Goal: Information Seeking & Learning: Learn about a topic

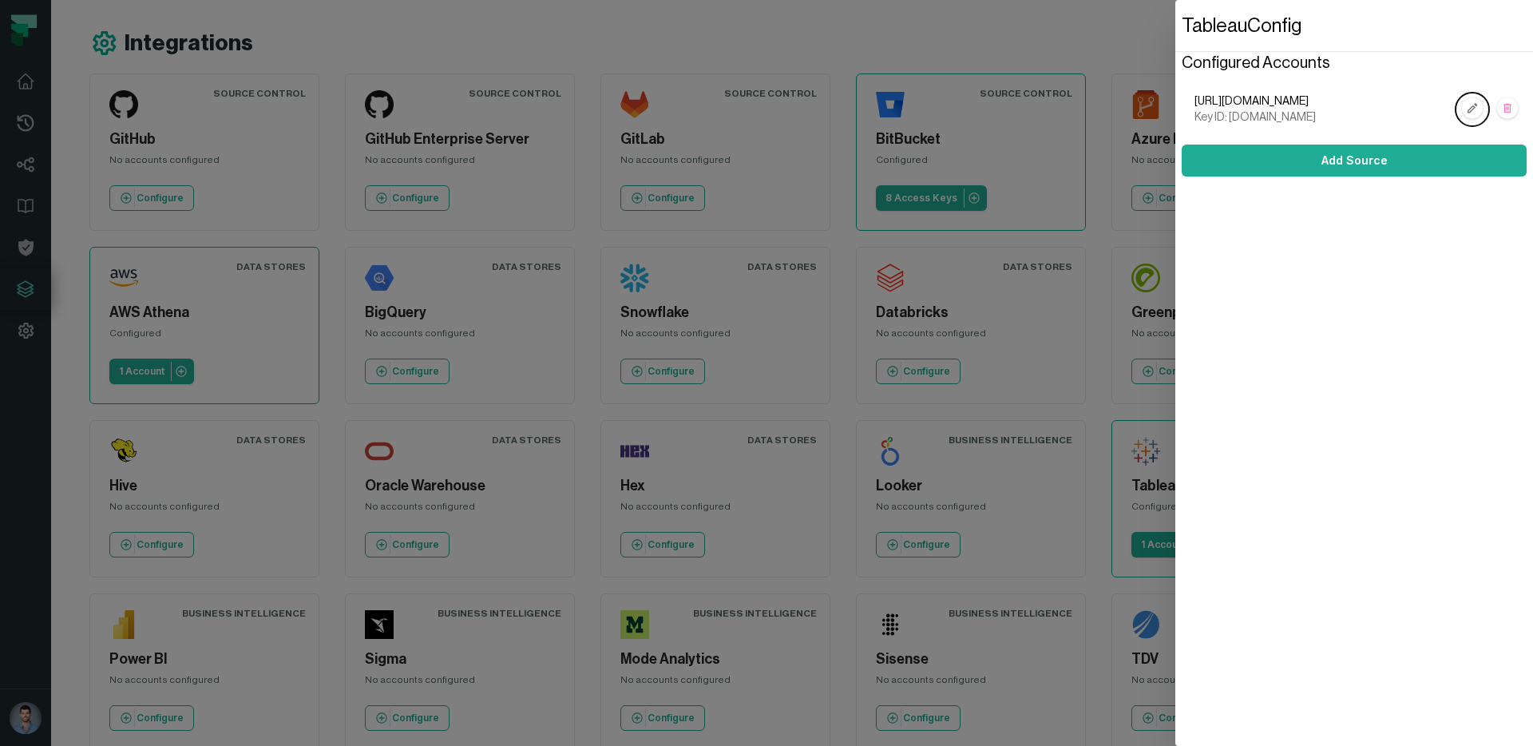
click at [1175, 303] on dialog "Tableau Config Configured Accounts [URL][DOMAIN_NAME] Key ID: [DOMAIN_NAME] Add…" at bounding box center [1354, 373] width 358 height 746
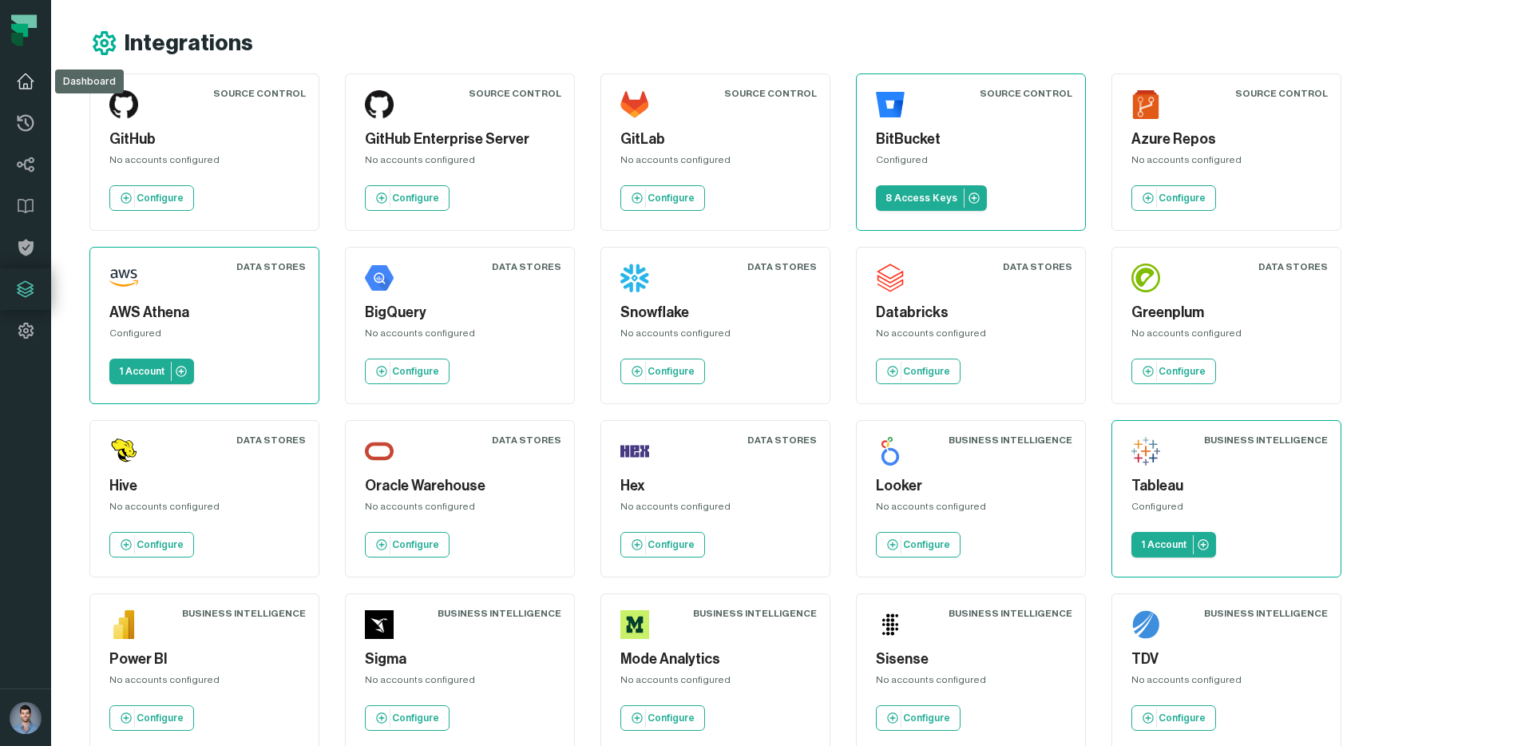
click at [37, 77] on link "Dashboard" at bounding box center [25, 82] width 51 height 42
click at [17, 82] on icon at bounding box center [25, 81] width 19 height 19
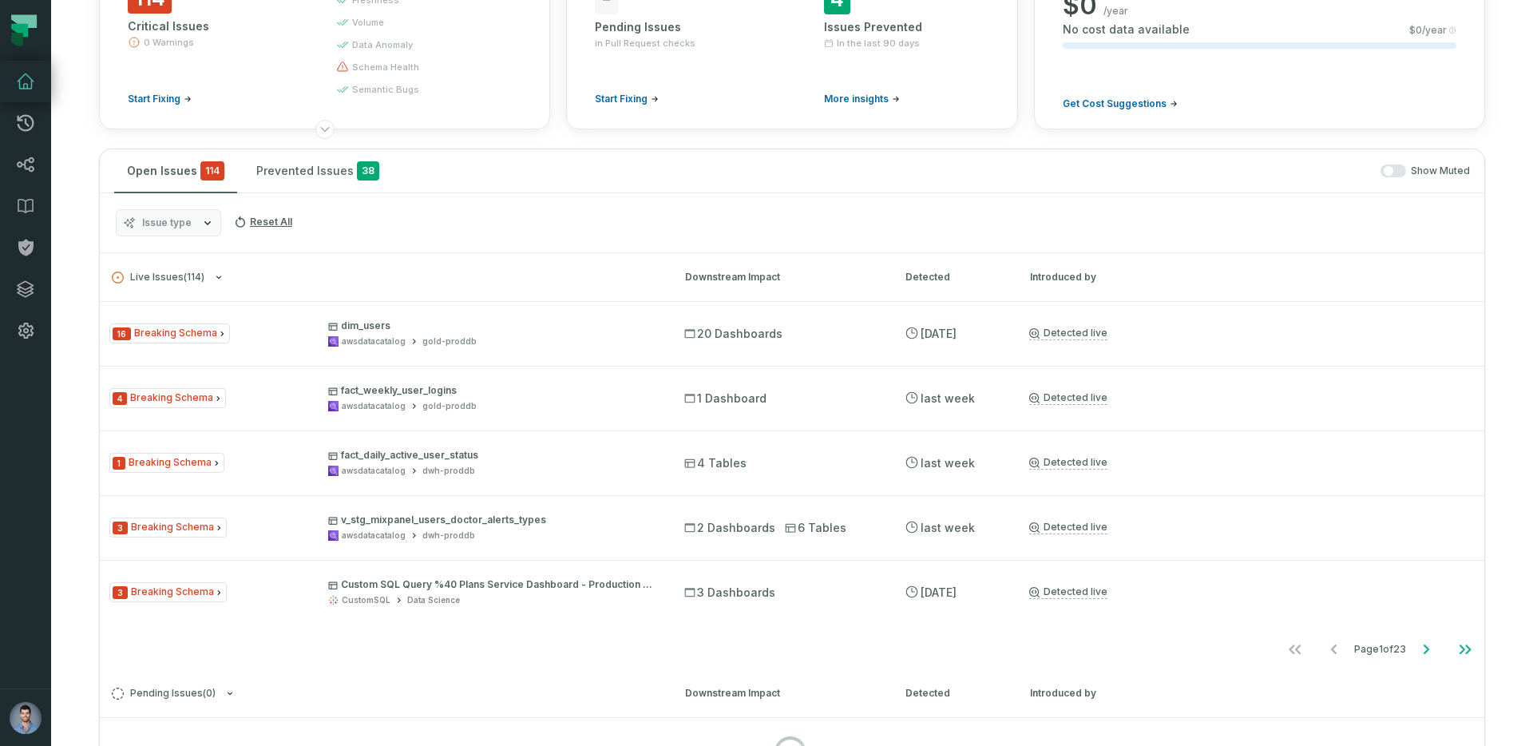
scroll to position [205, 0]
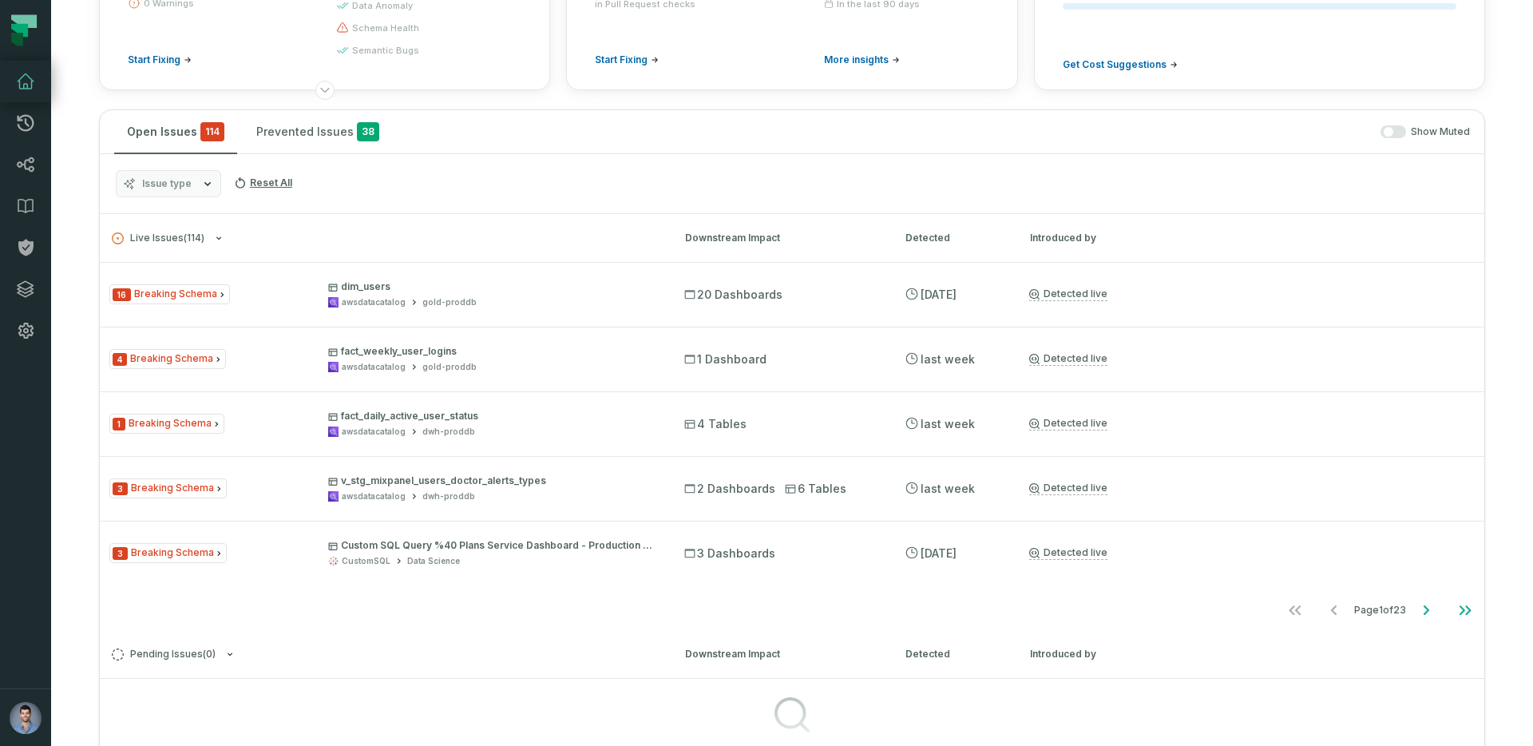
click at [733, 235] on div "Downstream Impact" at bounding box center [781, 238] width 192 height 14
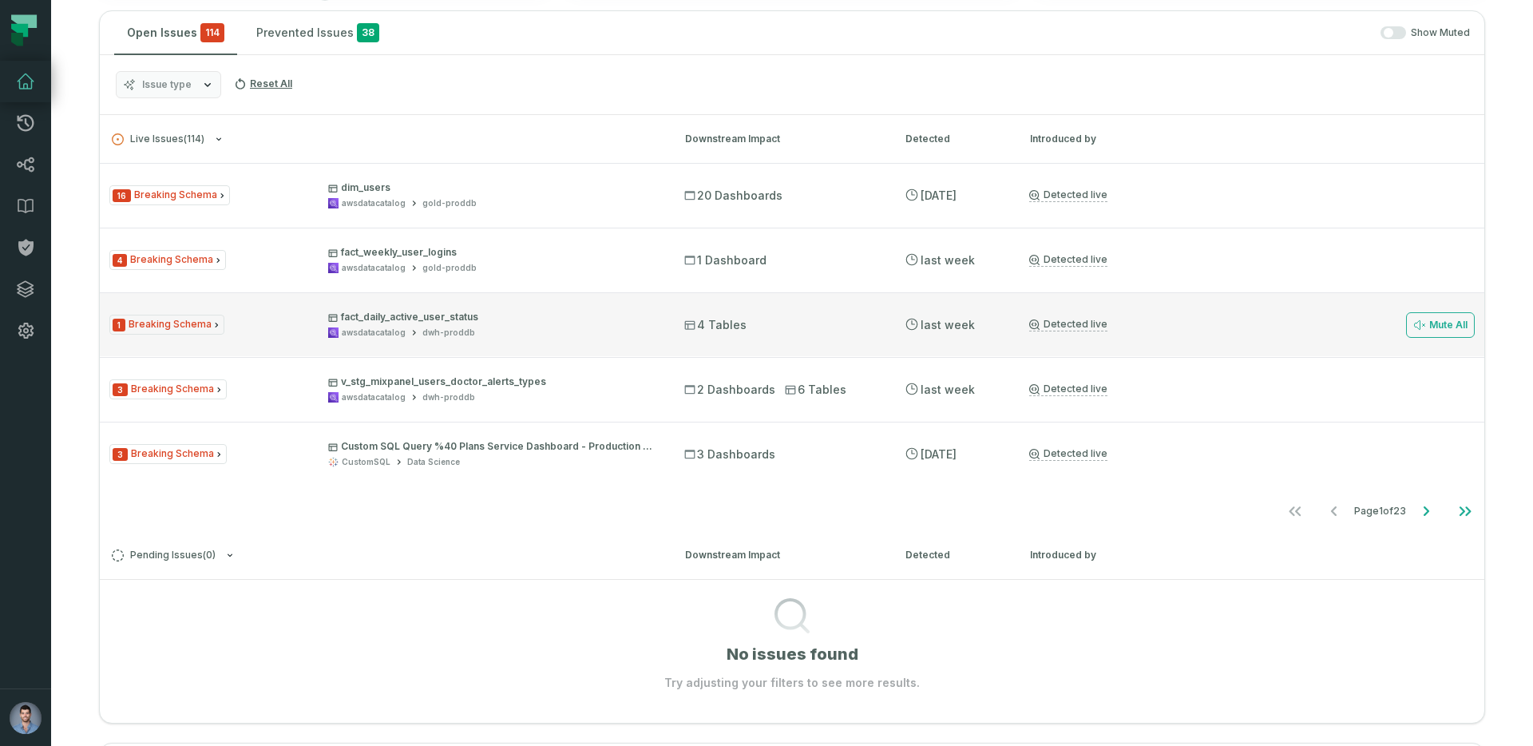
scroll to position [277, 0]
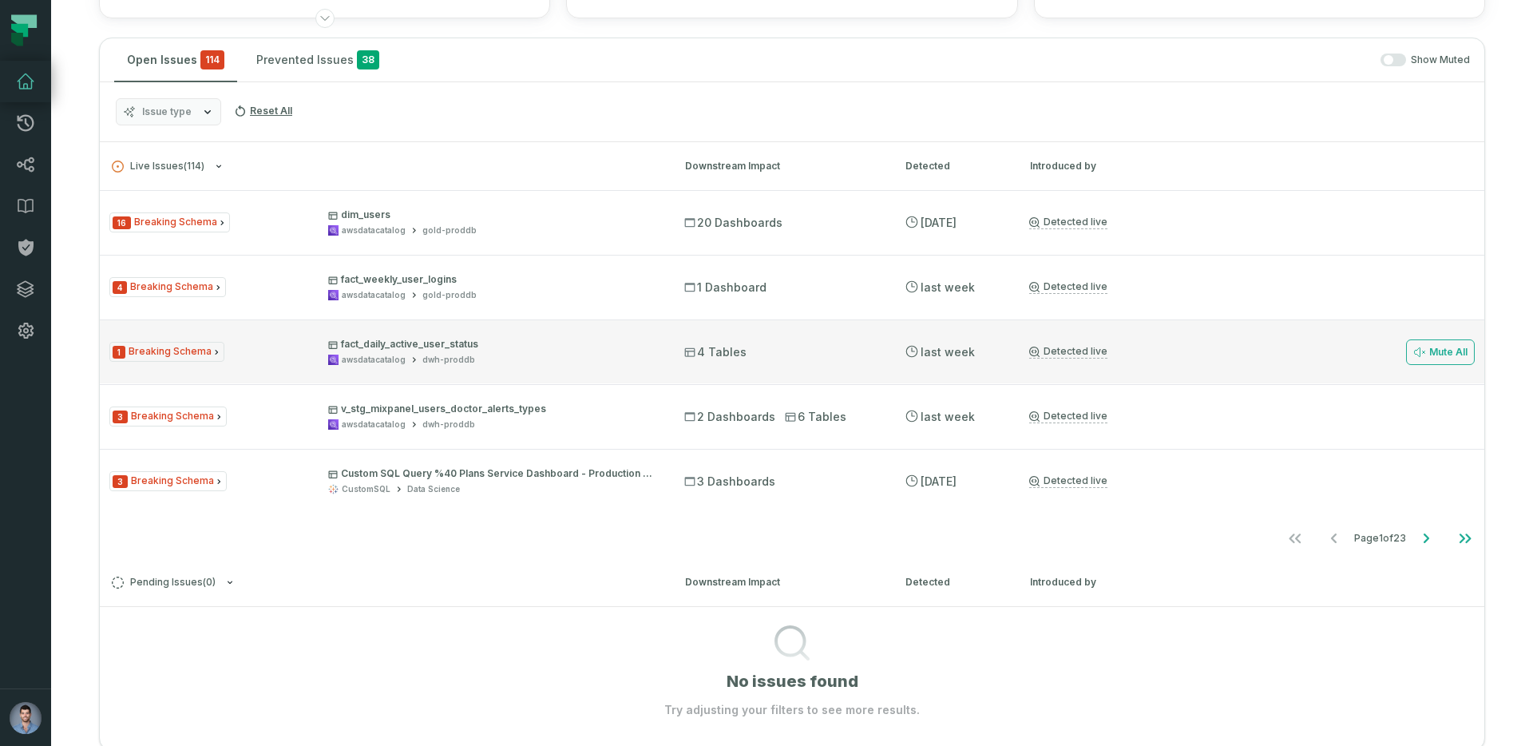
click at [424, 340] on p "fact_daily_active_user_status" at bounding box center [491, 344] width 327 height 13
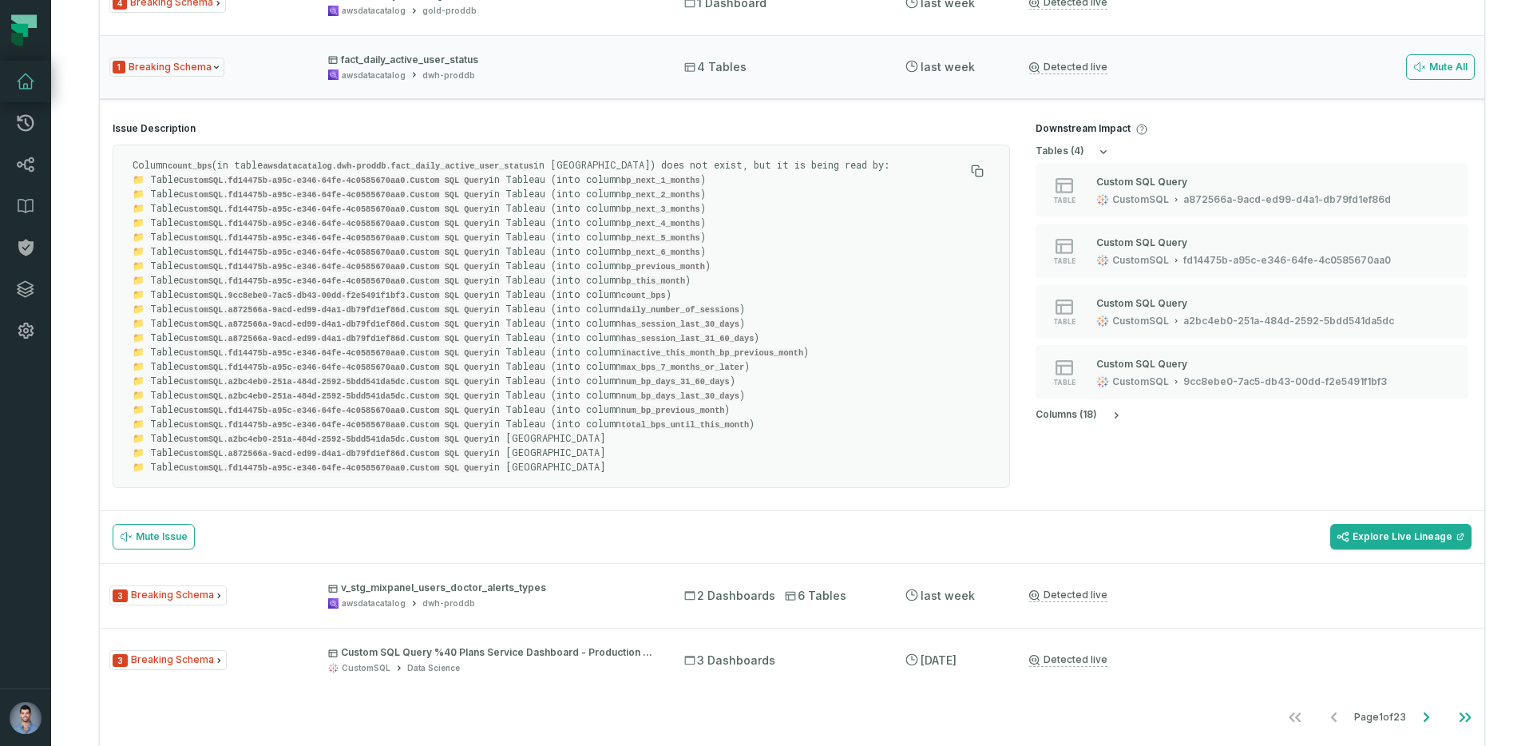
scroll to position [558, 0]
click at [190, 167] on code "count_bps" at bounding box center [190, 169] width 44 height 10
click at [652, 172] on p "Column count_bps (in table awsdatacatalog.dwh-proddb.fact_daily_active_user_sta…" at bounding box center [549, 319] width 832 height 316
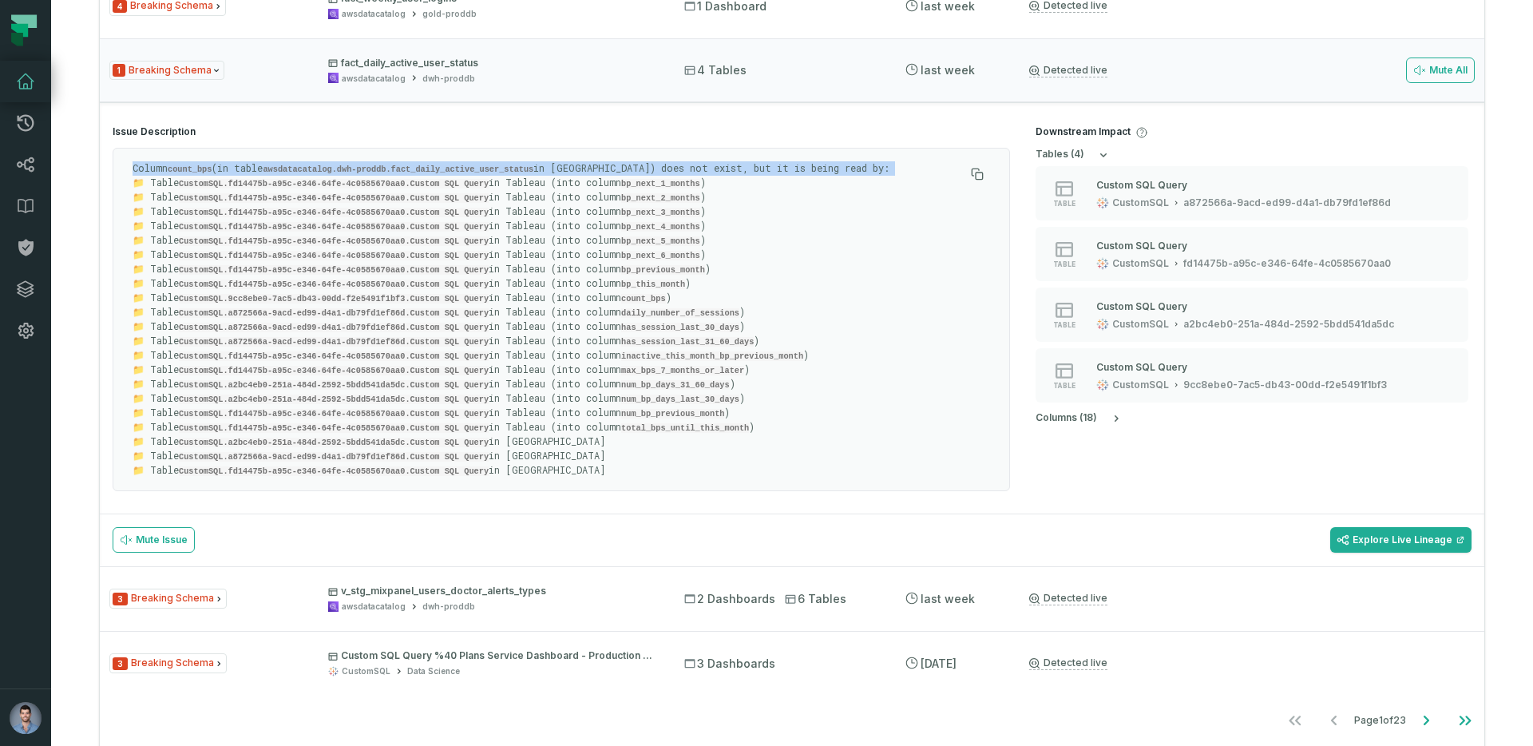
click at [652, 172] on p "Column count_bps (in table awsdatacatalog.dwh-proddb.fact_daily_active_user_sta…" at bounding box center [549, 319] width 832 height 316
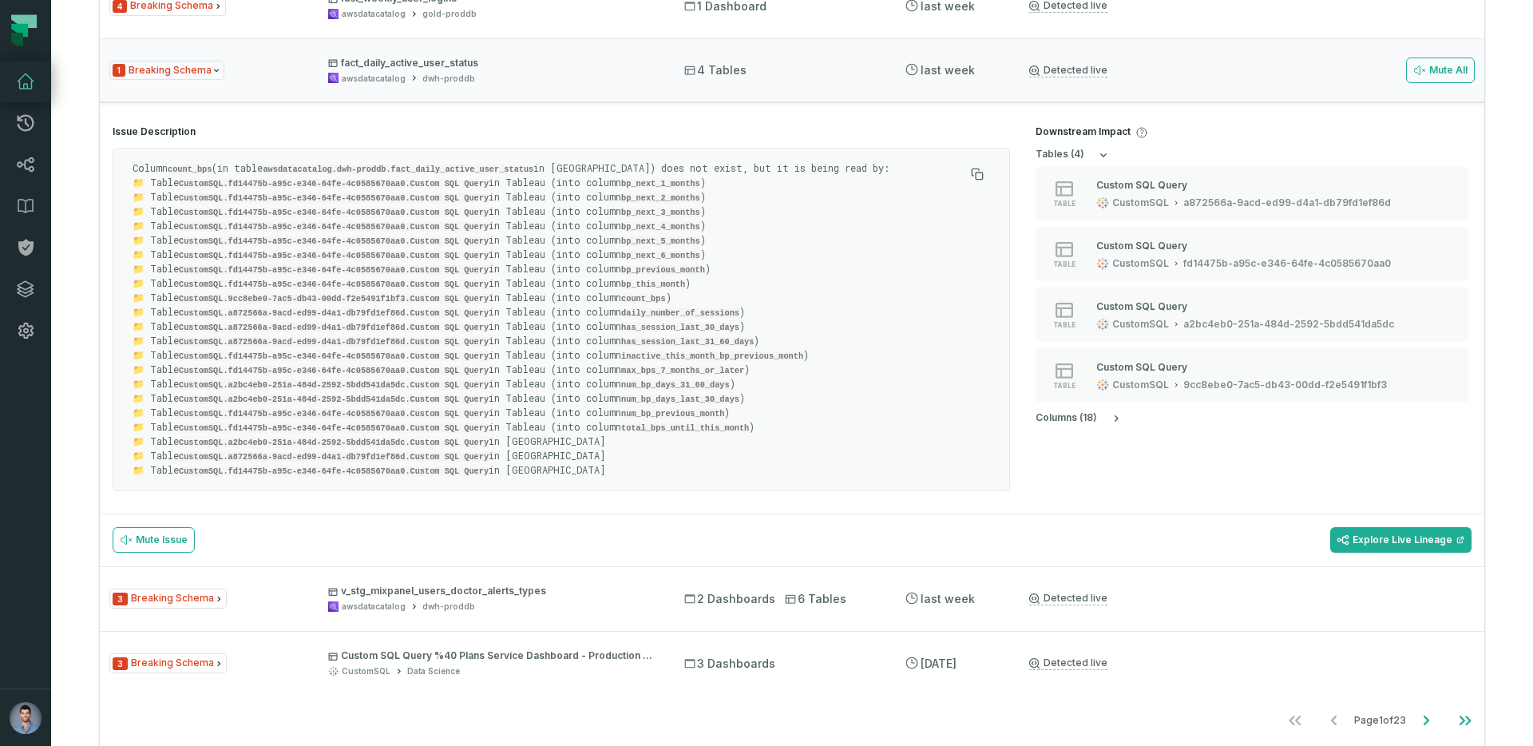
click at [611, 180] on p "Column count_bps (in table awsdatacatalog.dwh-proddb.fact_daily_active_user_sta…" at bounding box center [549, 319] width 832 height 316
click at [638, 183] on p "Column count_bps (in table awsdatacatalog.dwh-proddb.fact_daily_active_user_sta…" at bounding box center [549, 319] width 832 height 316
click at [686, 183] on code "bp_next_1_months" at bounding box center [660, 184] width 79 height 10
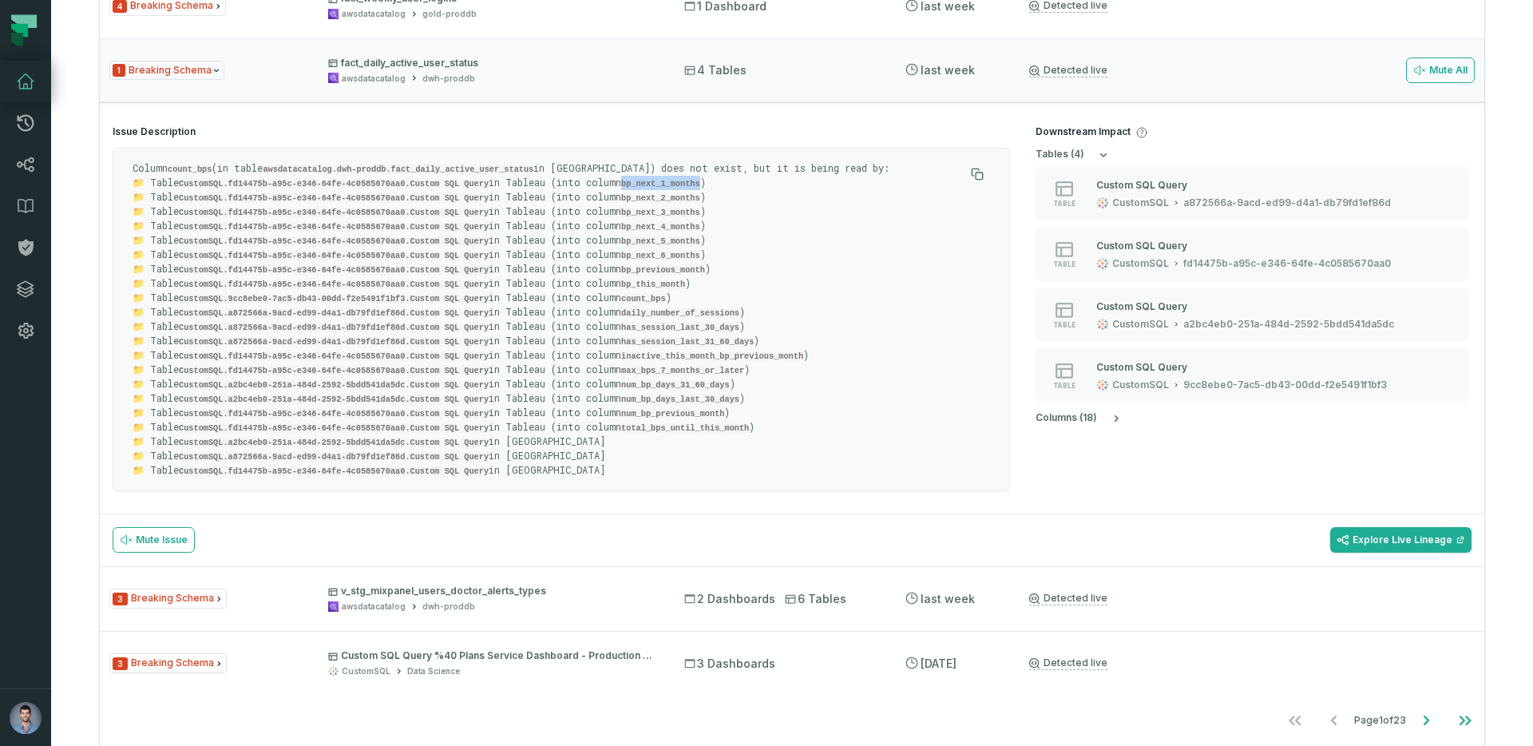
click at [686, 183] on code "bp_next_1_months" at bounding box center [660, 184] width 79 height 10
copy code "bp_next_1_months"
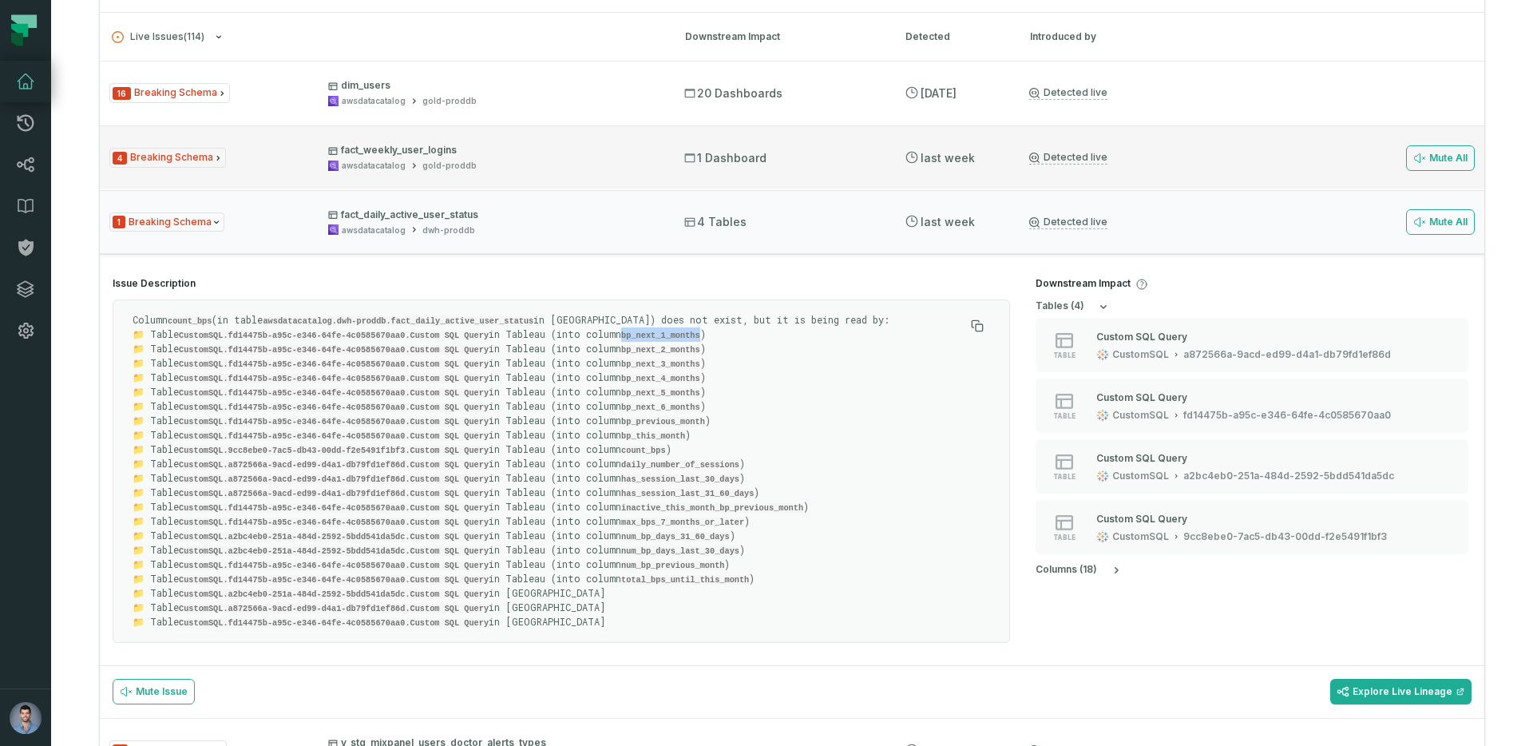
scroll to position [408, 0]
click at [634, 139] on div "4 Breaking Schema fact_weekly_user_logins awsdatacatalog gold-proddb 1 Dashboar…" at bounding box center [792, 156] width 1384 height 64
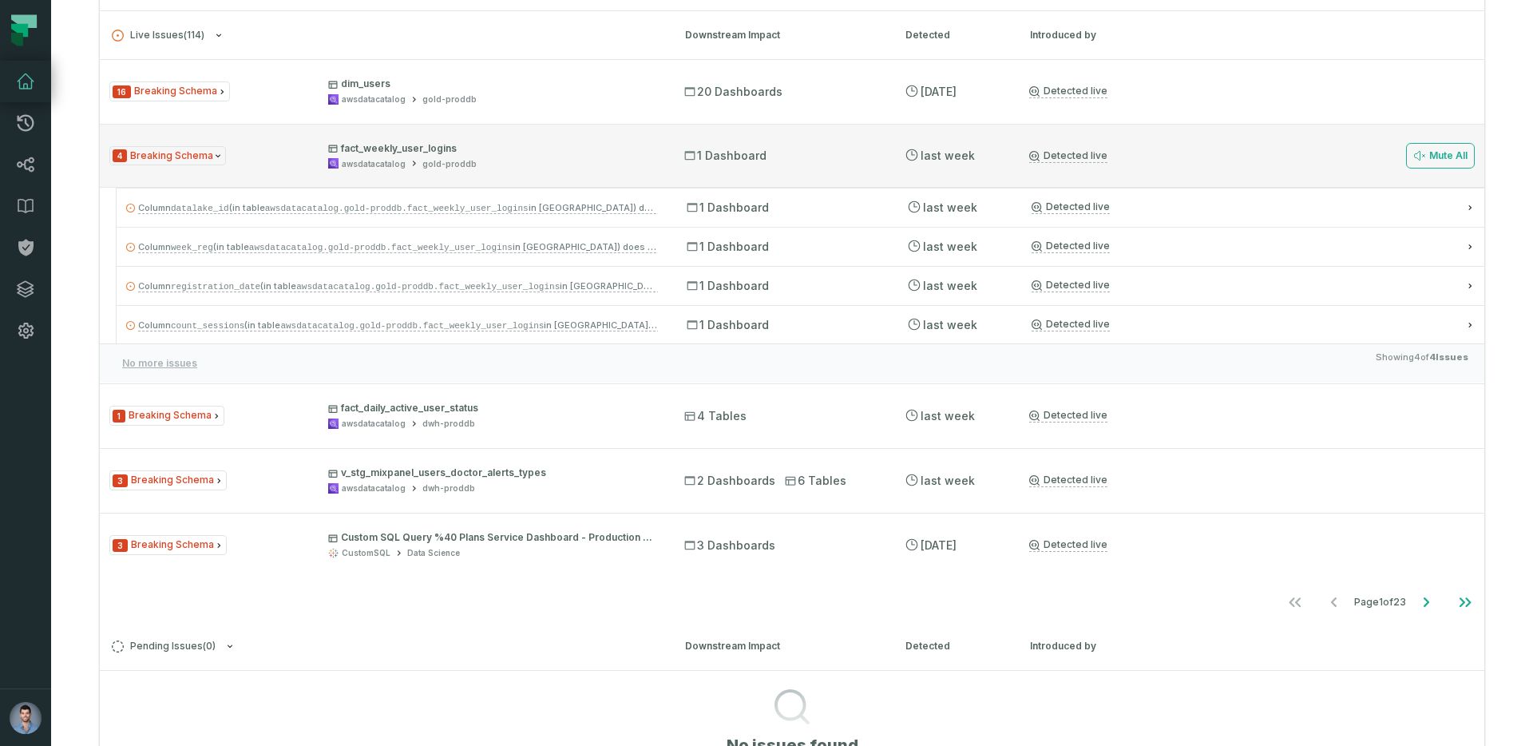
click at [198, 150] on span "4 Breaking Schema" at bounding box center [167, 156] width 117 height 20
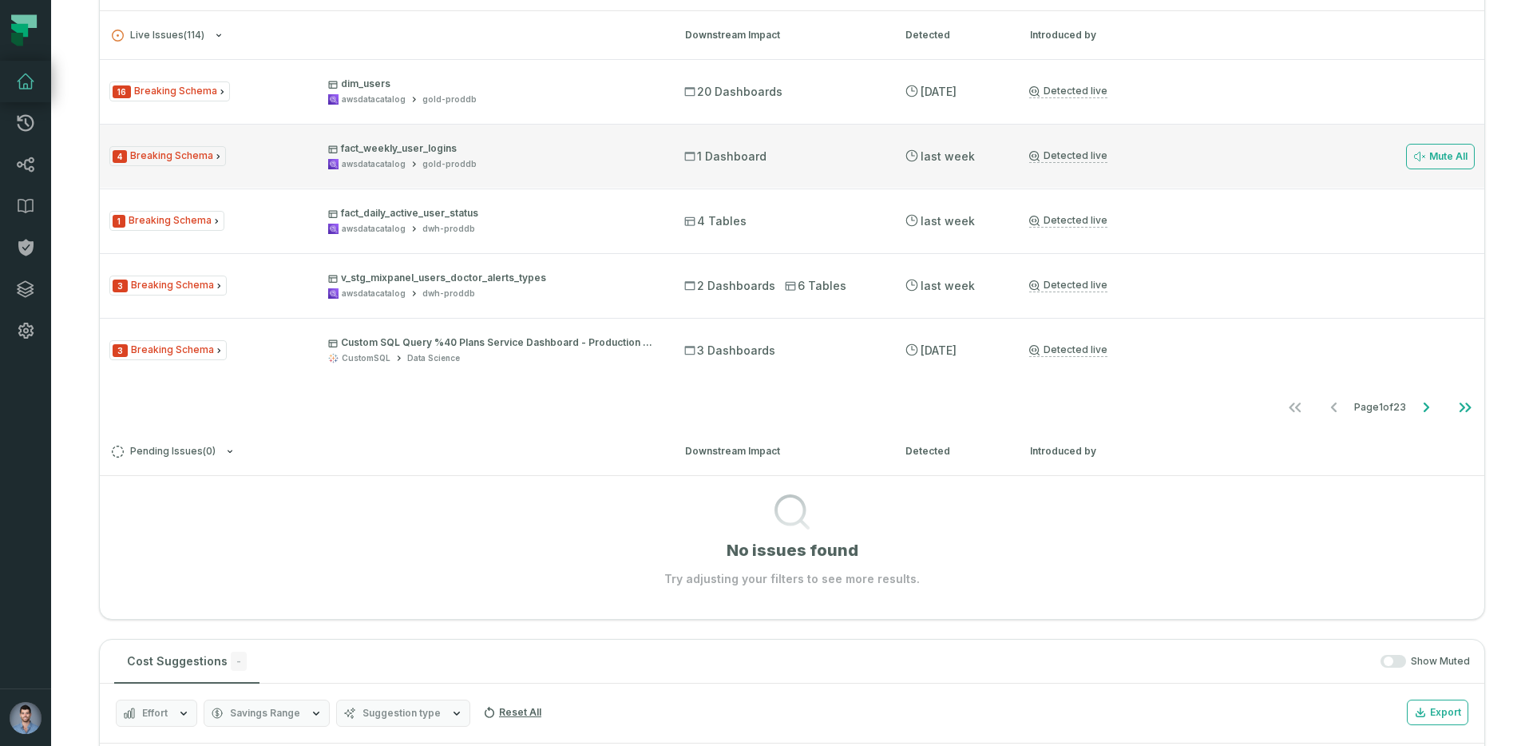
click at [928, 149] on relative-time "8/19/2025, 4:01:31 AM" at bounding box center [947, 156] width 54 height 14
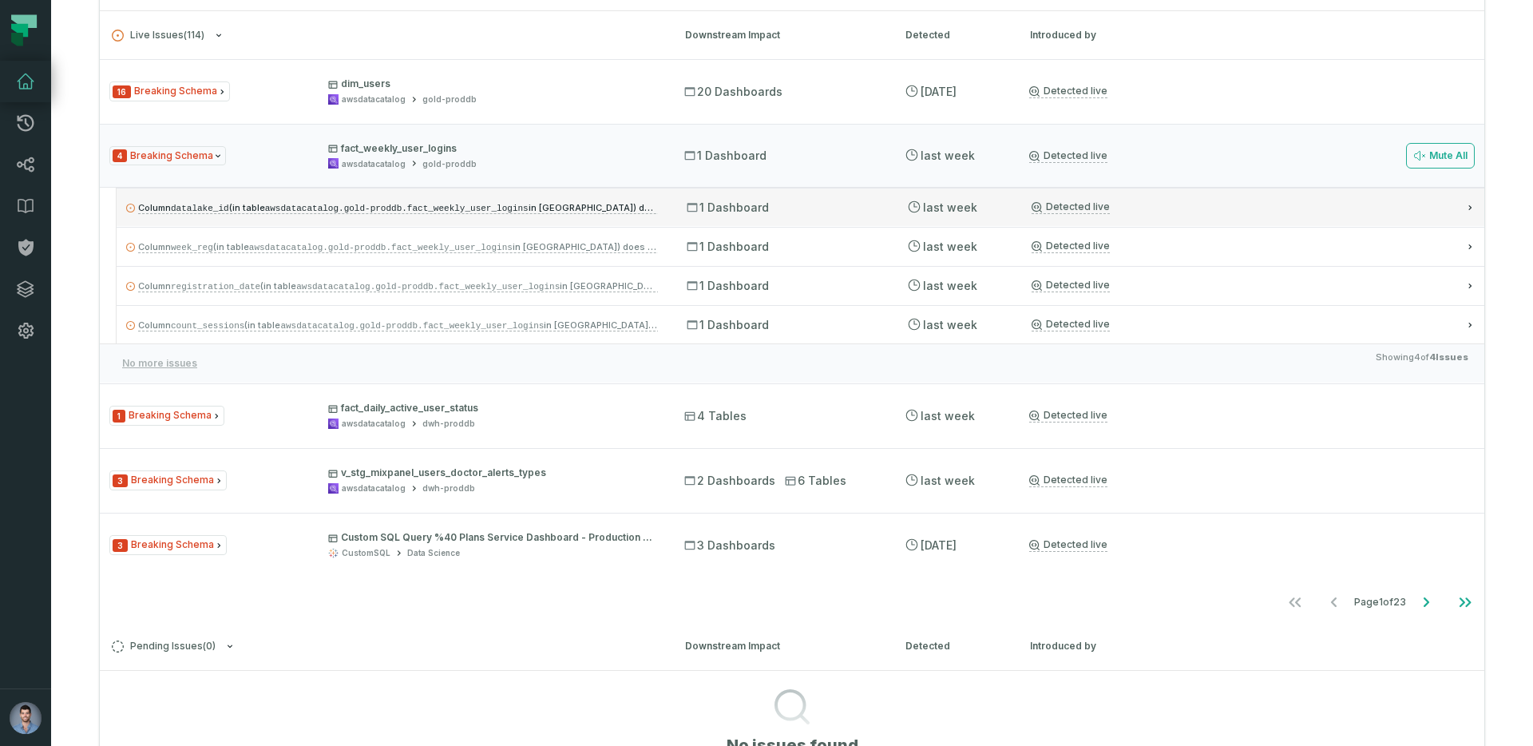
click at [196, 215] on p "Column datalake_id (in table awsdatacatalog.gold-proddb.fact_weekly_user_logins…" at bounding box center [392, 207] width 532 height 19
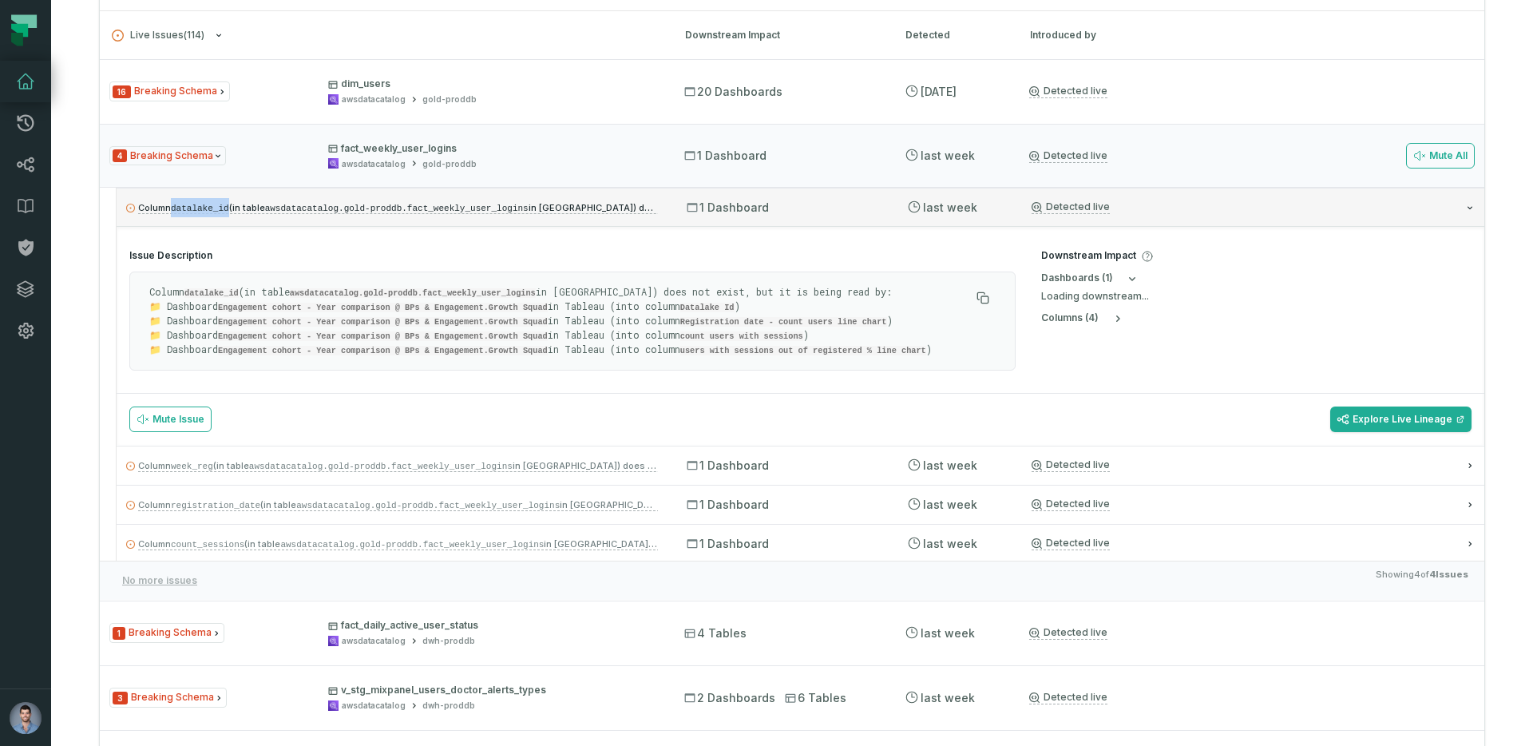
click at [196, 215] on p "Column datalake_id (in table awsdatacatalog.gold-proddb.fact_weekly_user_logins…" at bounding box center [392, 207] width 532 height 19
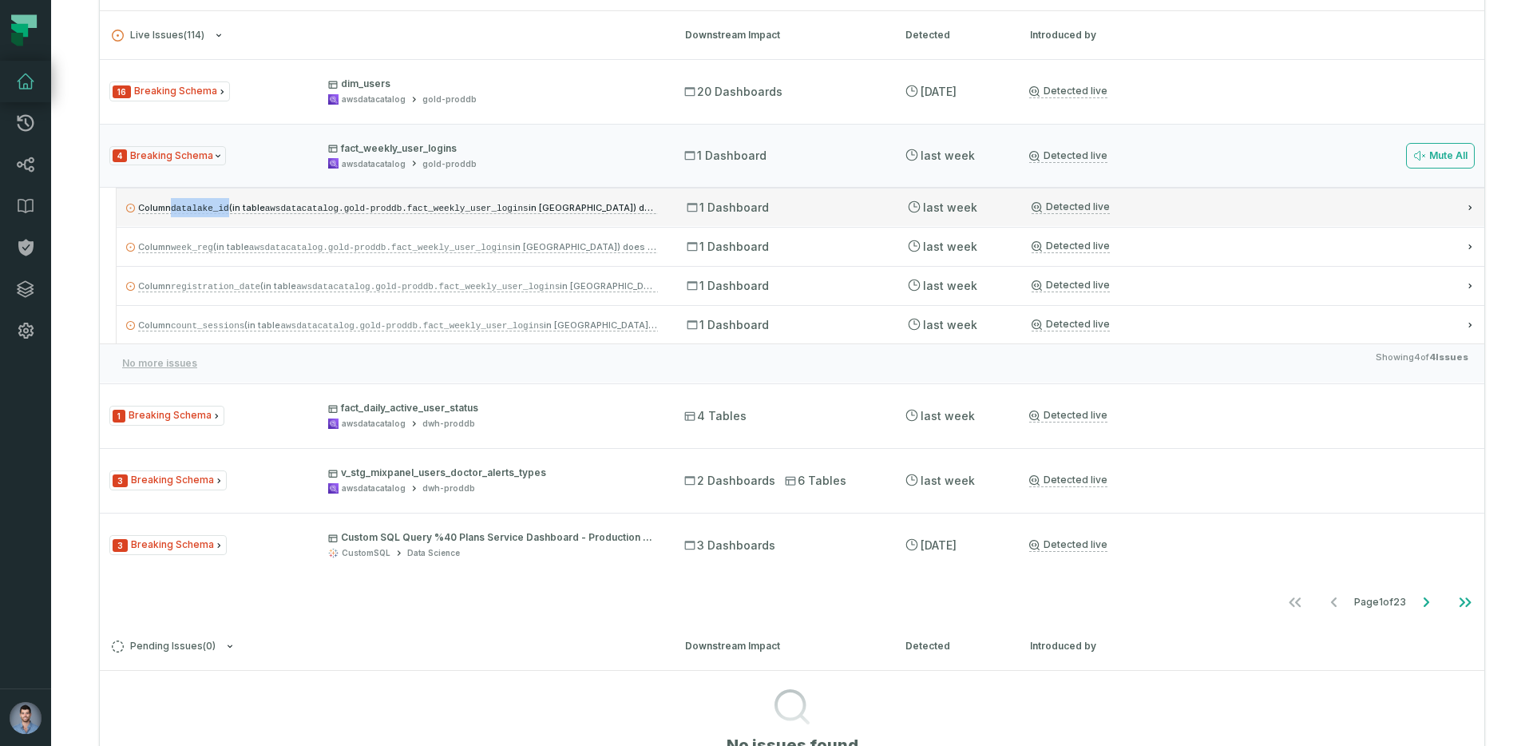
click at [196, 215] on p "Column datalake_id (in table awsdatacatalog.gold-proddb.fact_weekly_user_logins…" at bounding box center [392, 207] width 532 height 19
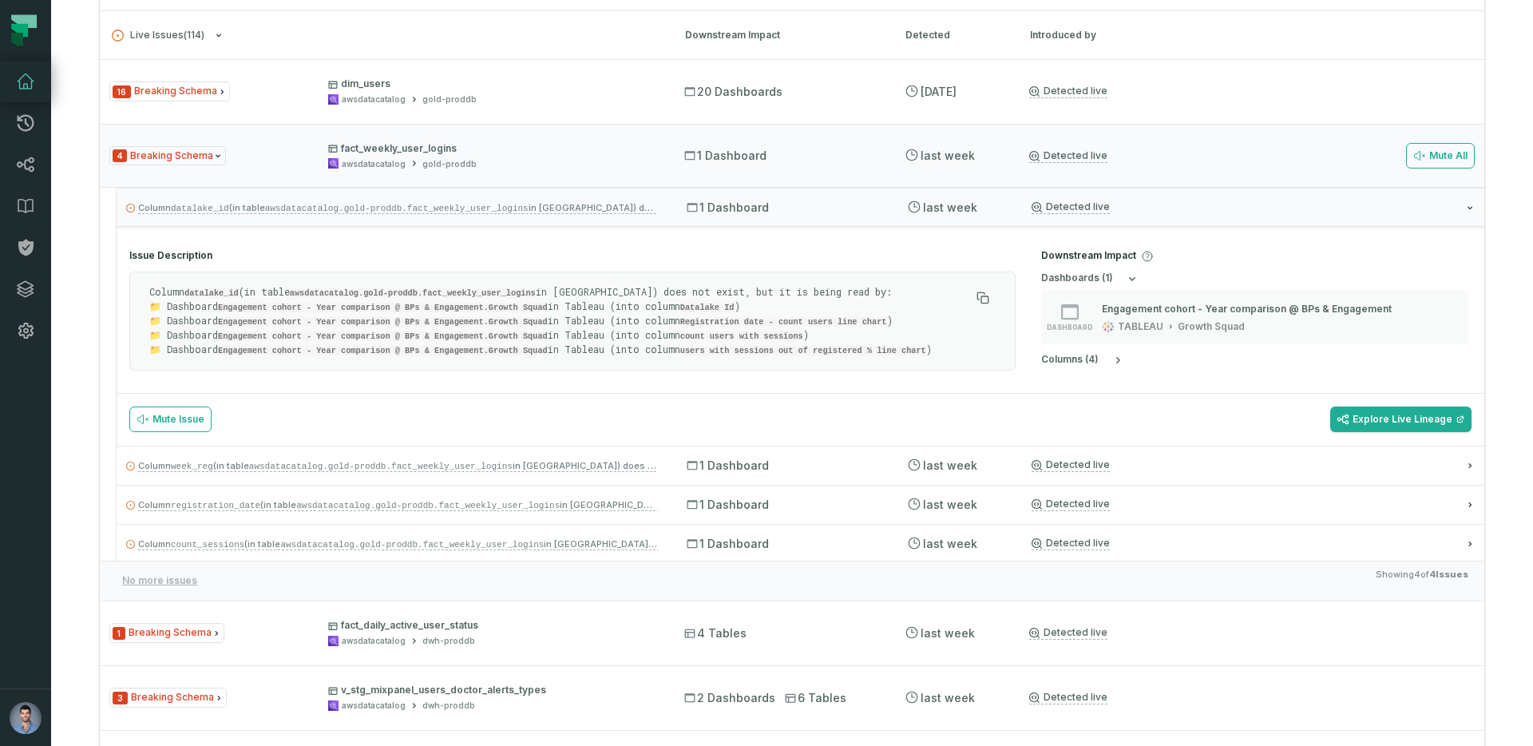
click at [172, 288] on p "Column datalake_id (in table awsdatacatalog.gold-proddb.fact_weekly_user_logins…" at bounding box center [559, 321] width 821 height 72
click at [342, 288] on code "awsdatacatalog.gold-proddb.fact_weekly_user_logins" at bounding box center [413, 293] width 246 height 10
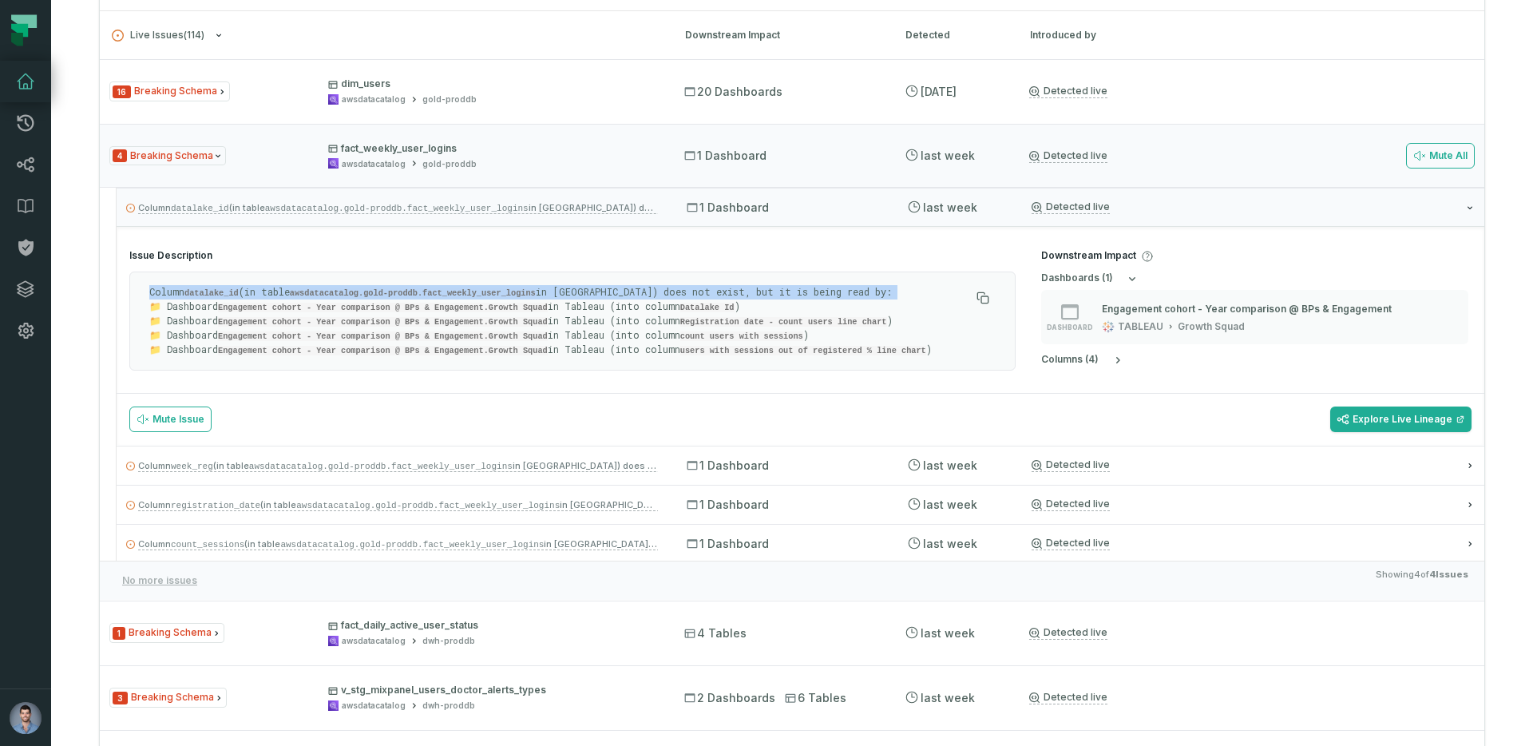
click at [342, 288] on code "awsdatacatalog.gold-proddb.fact_weekly_user_logins" at bounding box center [413, 293] width 246 height 10
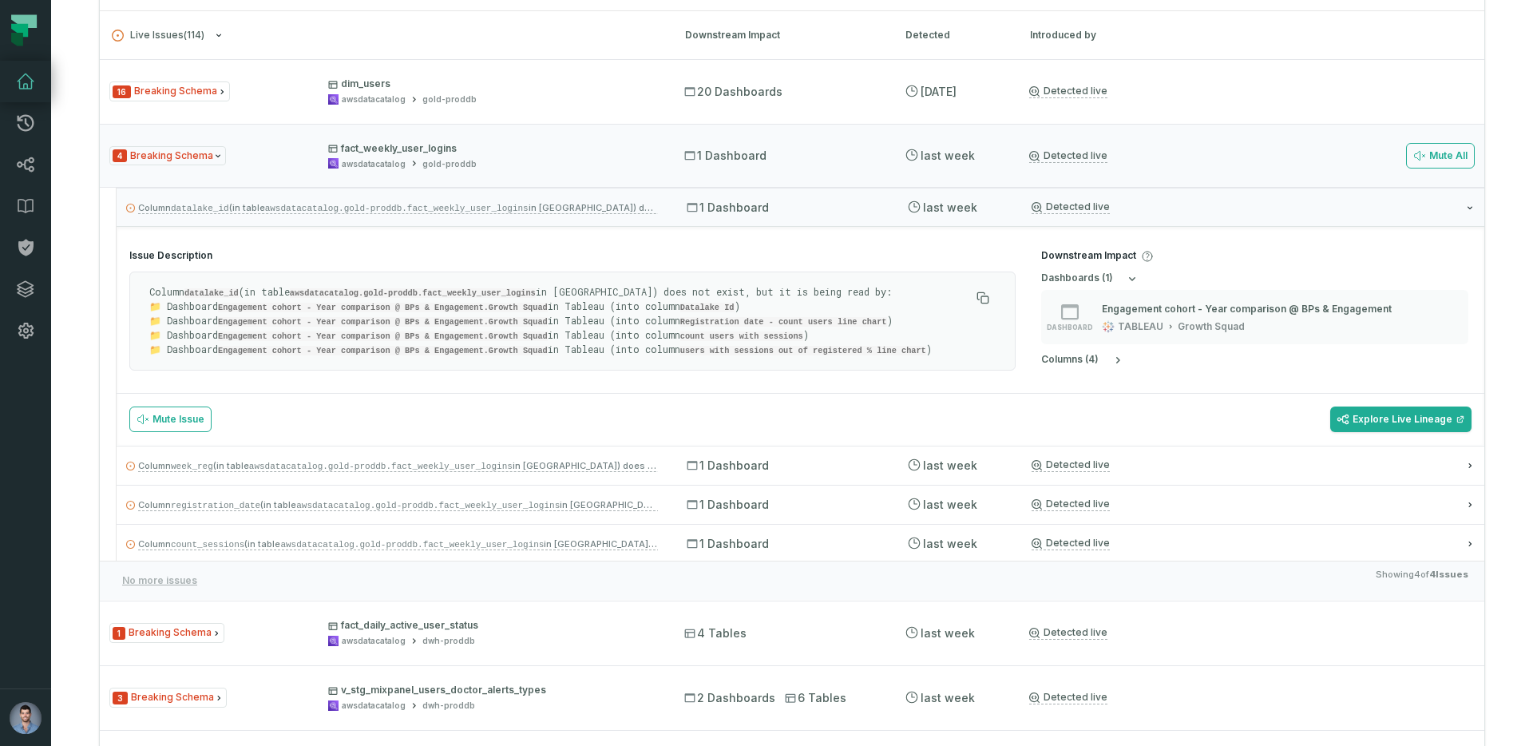
click at [261, 308] on code "Engagement cohort - Year comparison @ BPs & Engagement.Growth Squad" at bounding box center [383, 308] width 330 height 10
click at [207, 291] on code "datalake_id" at bounding box center [211, 293] width 54 height 10
copy code "datalake_id"
click at [471, 158] on div "awsdatacatalog gold-proddb" at bounding box center [491, 164] width 327 height 12
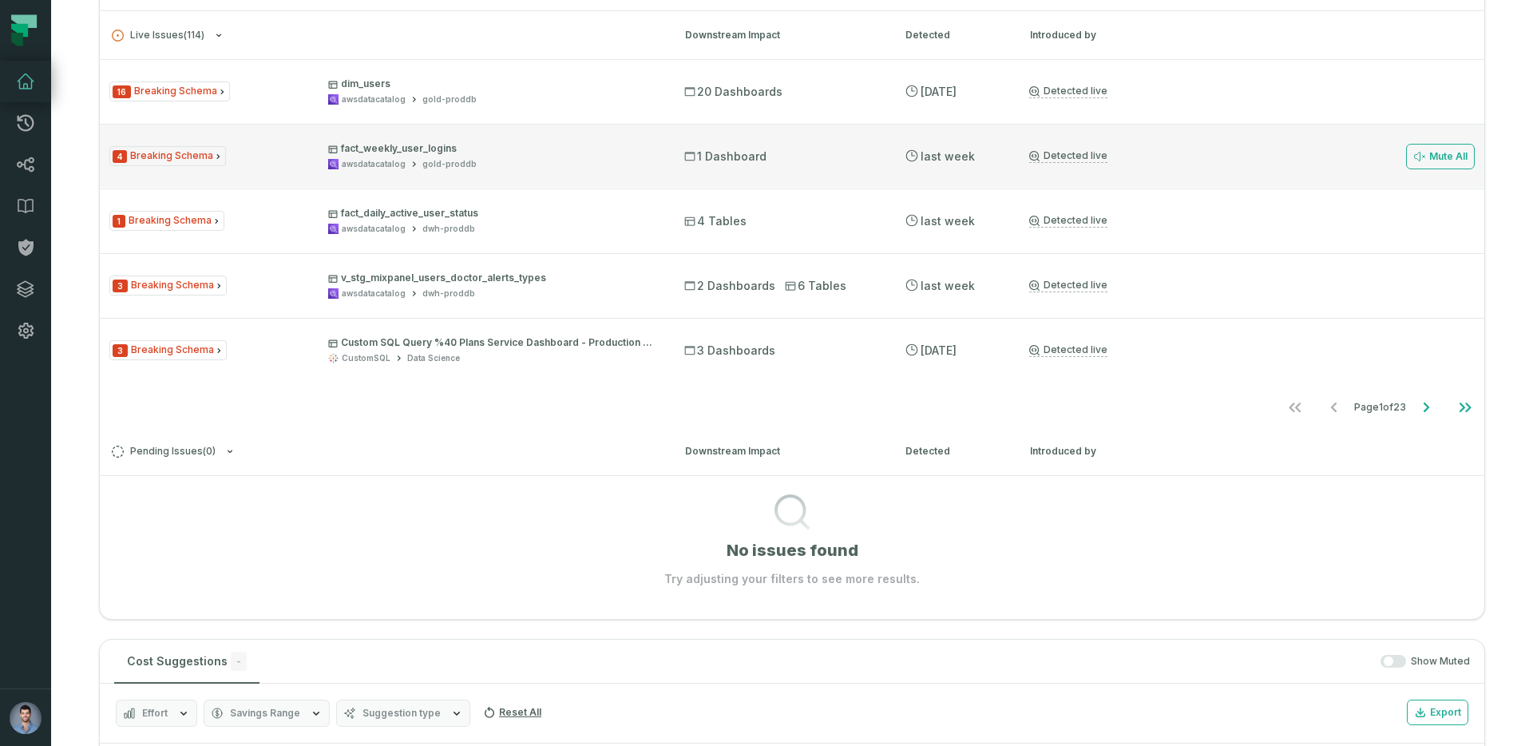
click at [410, 159] on icon at bounding box center [414, 164] width 10 height 10
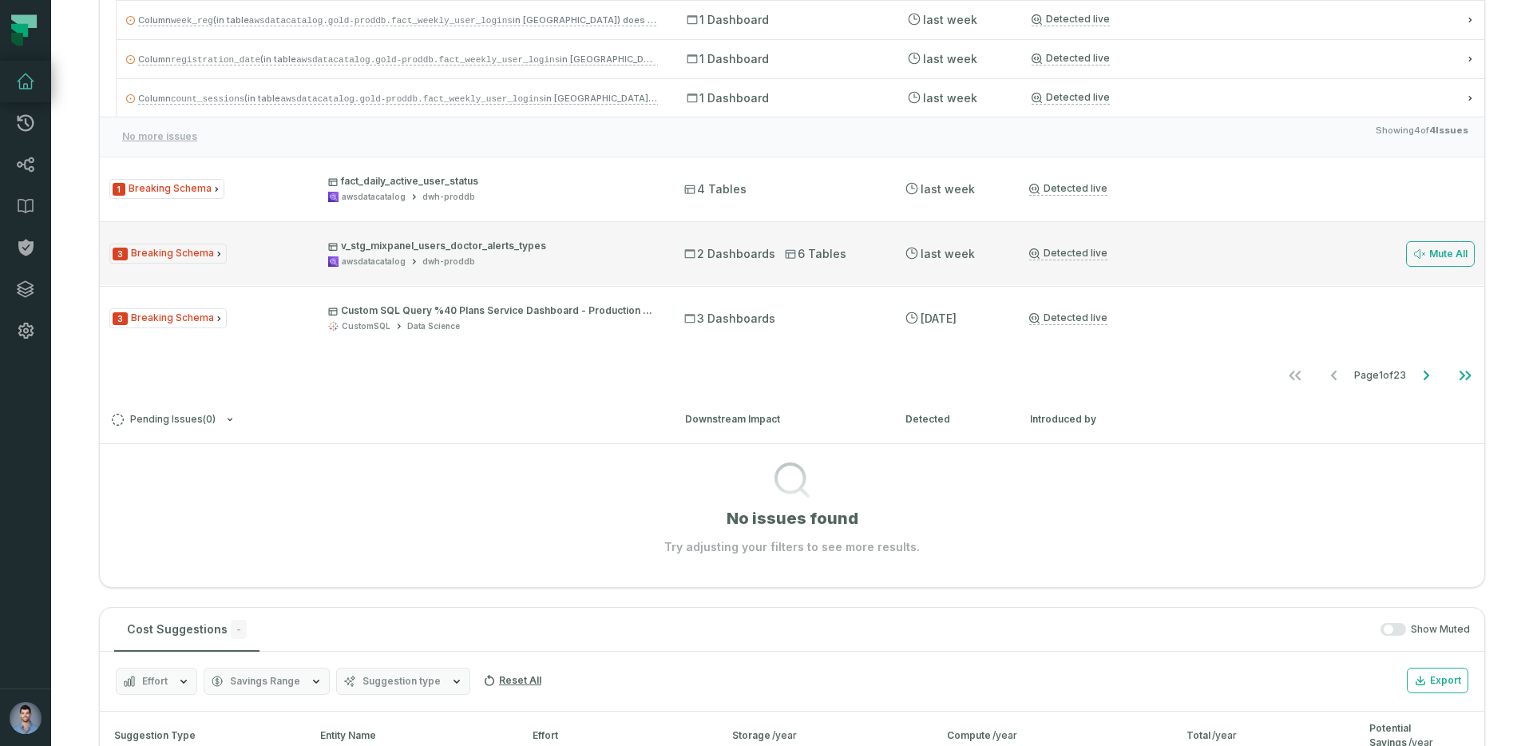
scroll to position [280, 0]
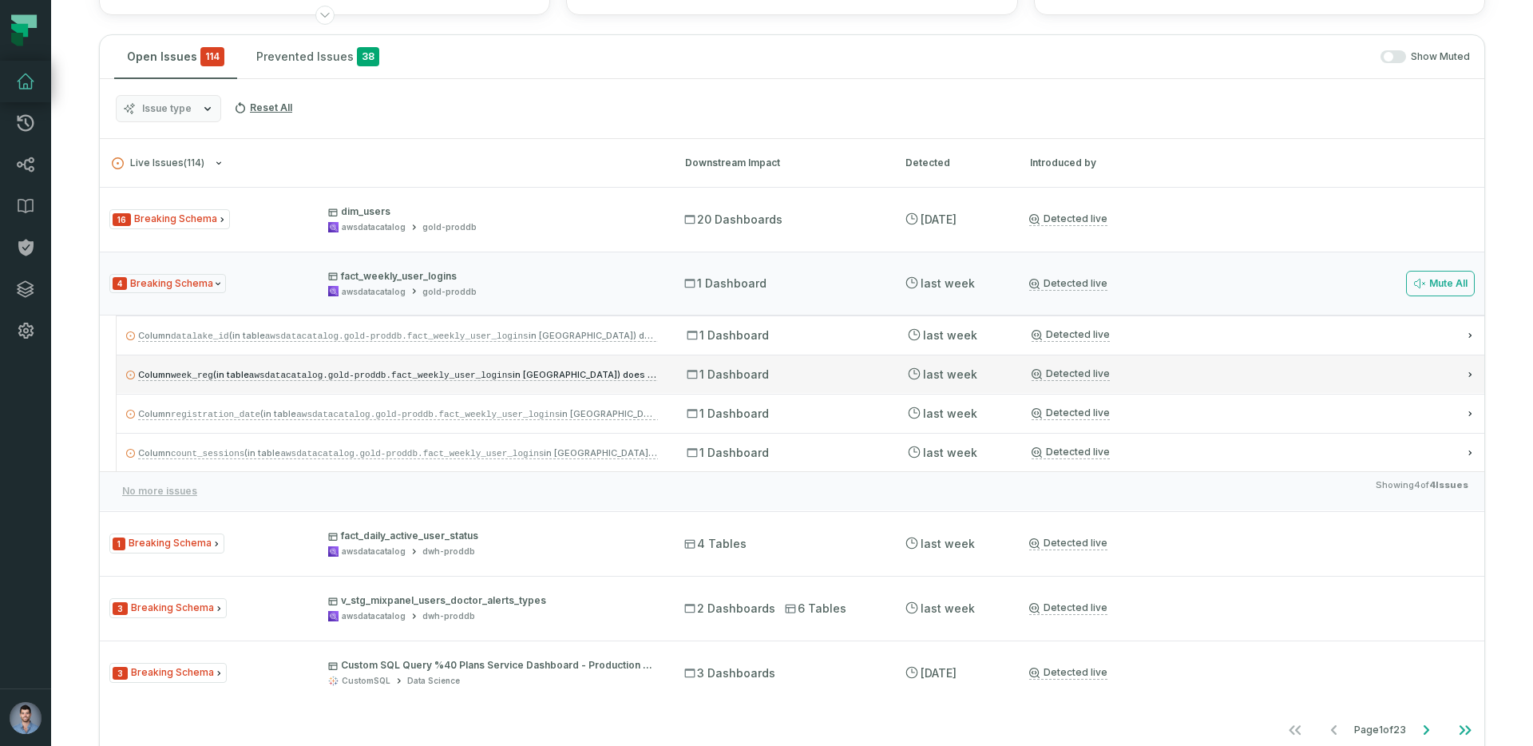
click at [524, 378] on span "Column week_reg (in table awsdatacatalog.gold-proddb.fact_weekly_user_logins in…" at bounding box center [463, 374] width 650 height 11
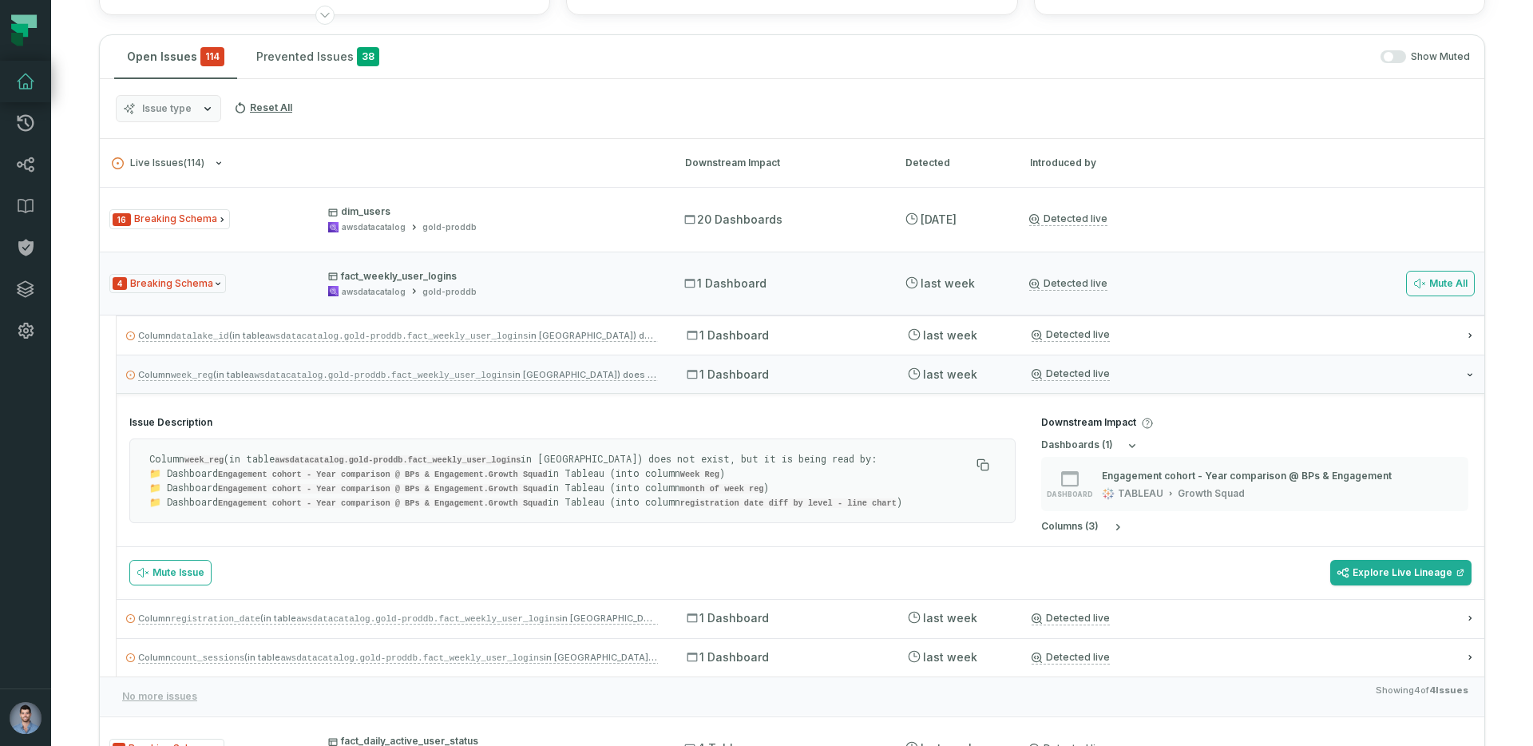
click at [756, 466] on p "Column week_reg (in table awsdatacatalog.gold-proddb.fact_weekly_user_logins in…" at bounding box center [559, 480] width 821 height 57
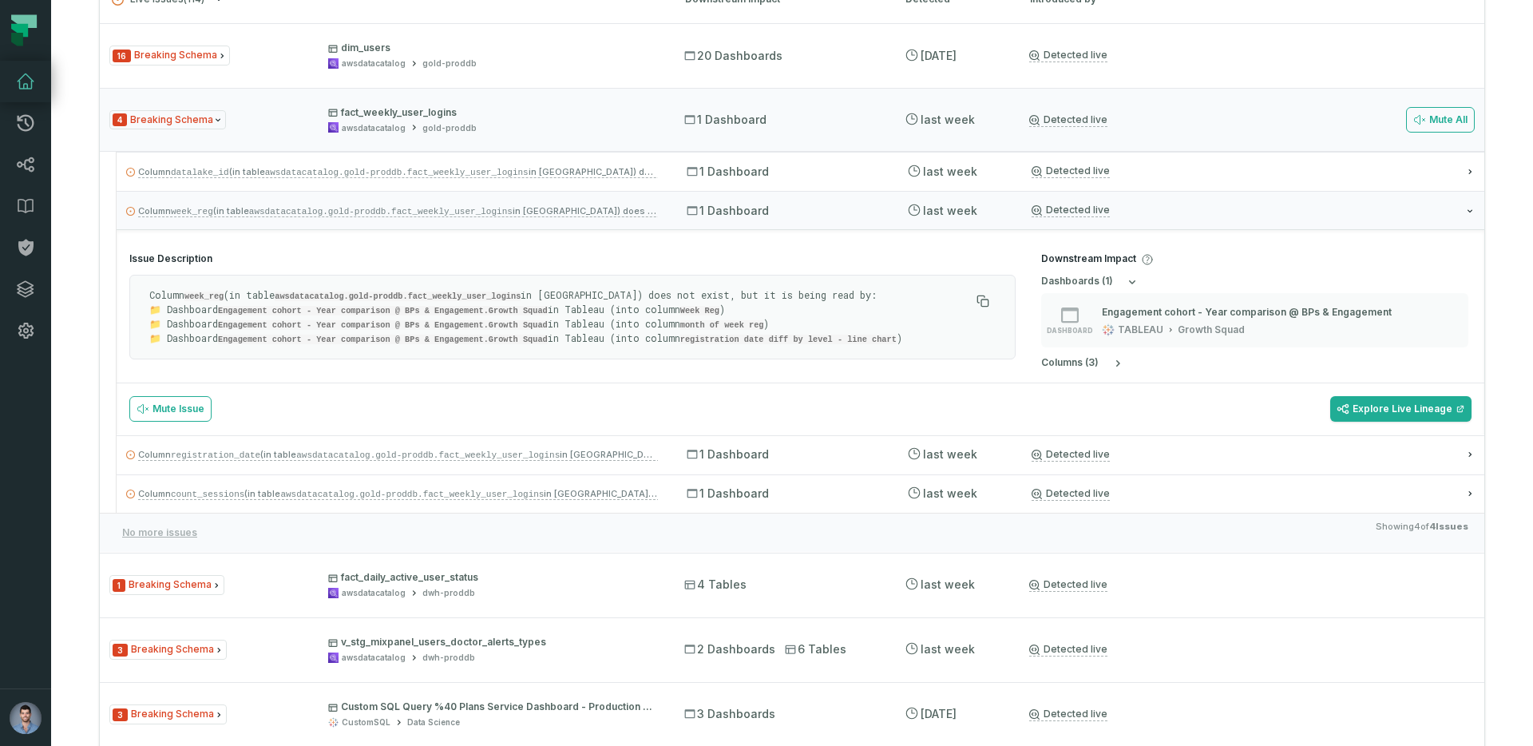
scroll to position [483, 0]
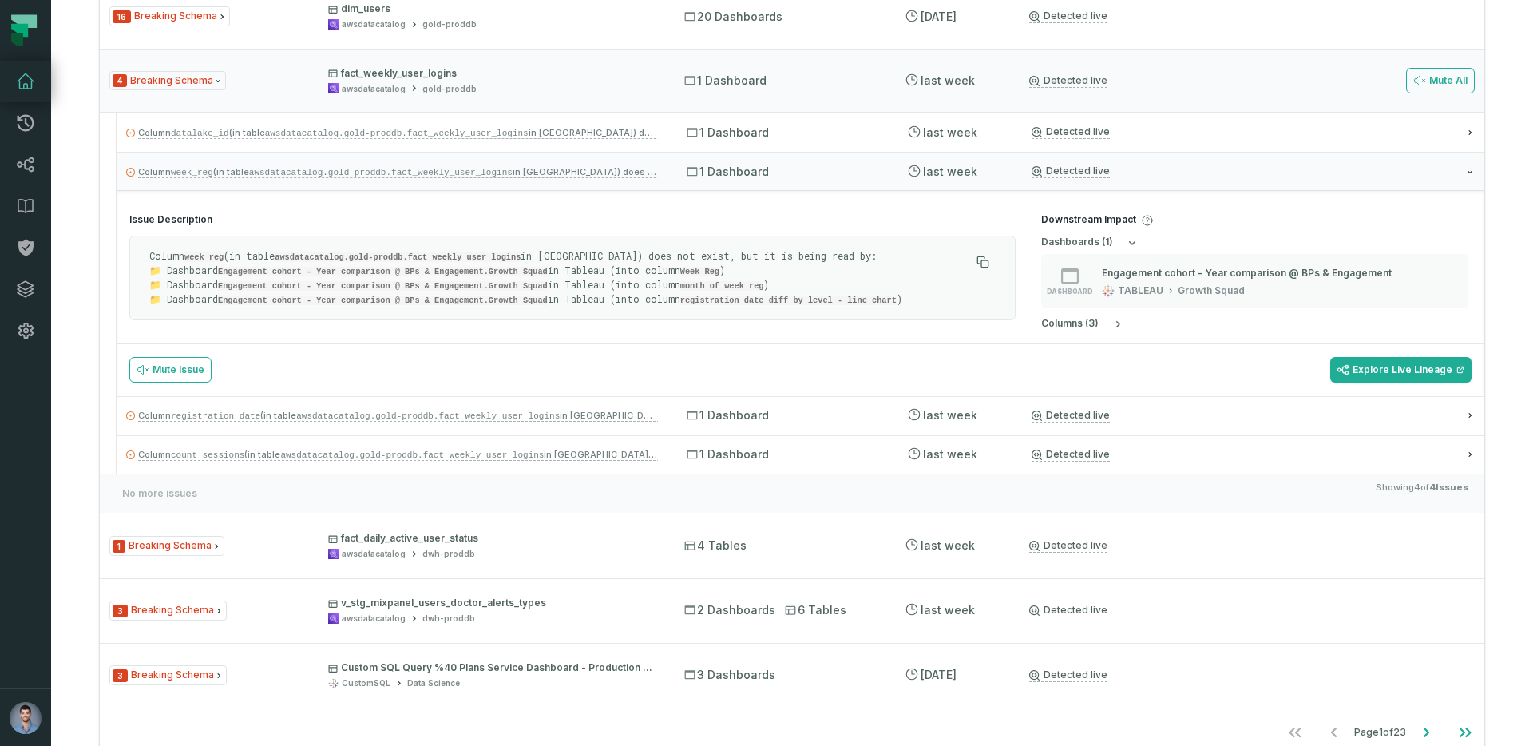
click at [210, 255] on code "week_reg" at bounding box center [203, 257] width 39 height 10
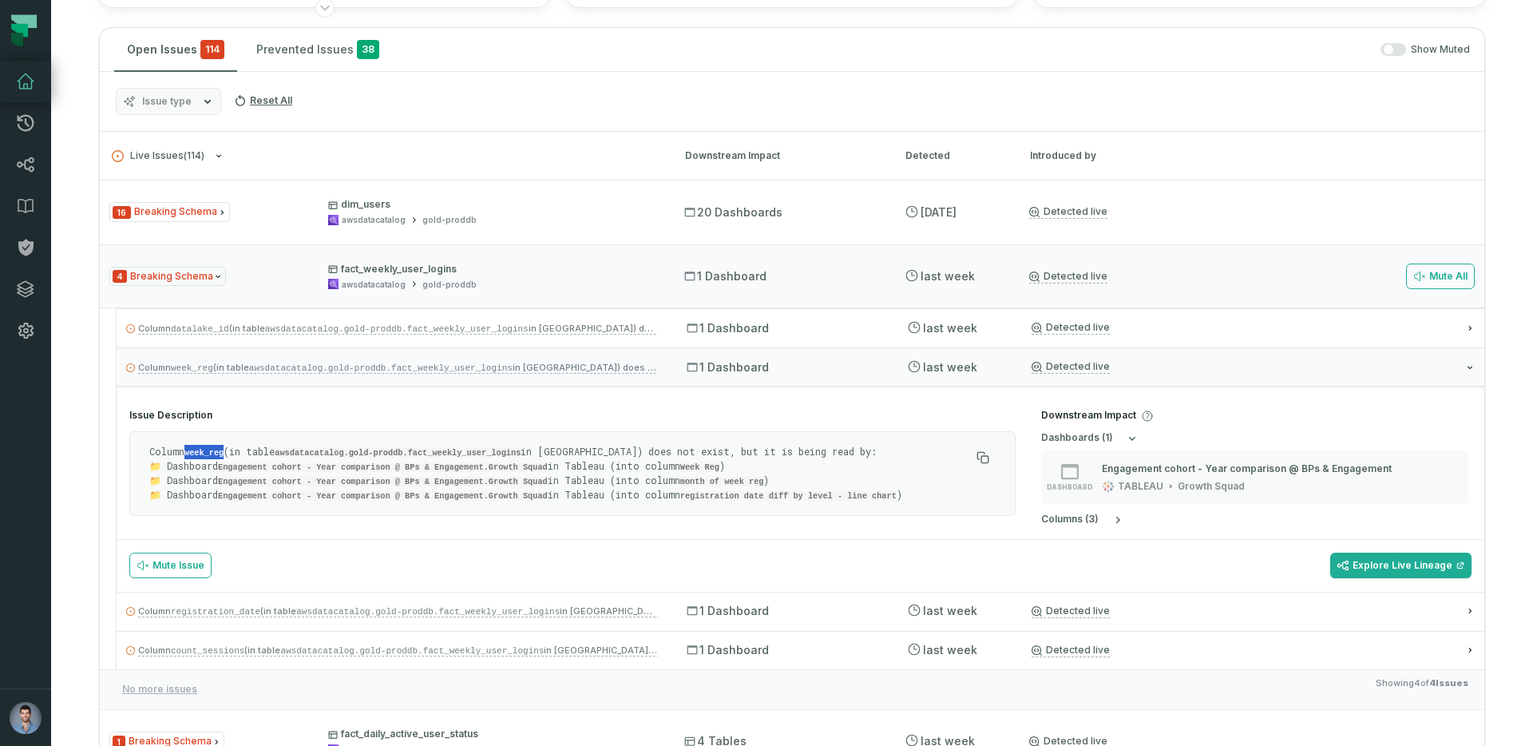
scroll to position [288, 0]
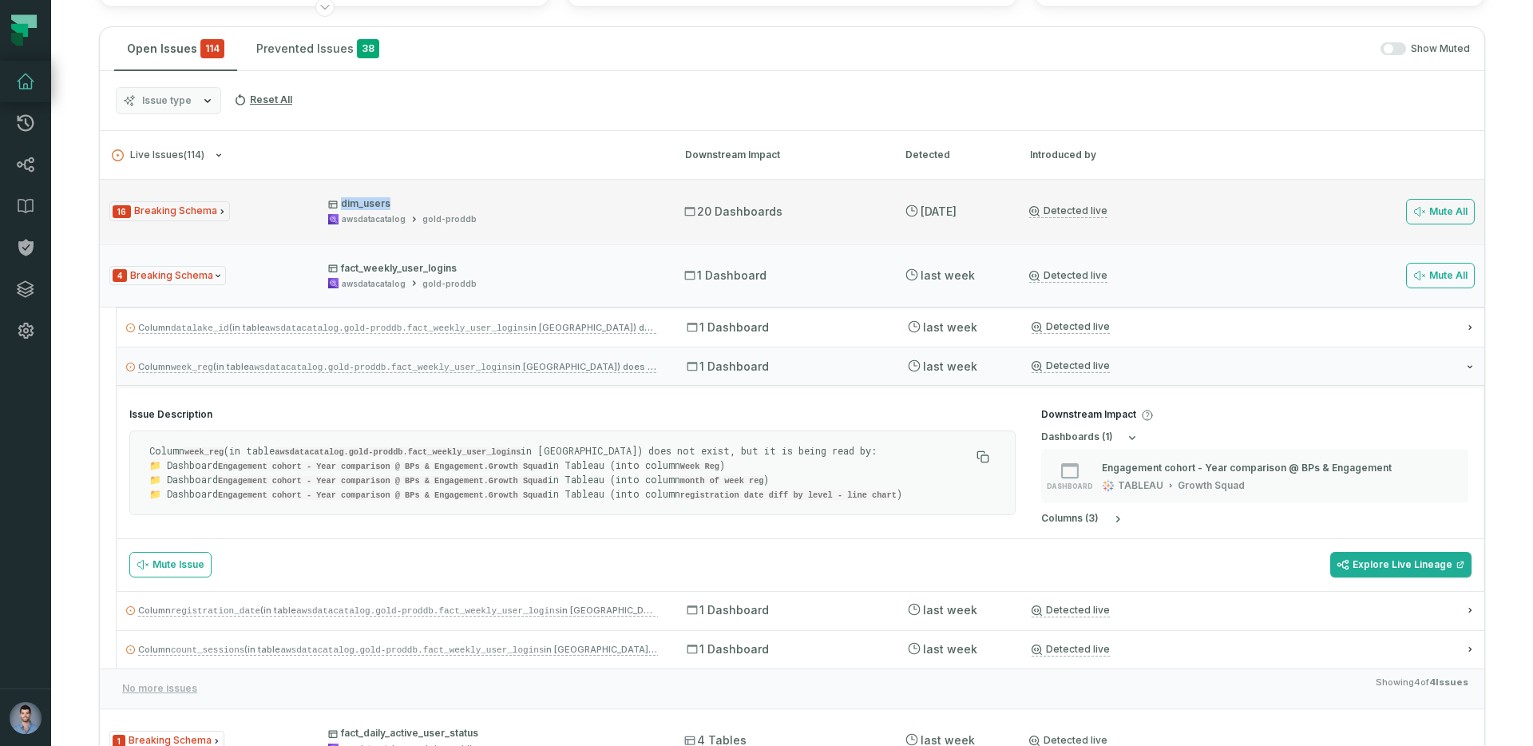
drag, startPoint x: 388, startPoint y: 202, endPoint x: 335, endPoint y: 200, distance: 52.7
click at [335, 200] on p "dim_users" at bounding box center [491, 203] width 327 height 13
copy p "dim_users"
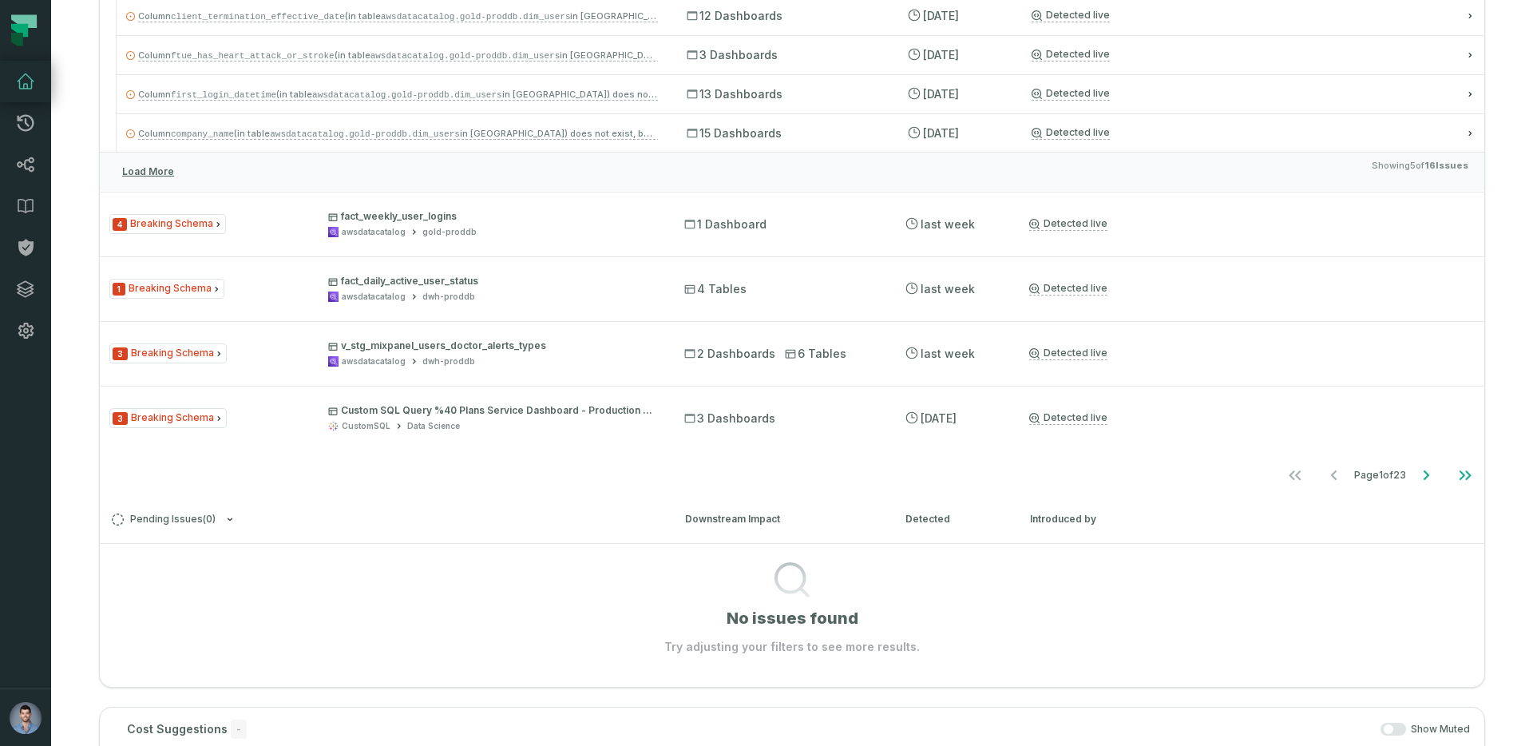
scroll to position [576, 0]
click at [1423, 474] on icon "Go to next page" at bounding box center [1425, 473] width 19 height 19
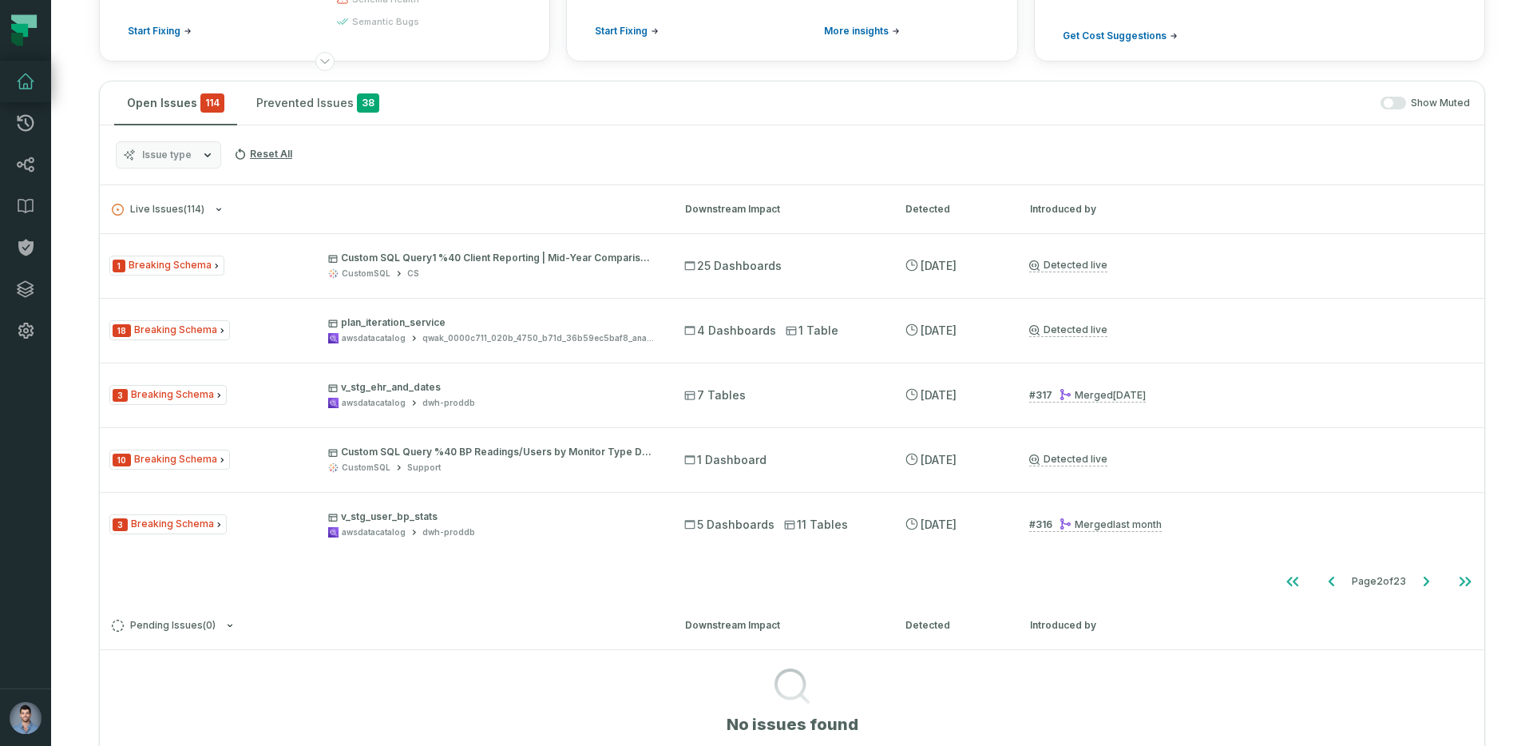
scroll to position [226, 0]
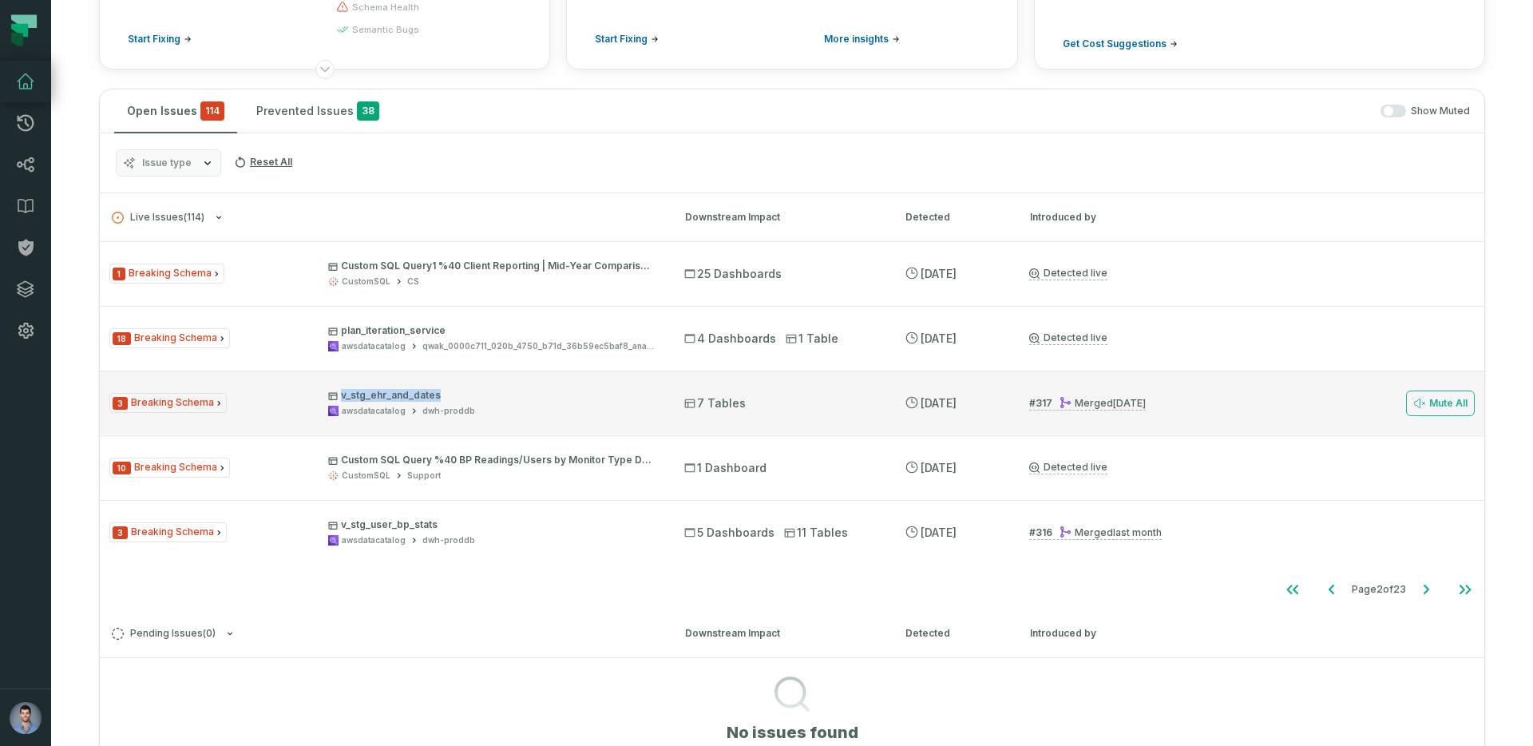
drag, startPoint x: 443, startPoint y: 392, endPoint x: 335, endPoint y: 394, distance: 107.8
click at [335, 394] on p "v_stg_ehr_and_dates" at bounding box center [491, 395] width 327 height 13
copy p "v_stg_ehr_and_dates"
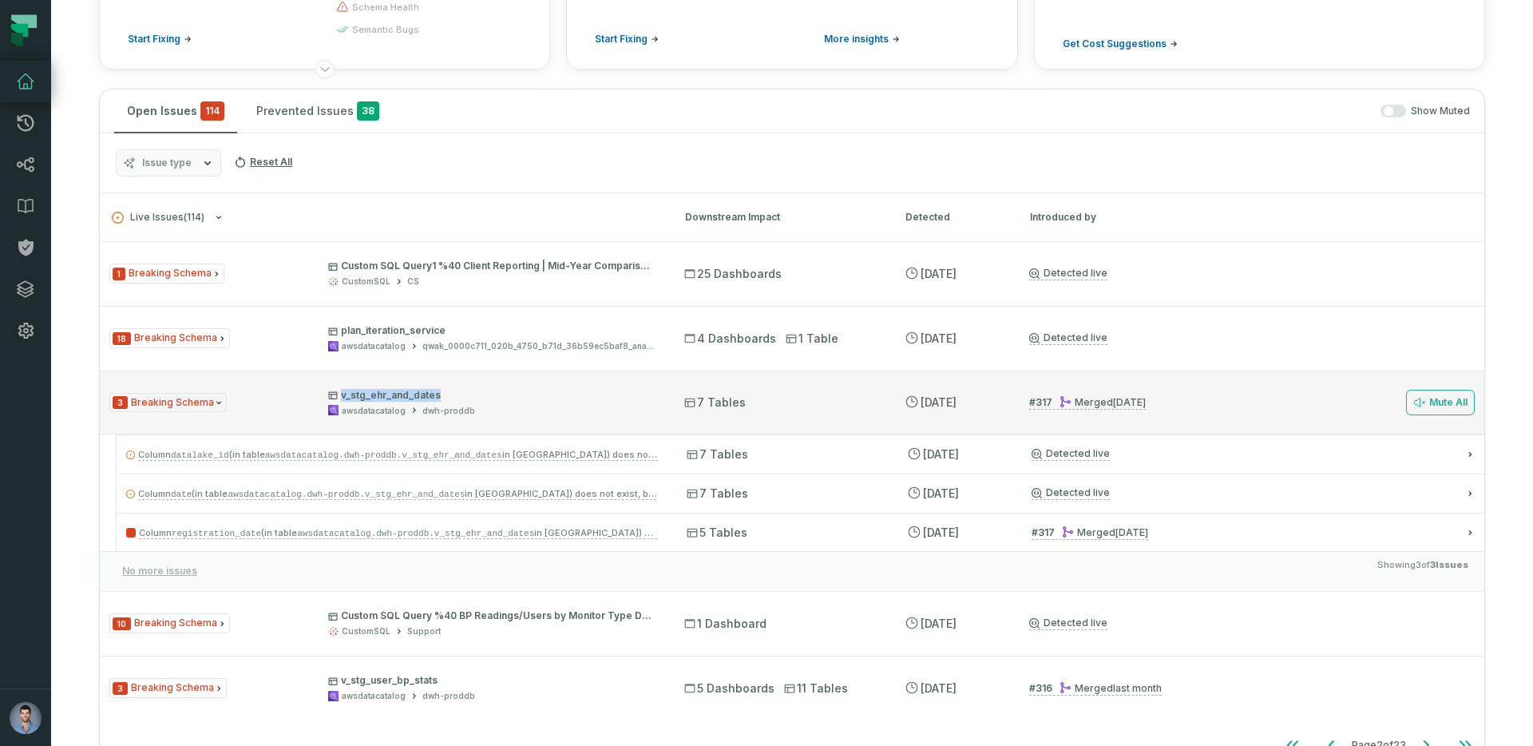
click at [370, 394] on p "v_stg_ehr_and_dates" at bounding box center [491, 395] width 327 height 13
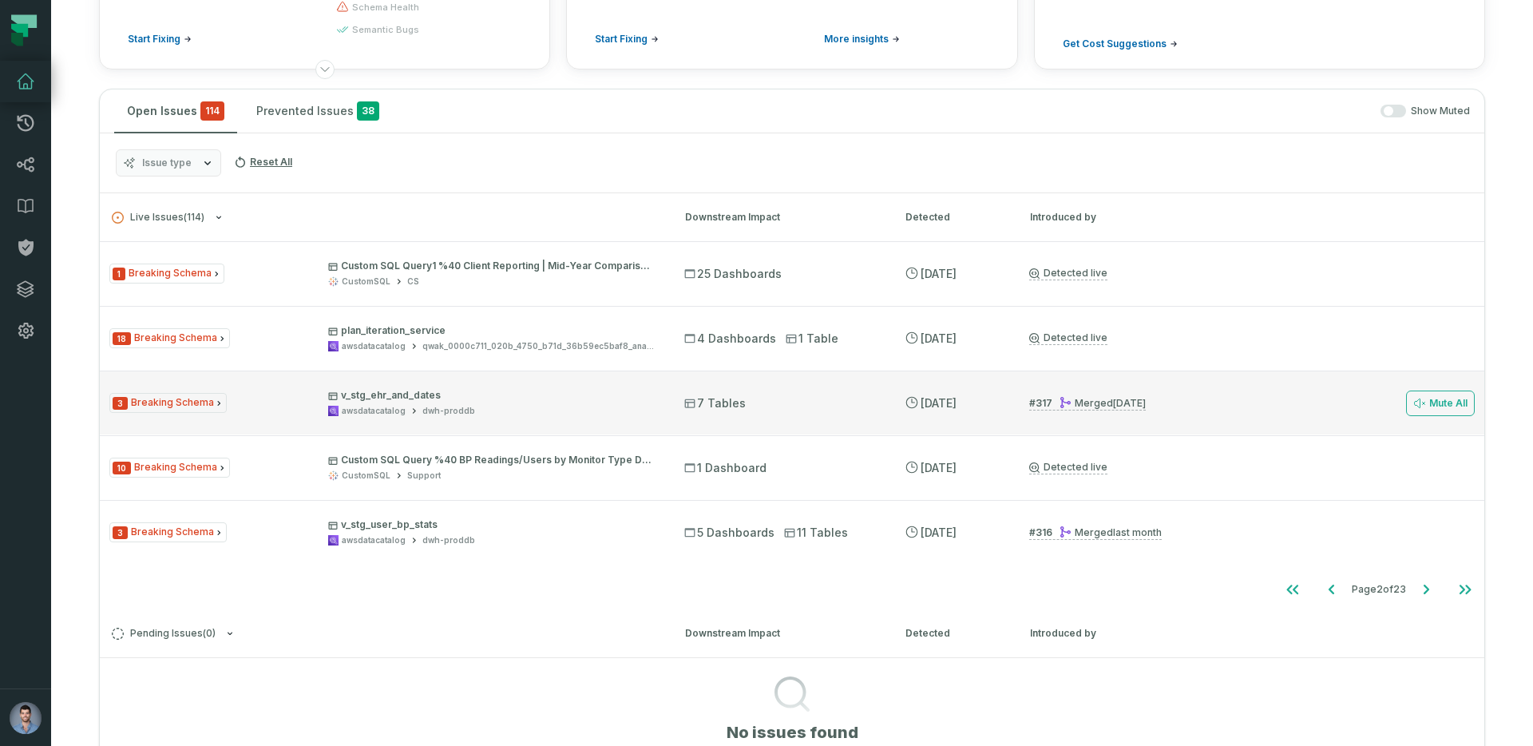
click at [419, 398] on p "v_stg_ehr_and_dates" at bounding box center [491, 395] width 327 height 13
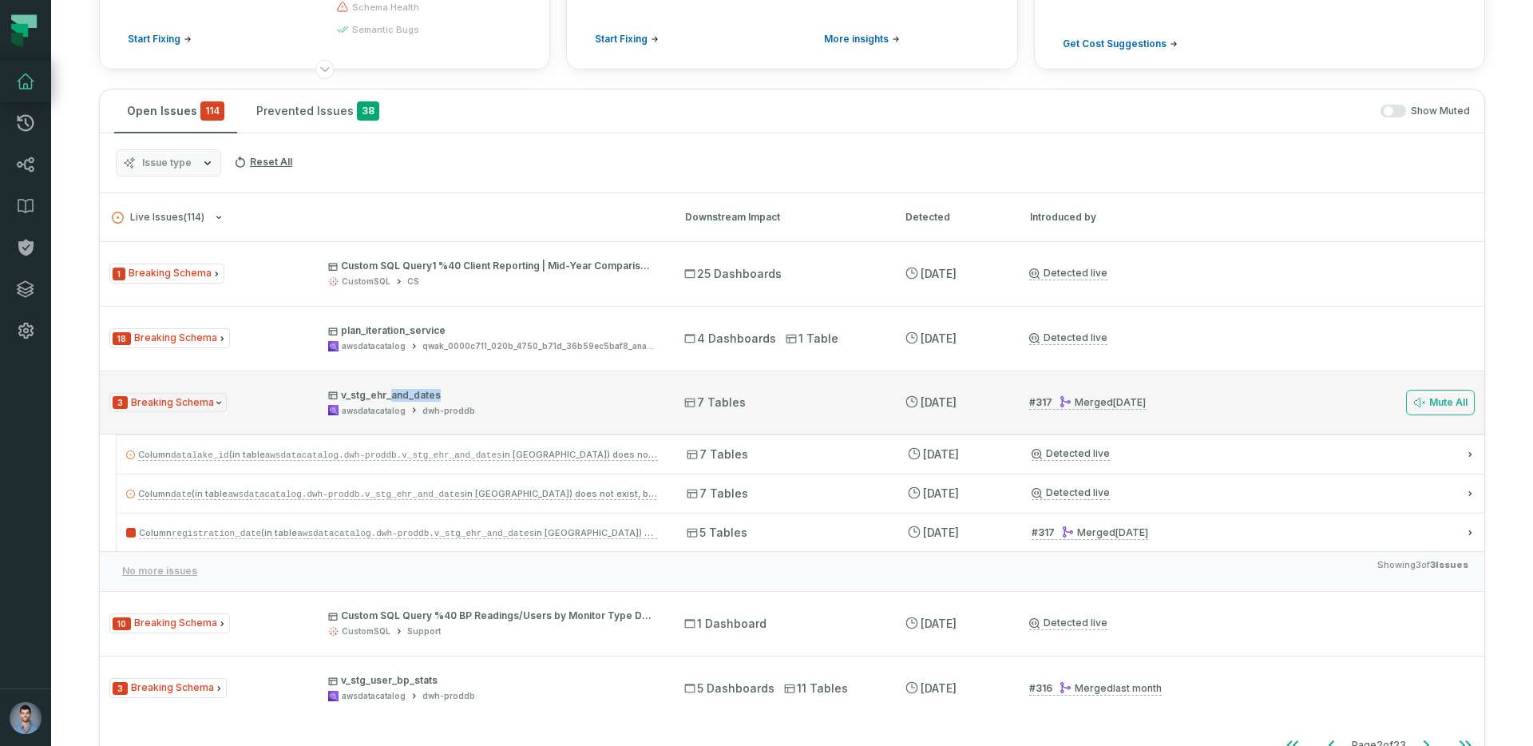
drag, startPoint x: 441, startPoint y: 397, endPoint x: 387, endPoint y: 394, distance: 54.3
click at [387, 394] on p "v_stg_ehr_and_dates" at bounding box center [491, 395] width 327 height 13
copy p "and_dates"
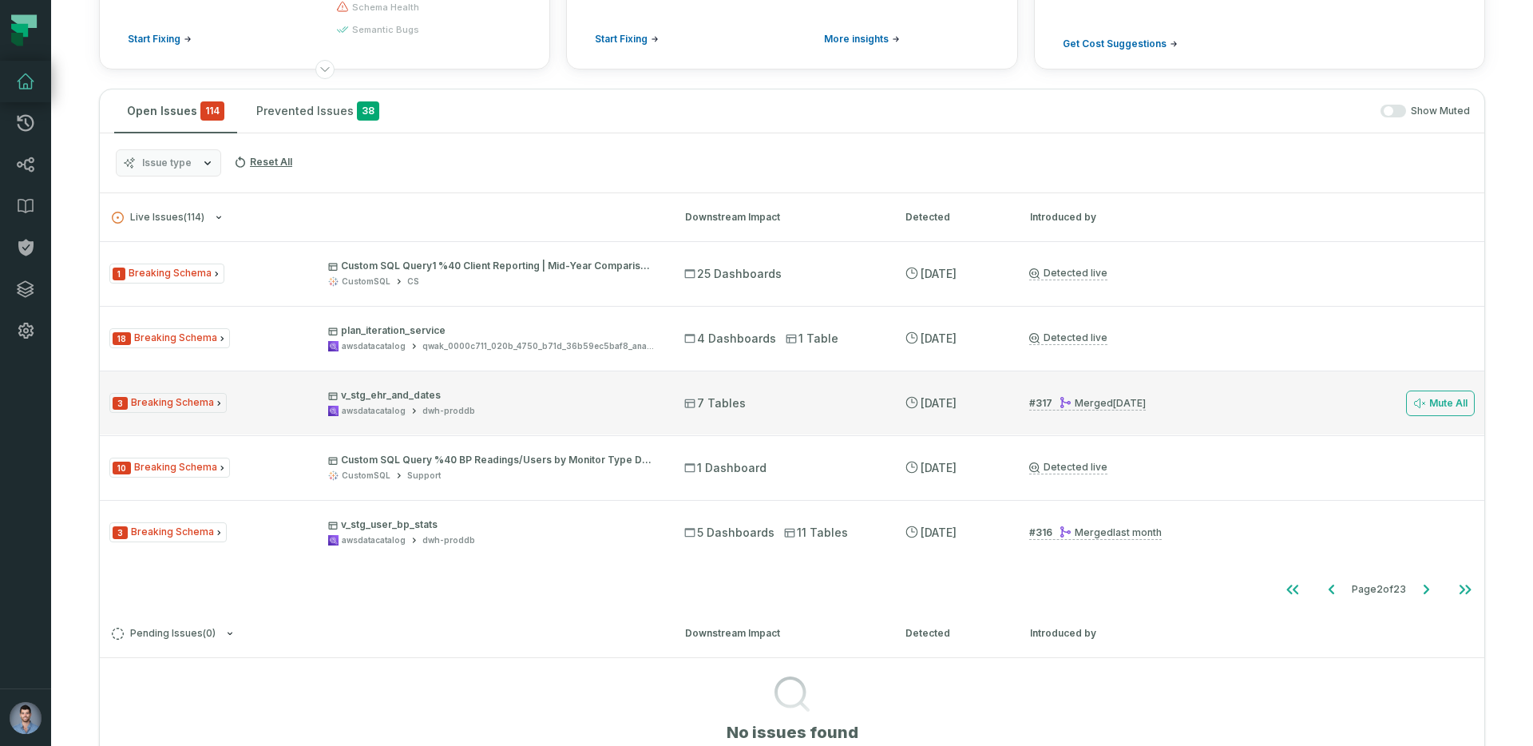
click at [493, 414] on div "awsdatacatalog dwh-proddb" at bounding box center [491, 411] width 327 height 12
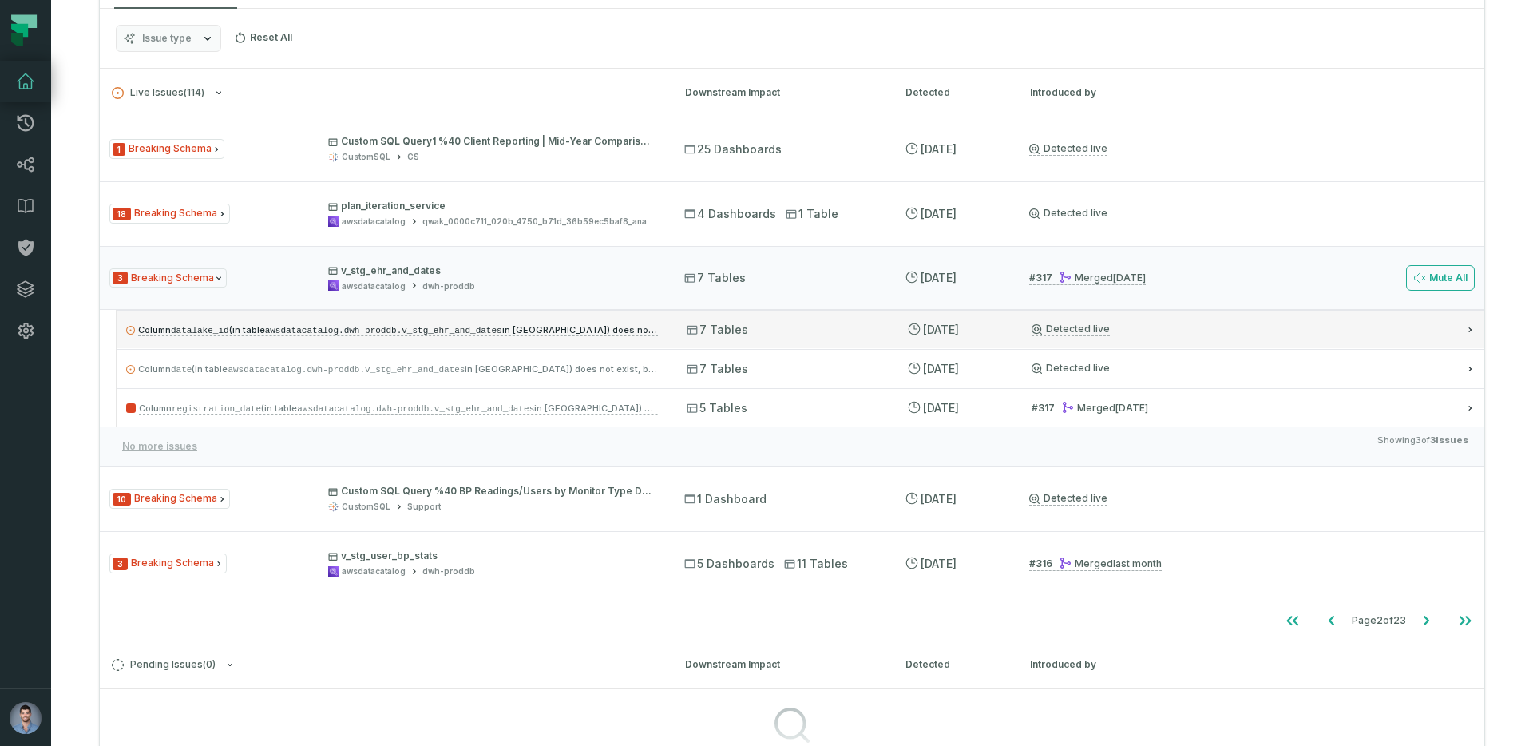
scroll to position [352, 0]
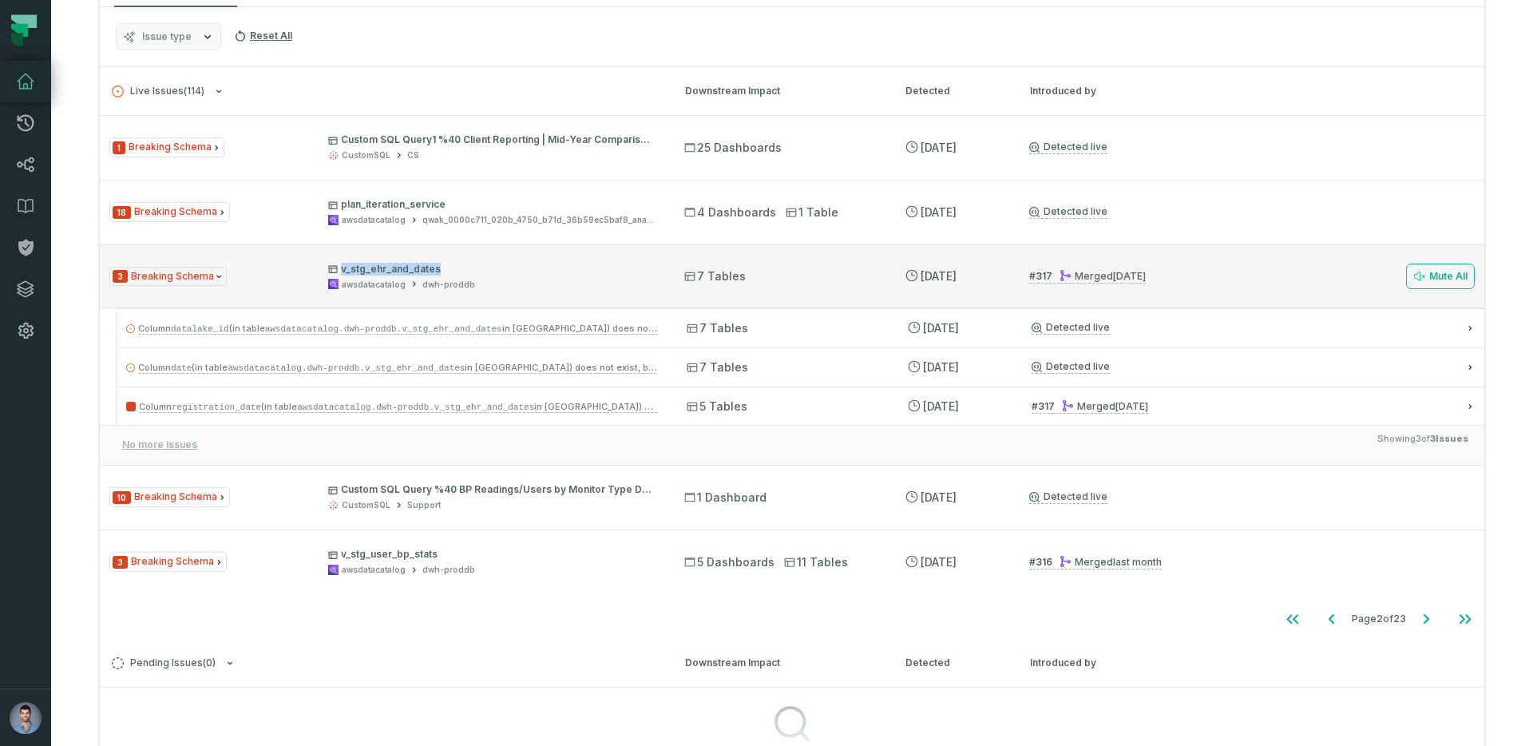
drag, startPoint x: 461, startPoint y: 269, endPoint x: 298, endPoint y: 263, distance: 163.0
click at [298, 263] on div "3 Breaking Schema v_stg_ehr_and_dates awsdatacatalog dwh-proddb" at bounding box center [382, 277] width 546 height 28
copy p "v_stg_ehr_and_dates"
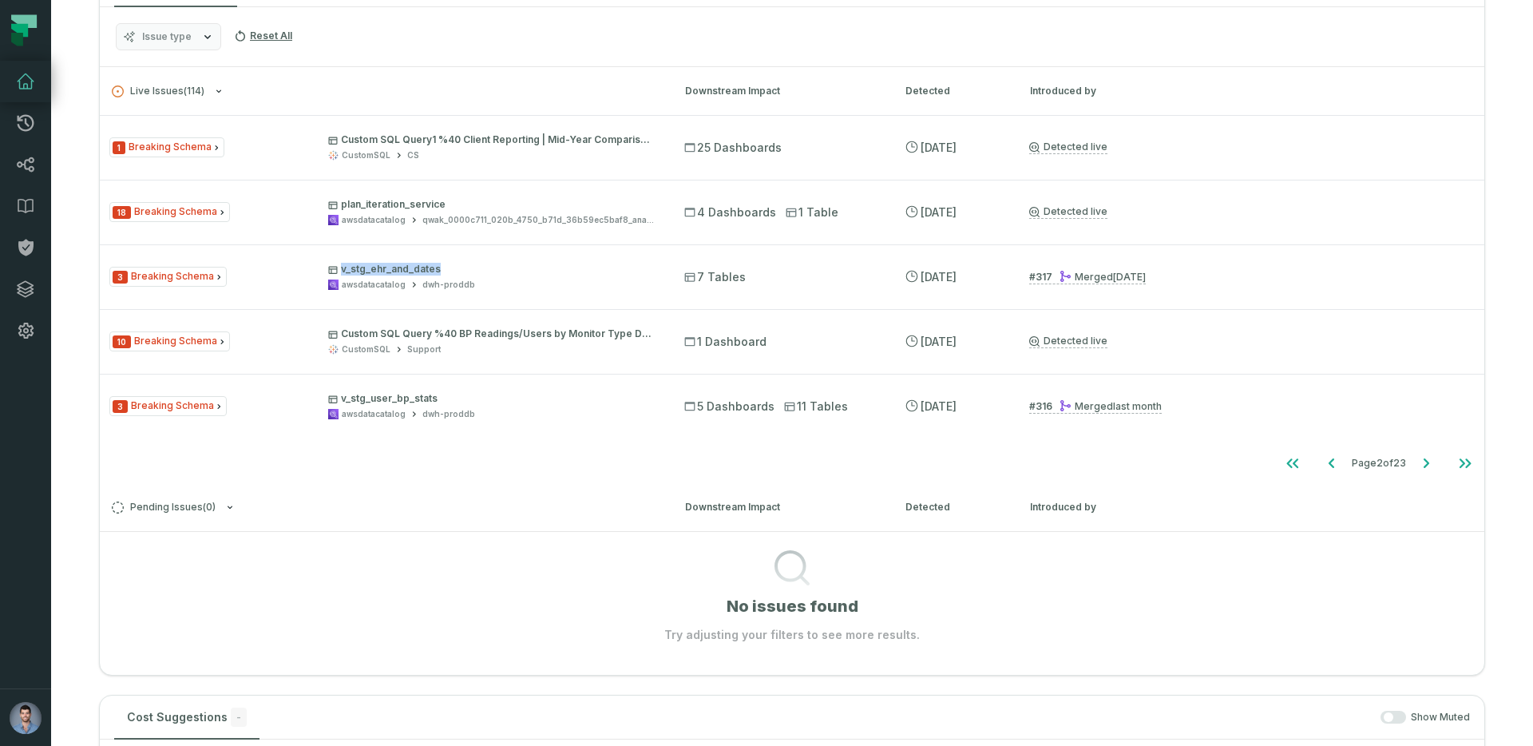
scroll to position [560, 0]
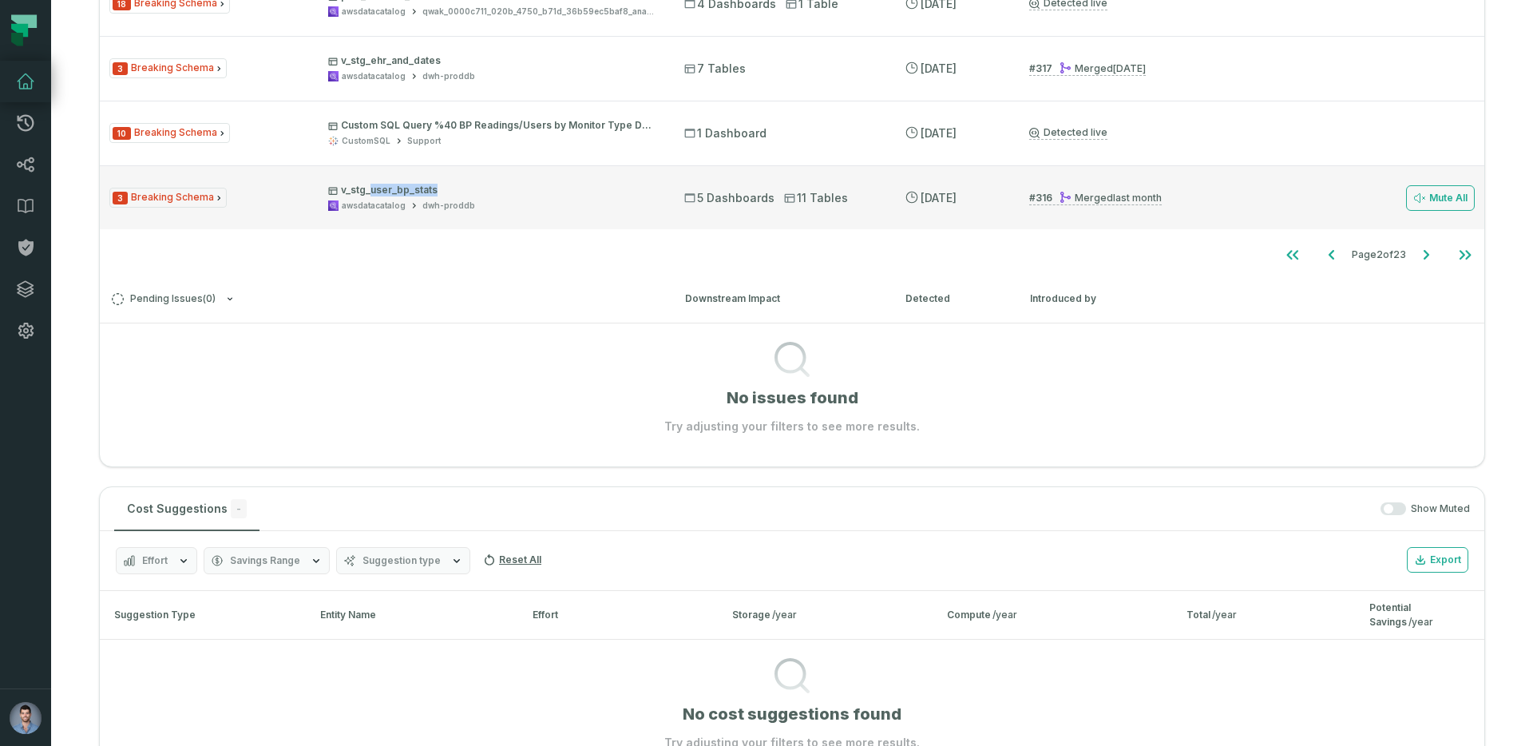
drag, startPoint x: 447, startPoint y: 191, endPoint x: 370, endPoint y: 192, distance: 76.6
click at [370, 192] on p "v_stg_user_bp_stats" at bounding box center [491, 190] width 327 height 13
copy p "user_bp_stats"
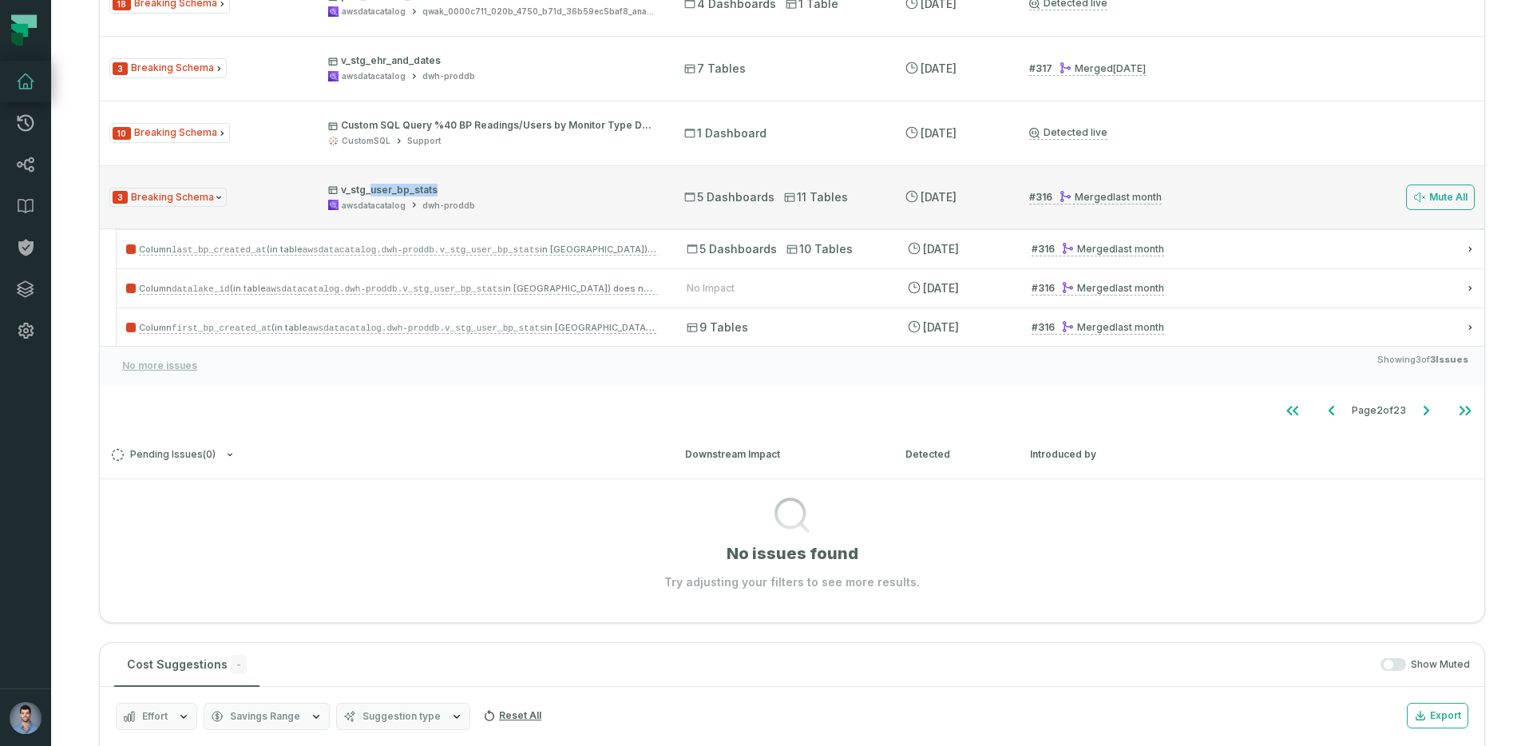
click at [445, 191] on p "v_stg_user_bp_stats" at bounding box center [491, 190] width 327 height 13
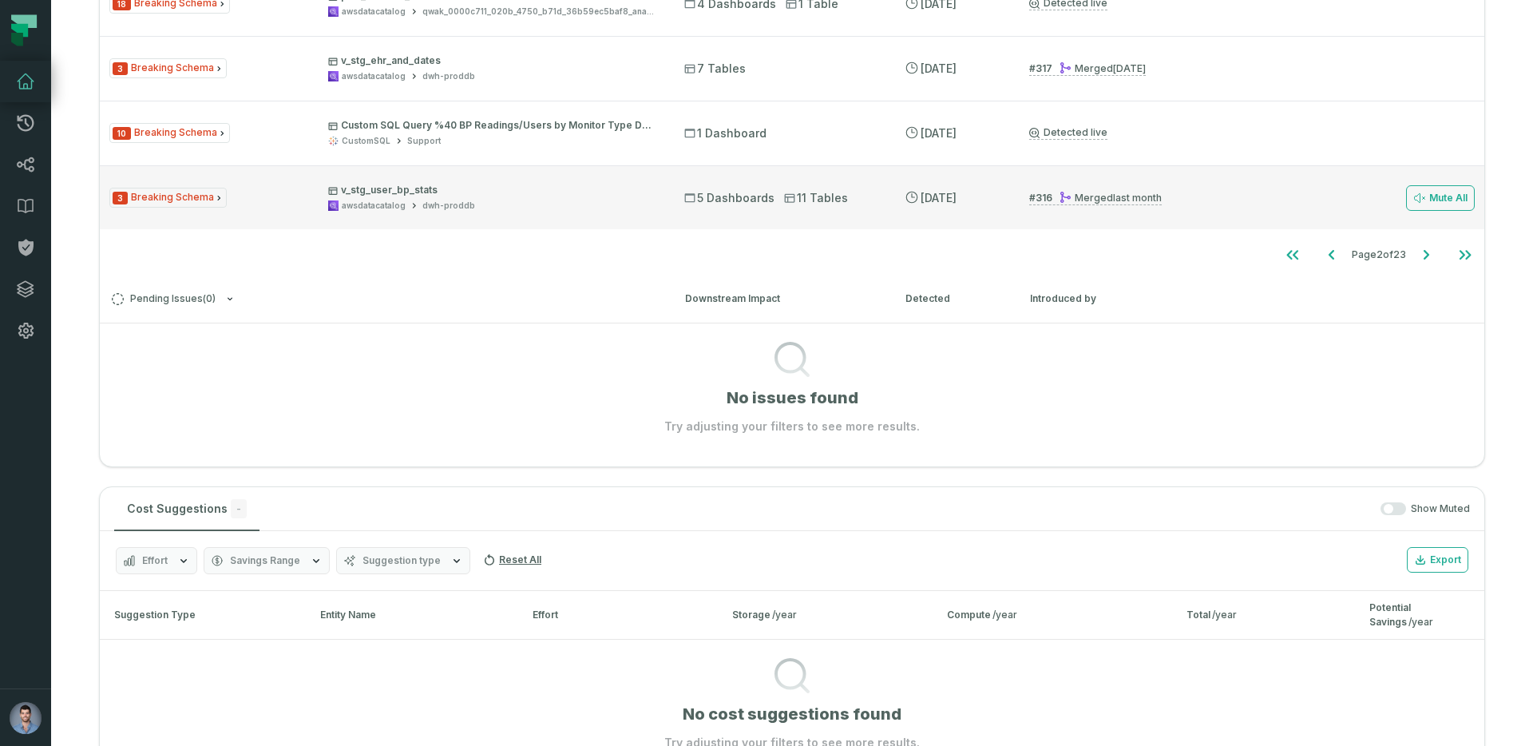
click at [445, 191] on p "v_stg_user_bp_stats" at bounding box center [491, 190] width 327 height 13
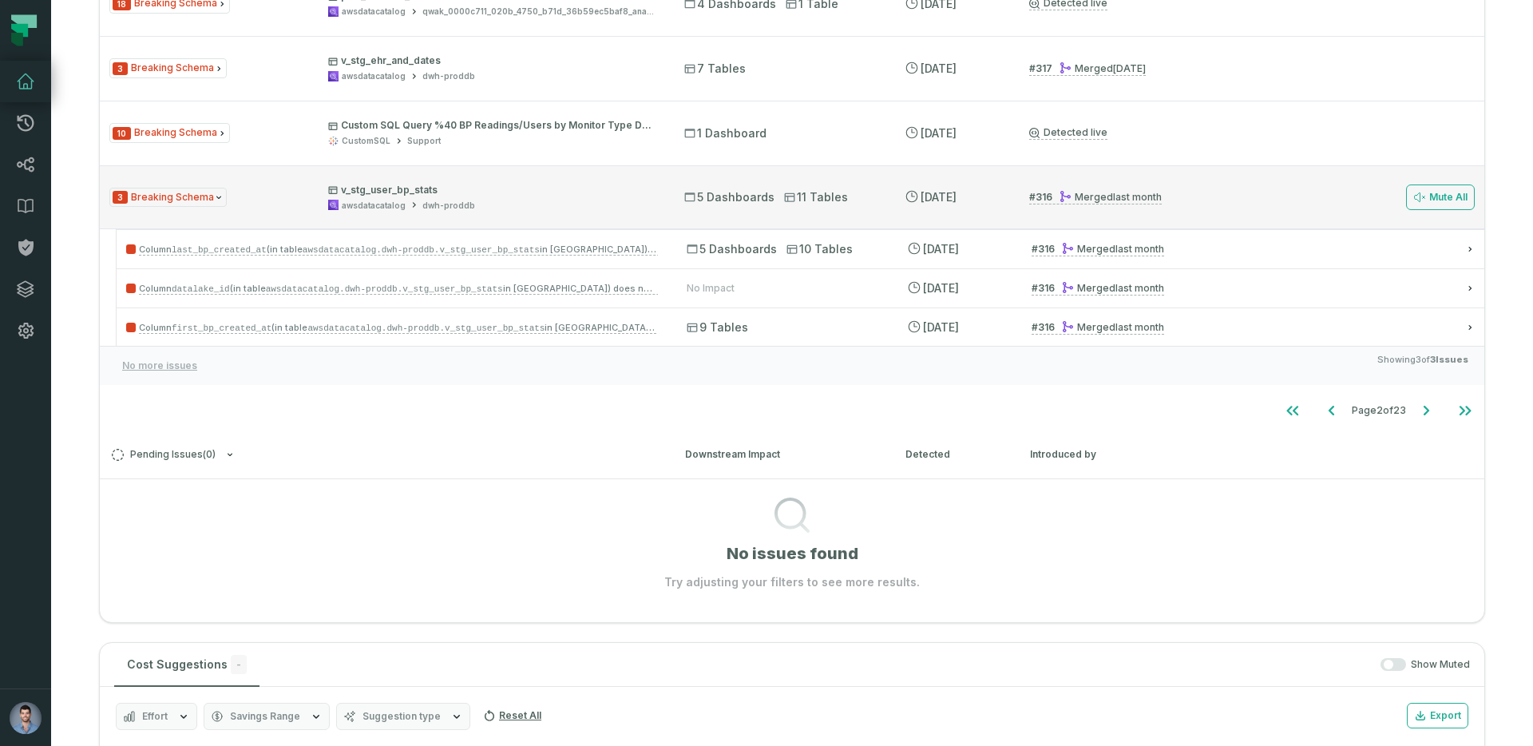
click at [1083, 200] on div "Merged 7/31/2025, 7:56:42 PM" at bounding box center [1109, 197] width 103 height 12
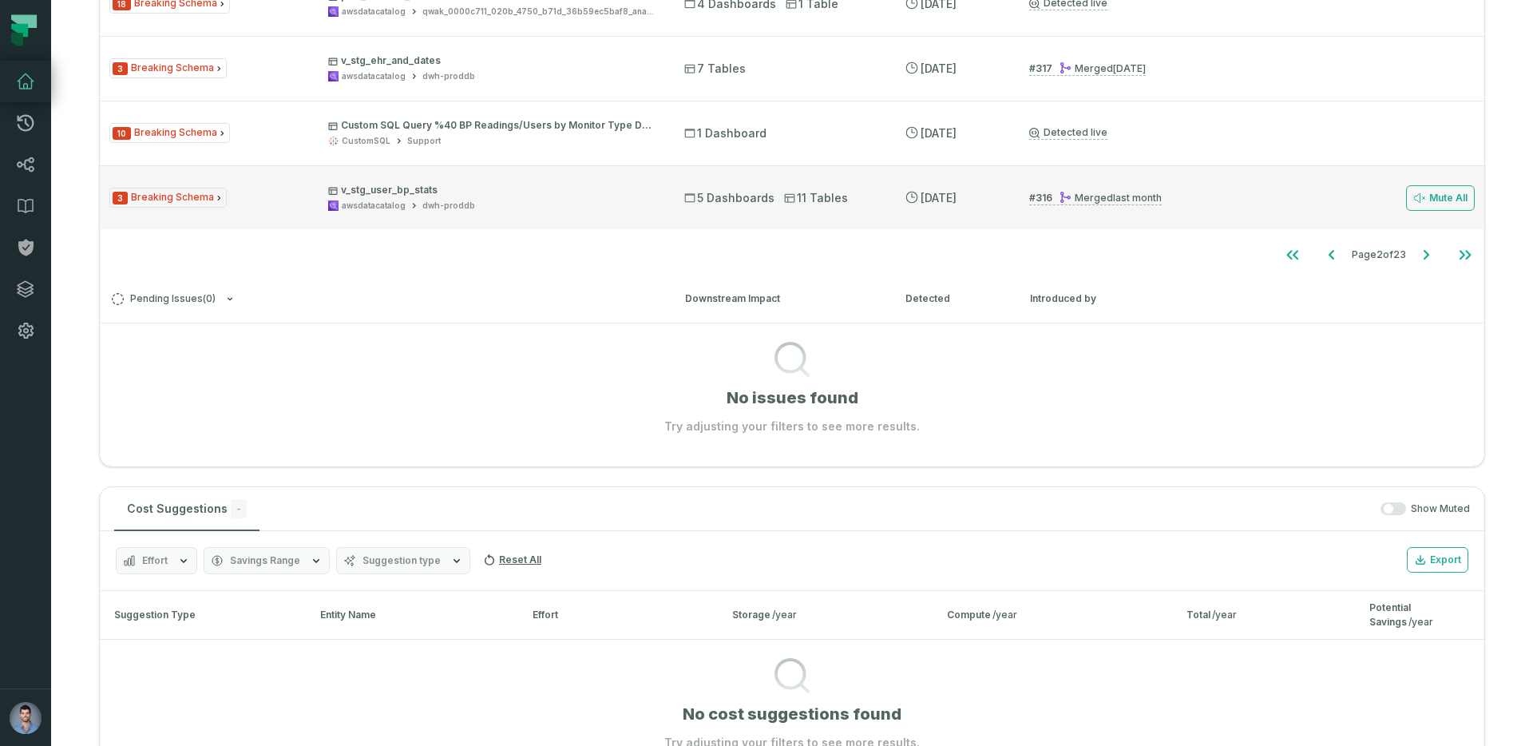
click at [561, 216] on div "3 Breaking Schema v_stg_user_bp_stats awsdatacatalog dwh-proddb 5 Dashboards 11…" at bounding box center [792, 197] width 1384 height 64
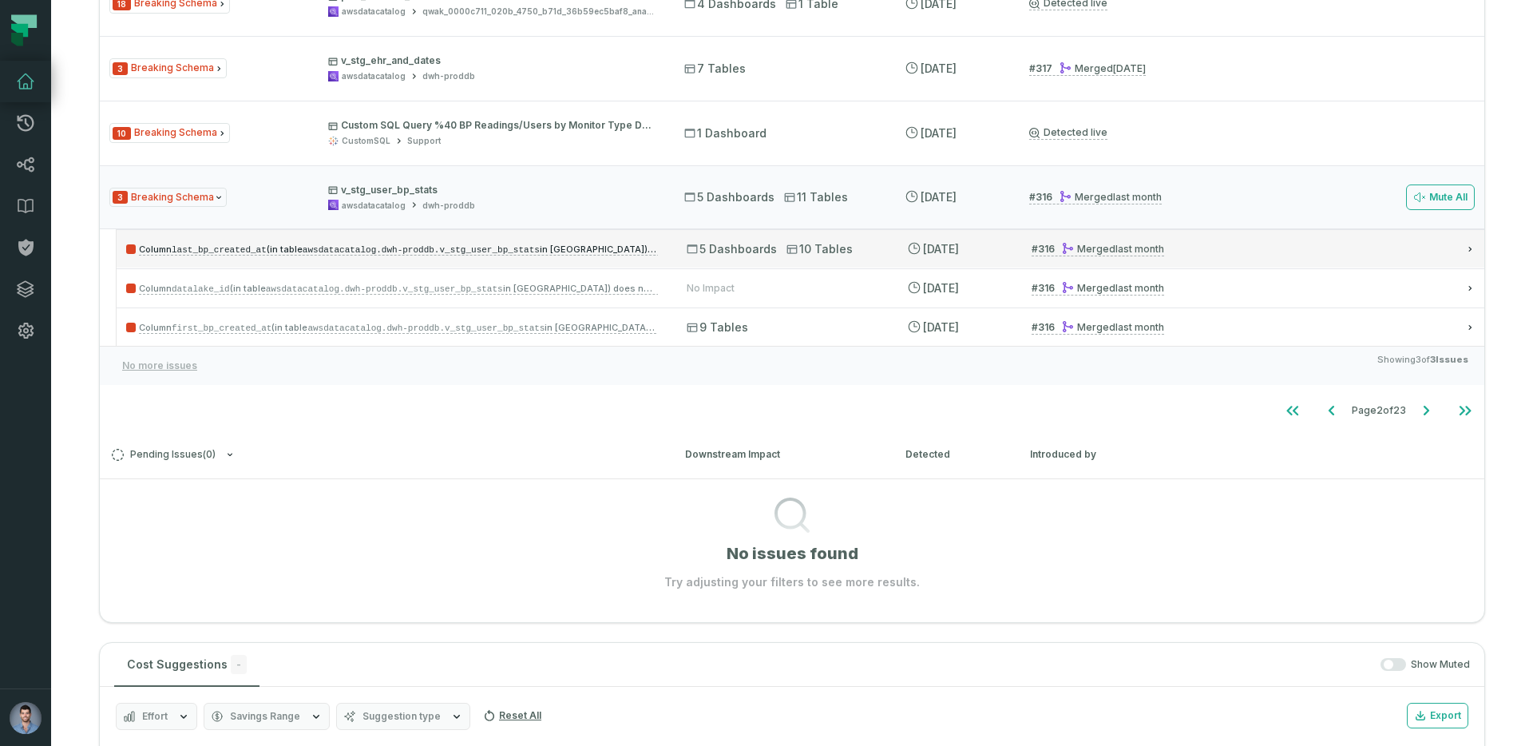
click at [727, 249] on span "5 Dashboards" at bounding box center [731, 249] width 90 height 16
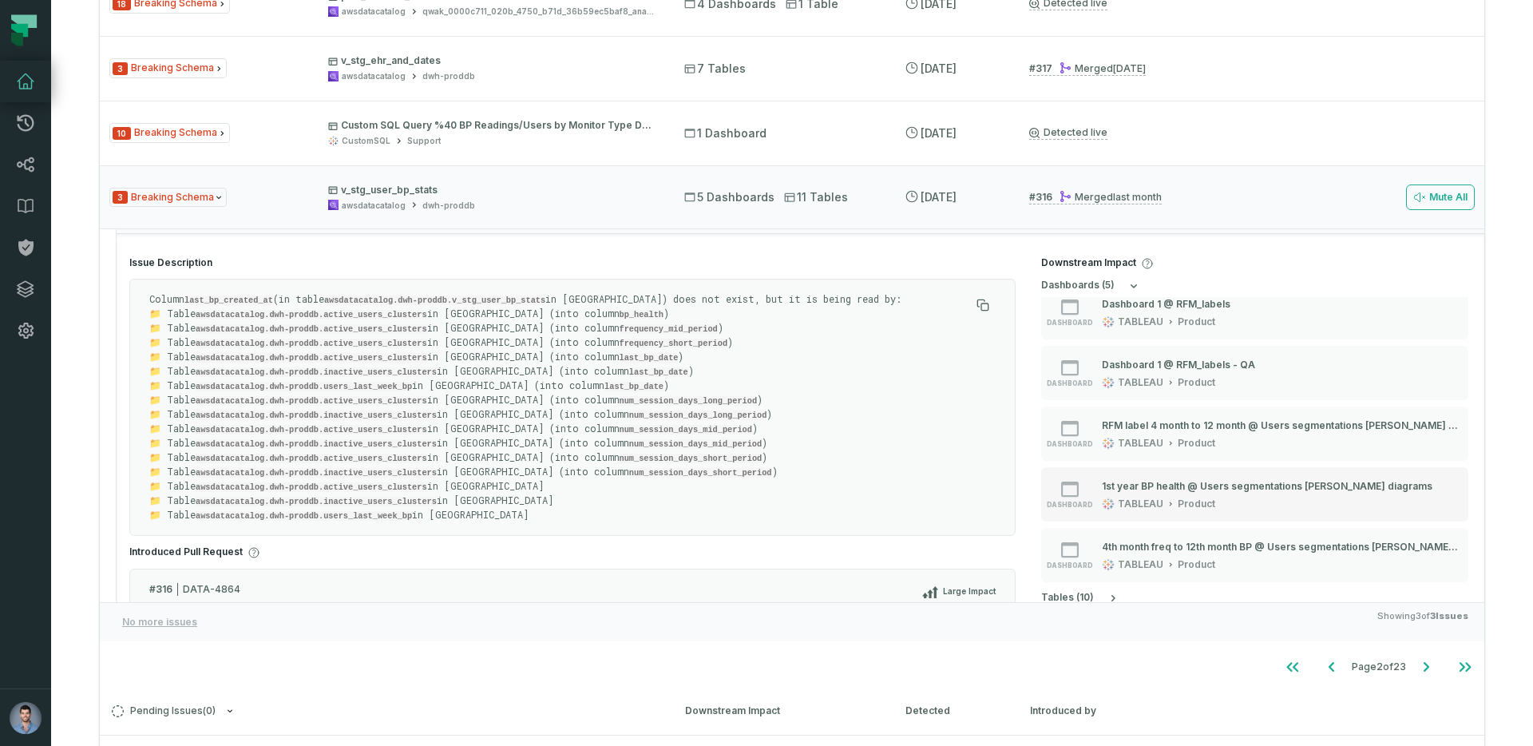
scroll to position [33, 0]
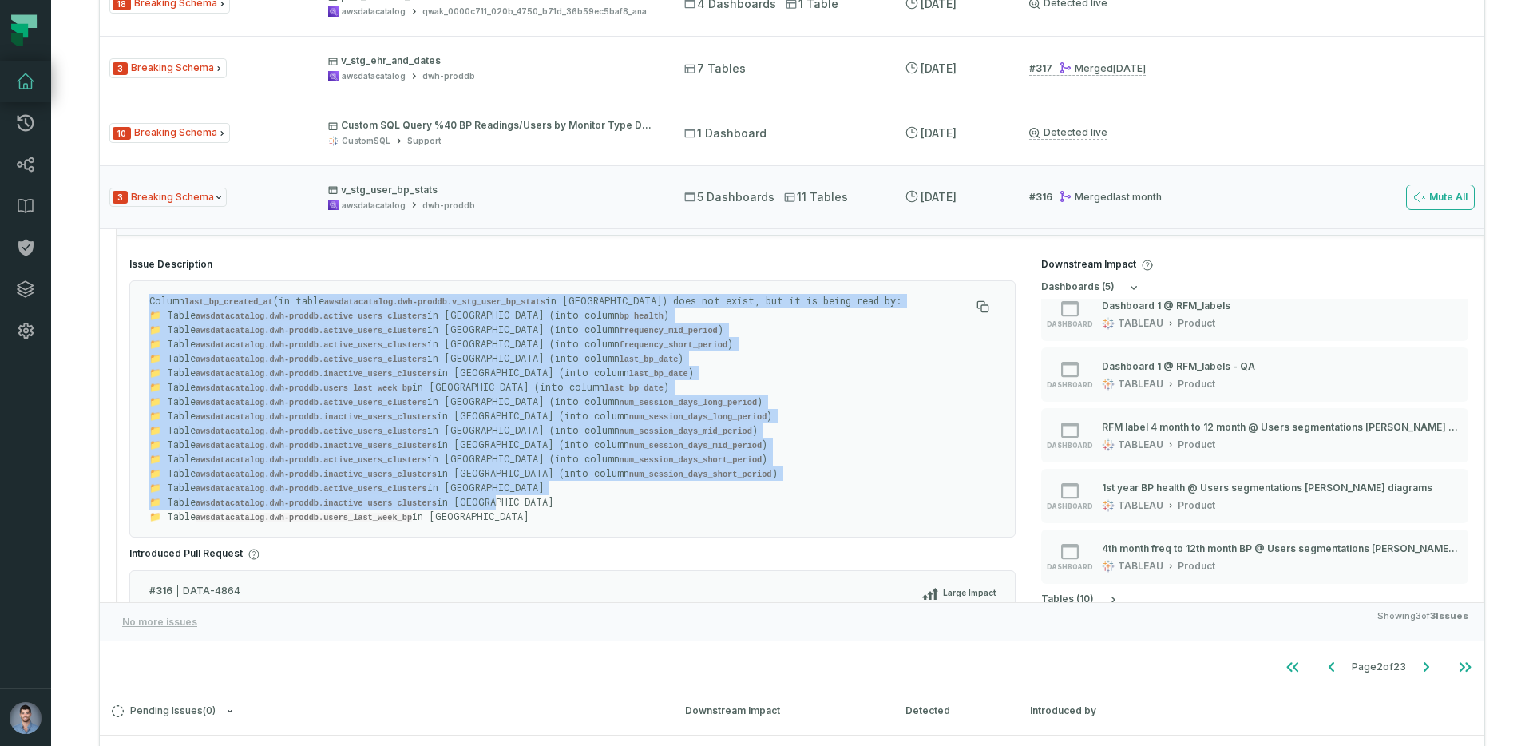
drag, startPoint x: 510, startPoint y: 492, endPoint x: 133, endPoint y: 283, distance: 430.5
click at [133, 283] on div "Column last_bp_created_at (in table awsdatacatalog.dwh-proddb.v_stg_user_bp_sta…" at bounding box center [572, 408] width 886 height 257
click at [238, 341] on code "awsdatacatalog.dwh-proddb.active_users_clusters" at bounding box center [311, 345] width 231 height 10
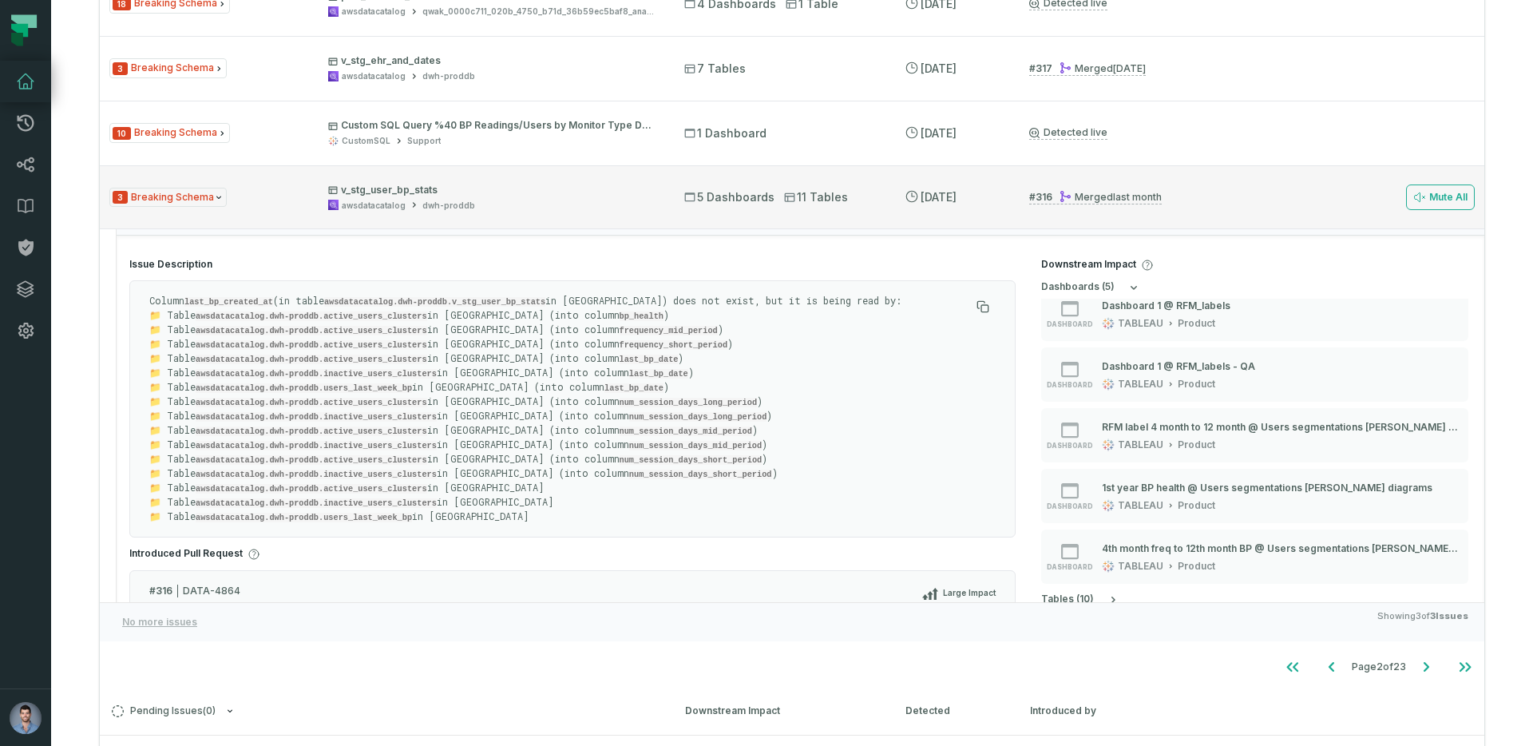
click at [429, 196] on span "v_stg_user_bp_stats awsdatacatalog dwh-proddb" at bounding box center [491, 198] width 327 height 28
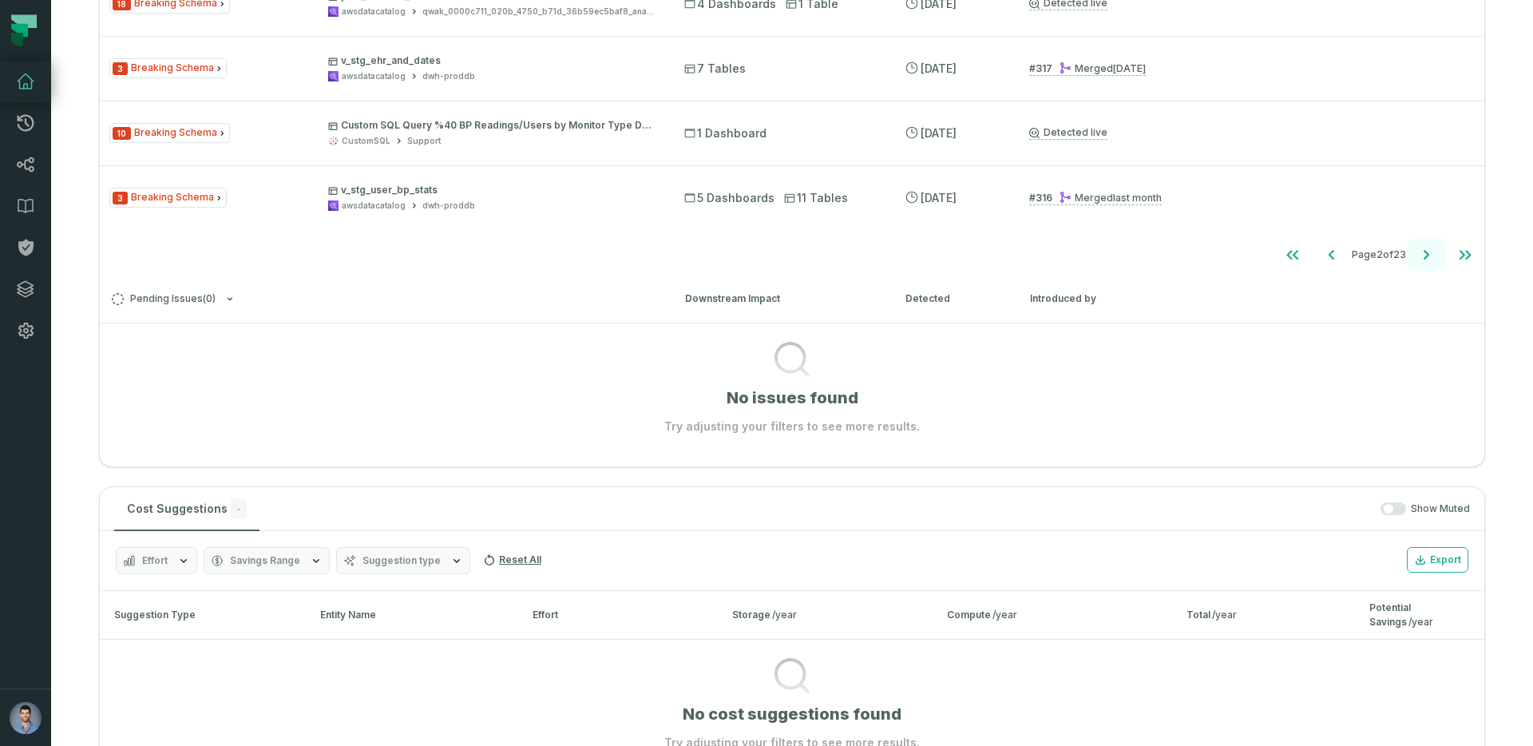
click at [1429, 259] on icon "Go to next page" at bounding box center [1425, 254] width 19 height 19
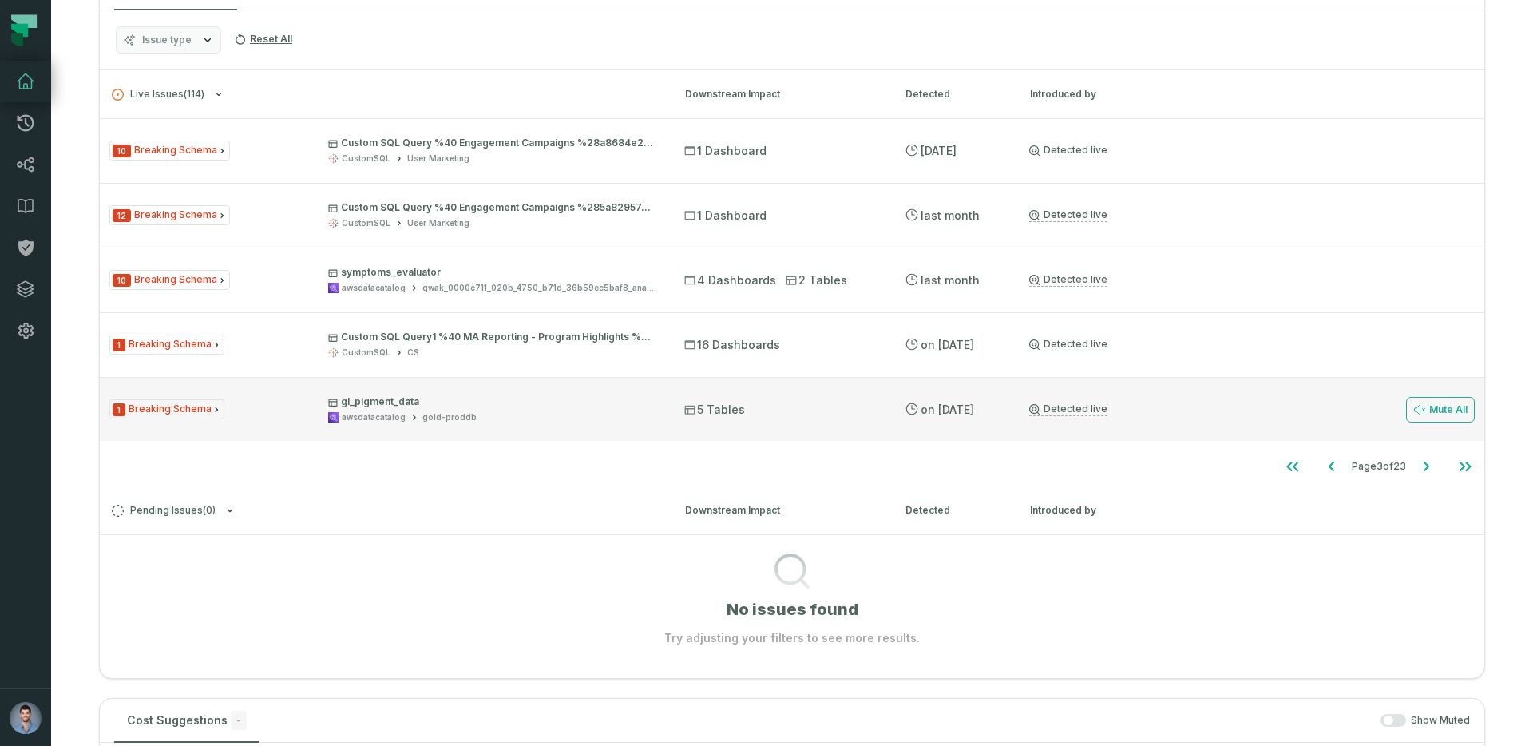
scroll to position [345, 0]
drag, startPoint x: 418, startPoint y: 406, endPoint x: 353, endPoint y: 406, distance: 65.5
click at [353, 406] on p "gl_pigment_data" at bounding box center [491, 405] width 327 height 13
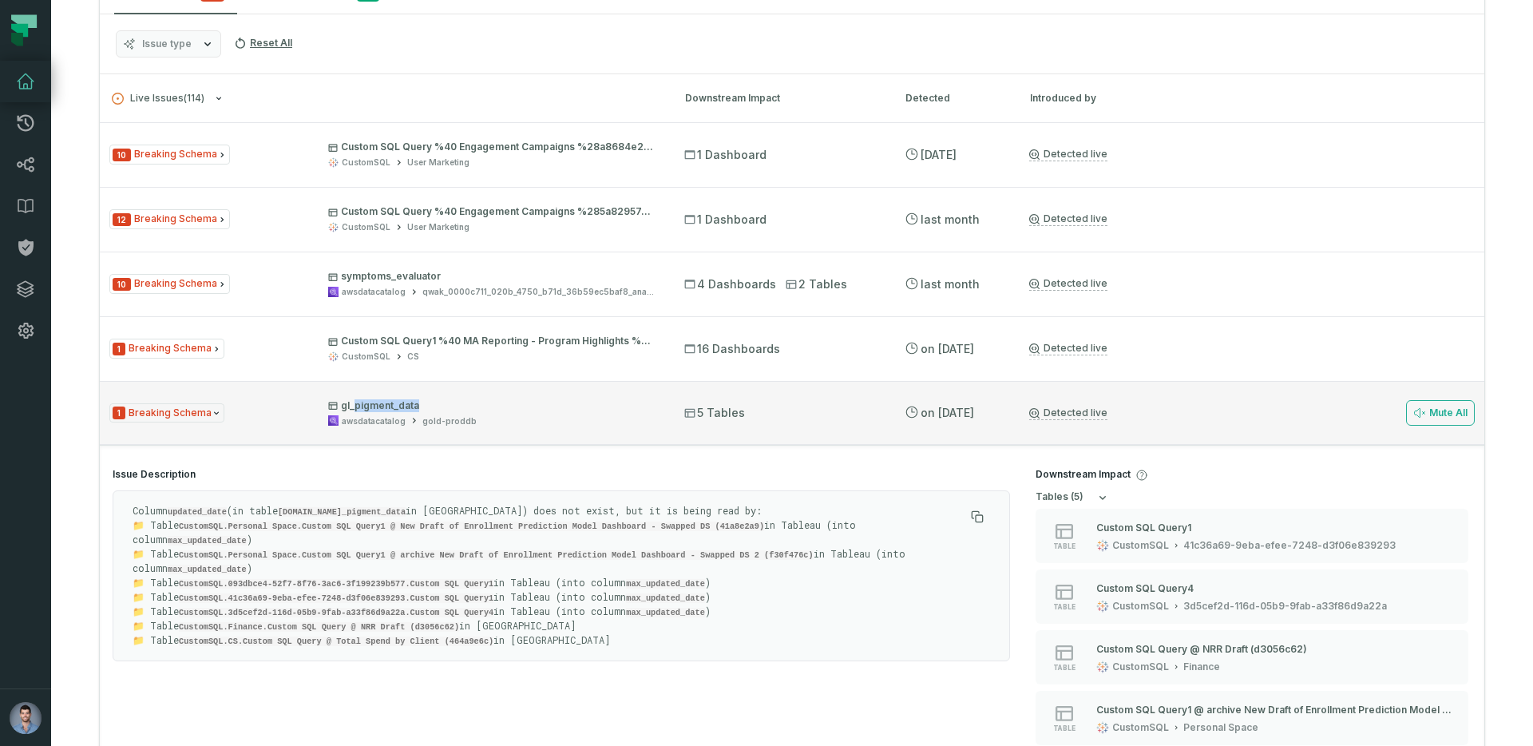
click at [353, 406] on p "gl_pigment_data" at bounding box center [491, 405] width 327 height 13
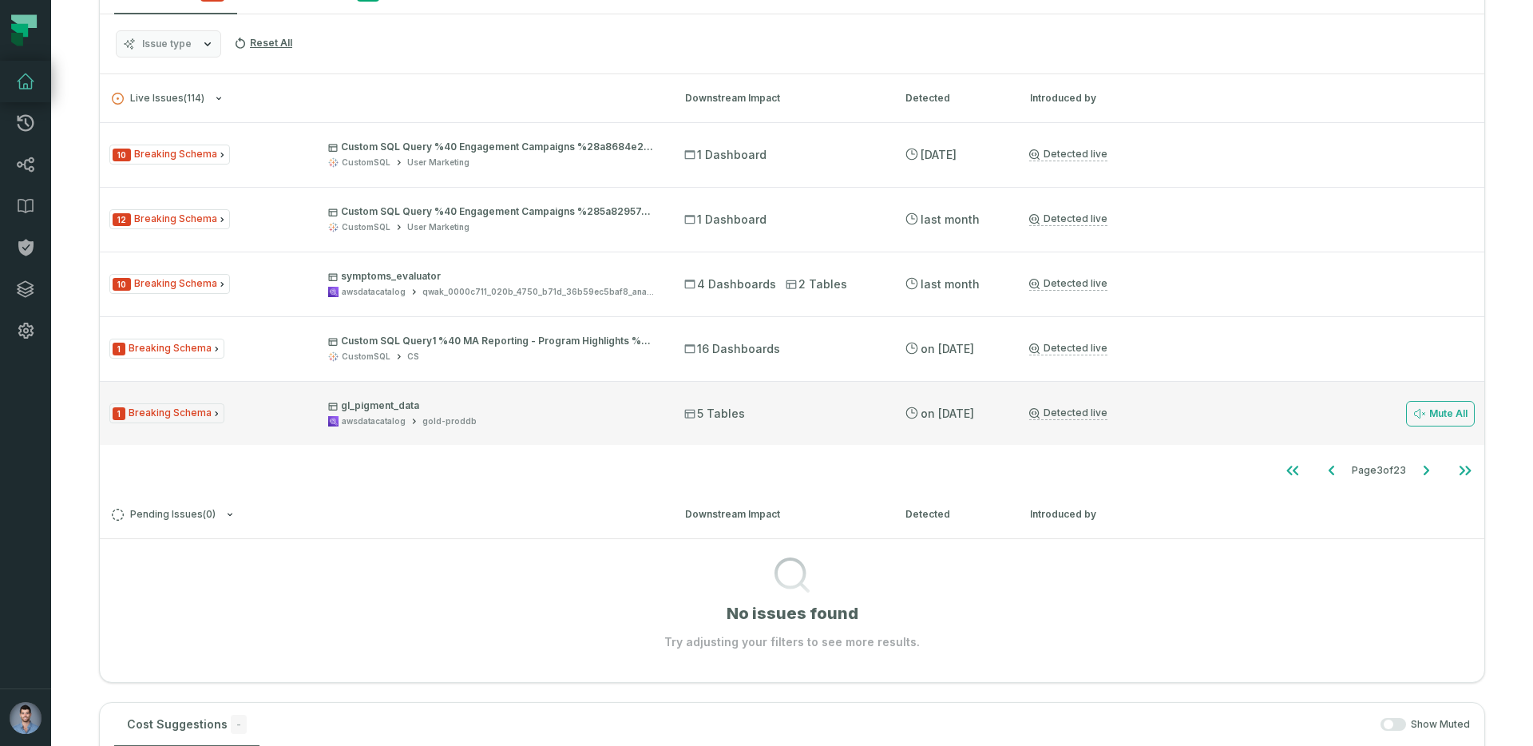
click at [405, 413] on span "gl_pigment_data awsdatacatalog gold-proddb" at bounding box center [491, 413] width 327 height 28
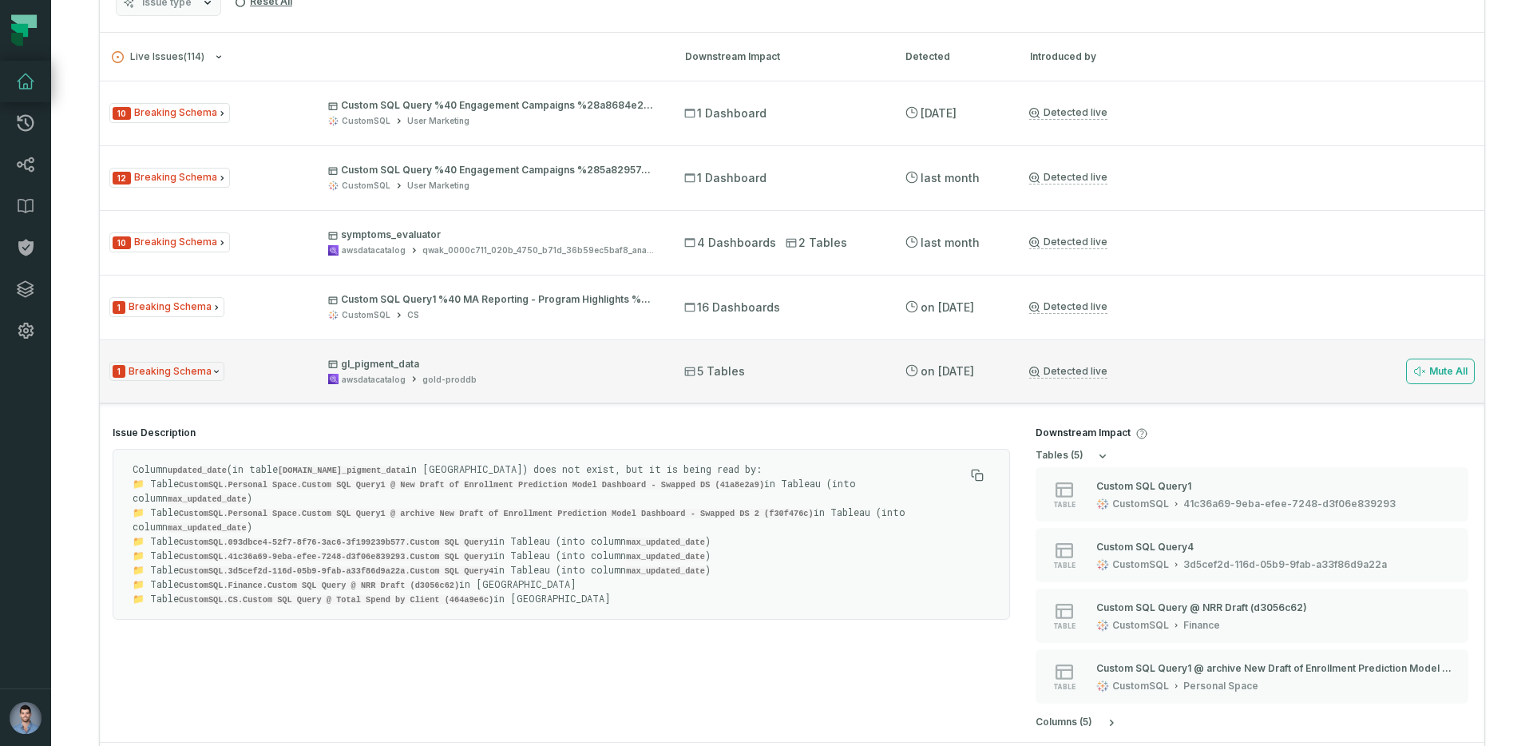
scroll to position [395, 0]
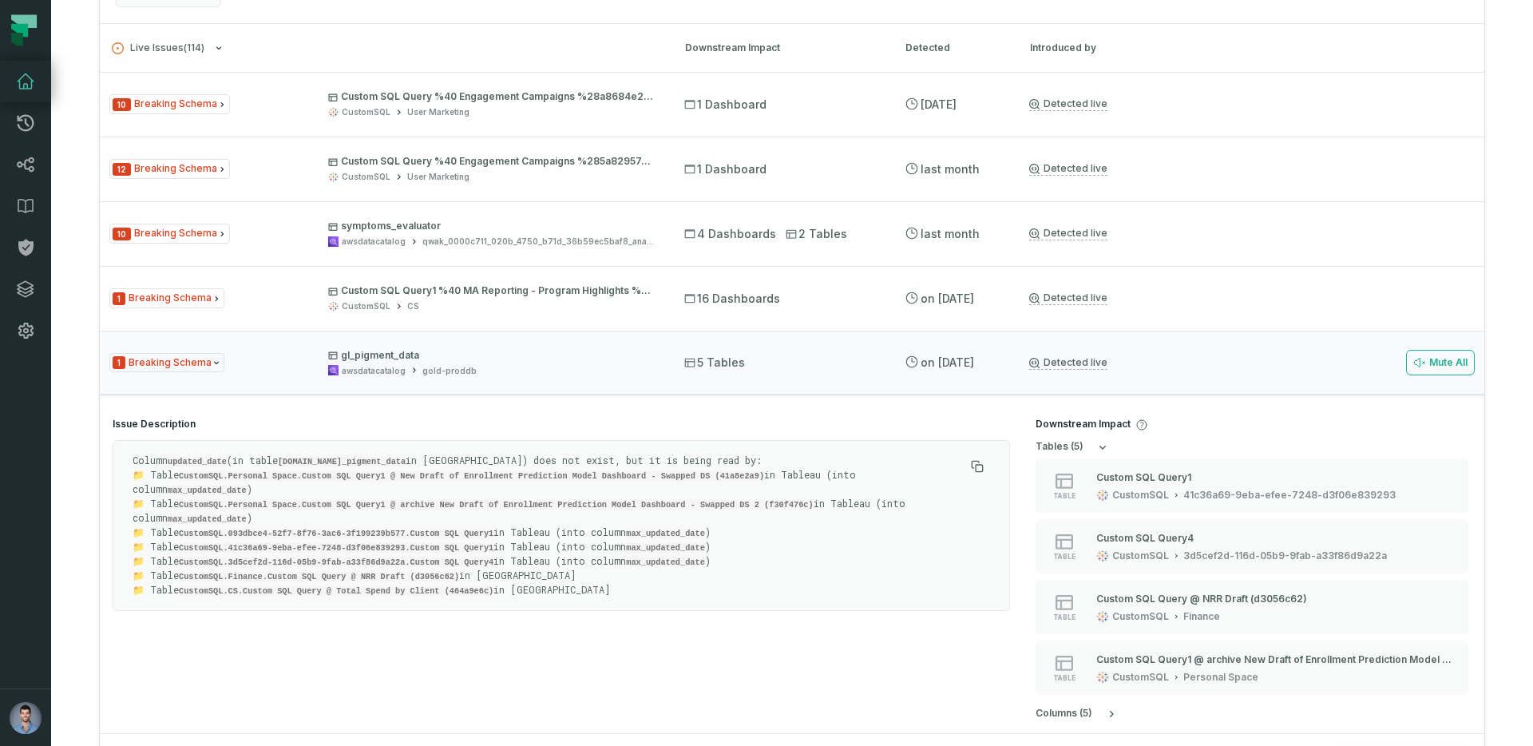
click at [207, 461] on code "updated_date" at bounding box center [197, 462] width 59 height 10
drag, startPoint x: 439, startPoint y: 358, endPoint x: 339, endPoint y: 358, distance: 99.8
click at [339, 358] on p "gl_pigment_data" at bounding box center [491, 355] width 327 height 13
copy p "gl_pigment_data"
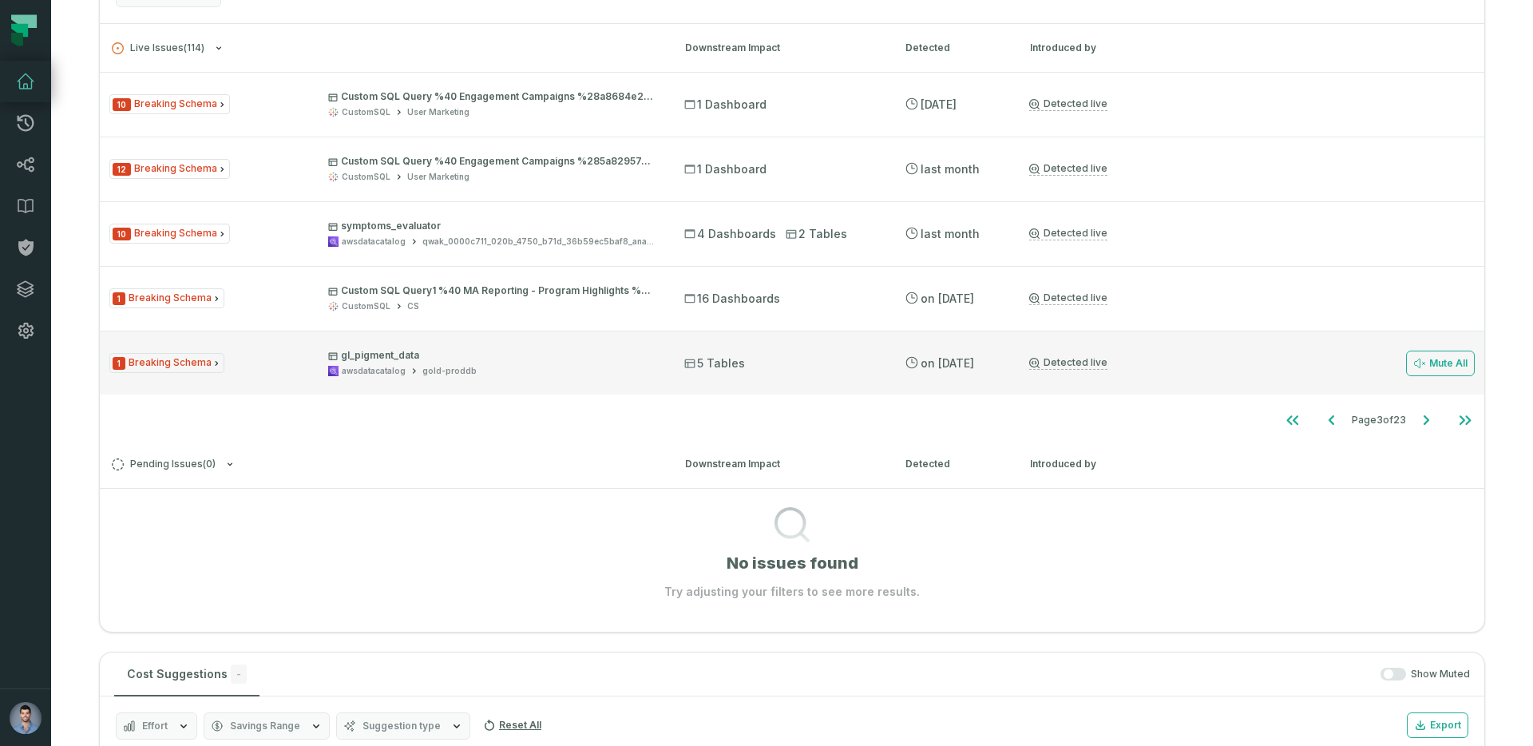
click at [393, 362] on span "gl_pigment_data awsdatacatalog gold-proddb" at bounding box center [491, 363] width 327 height 28
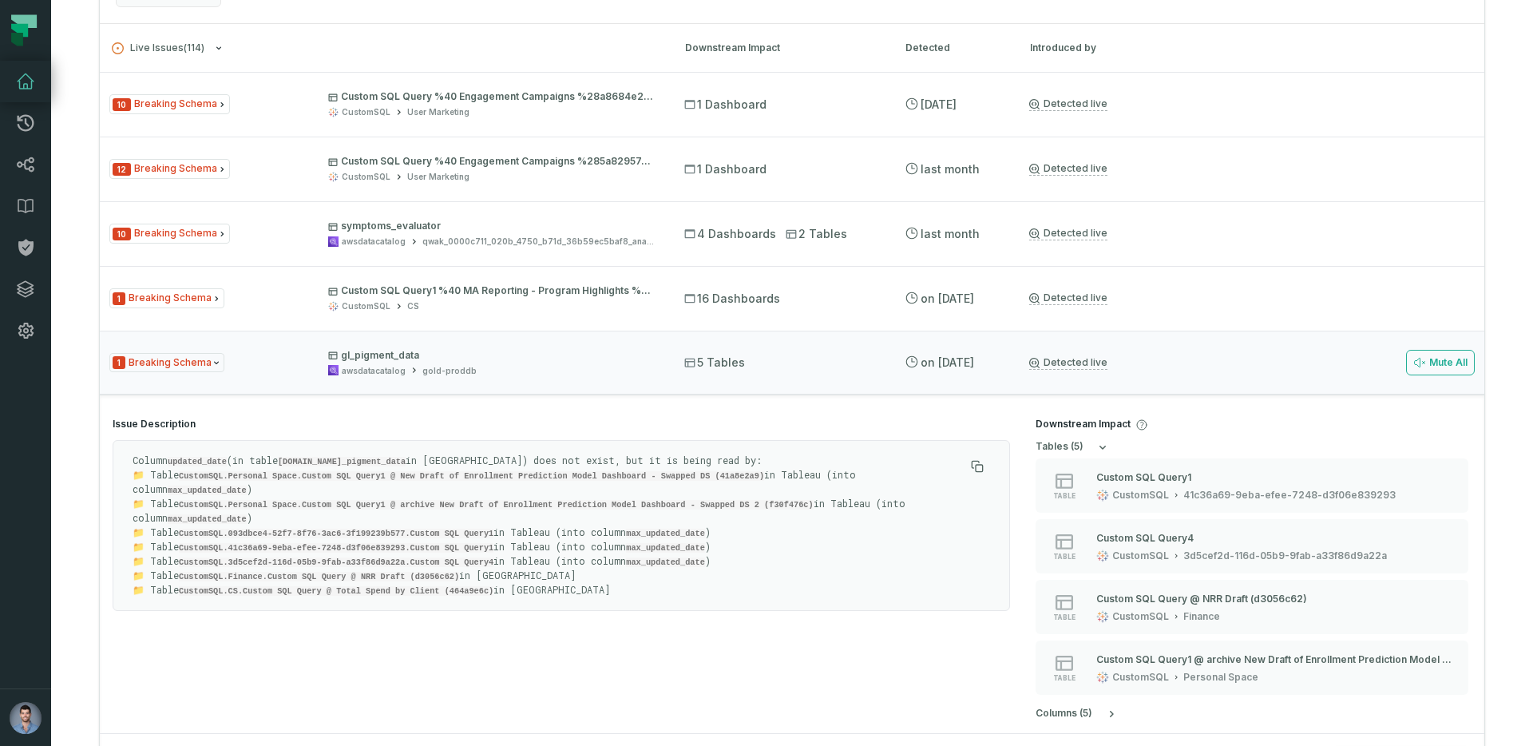
click at [209, 459] on code "updated_date" at bounding box center [197, 462] width 59 height 10
copy code "updated_date"
click at [607, 464] on p "Column updated_date (in table awsdatacatalog.gold-proddb.gl_pigment_data in Ath…" at bounding box center [549, 525] width 832 height 144
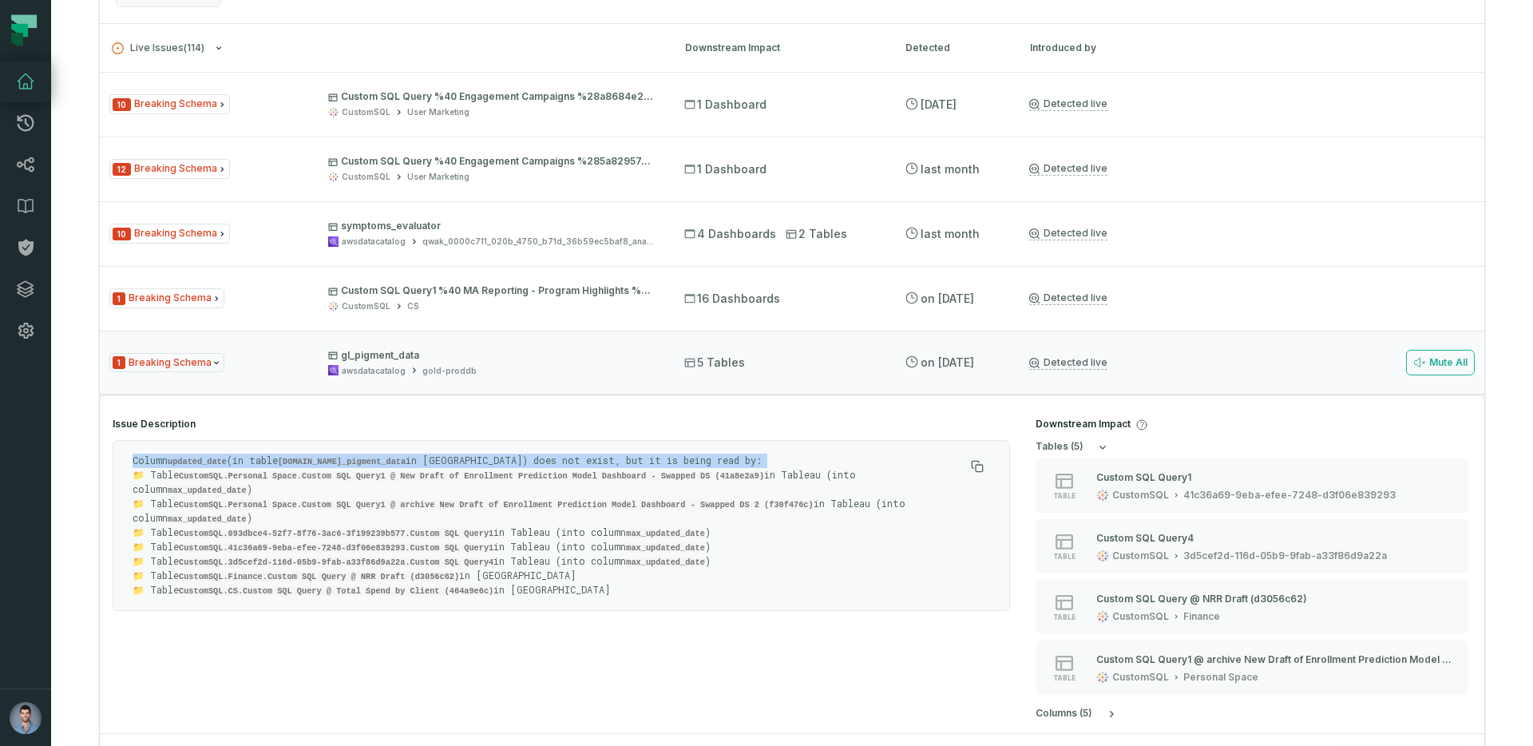
click at [607, 464] on p "Column updated_date (in table awsdatacatalog.gold-proddb.gl_pigment_data in Ath…" at bounding box center [549, 525] width 832 height 144
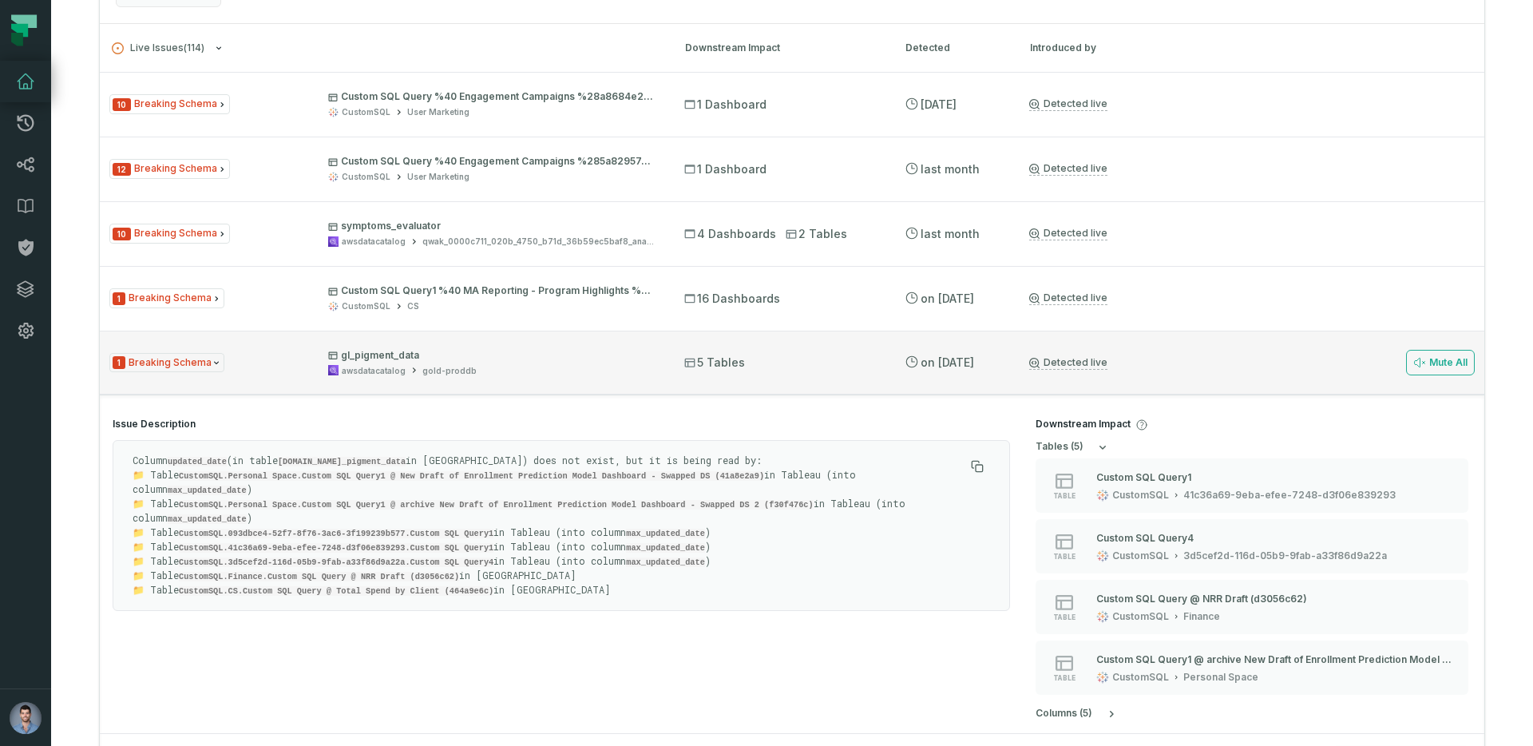
click at [559, 353] on p "gl_pigment_data" at bounding box center [491, 355] width 327 height 13
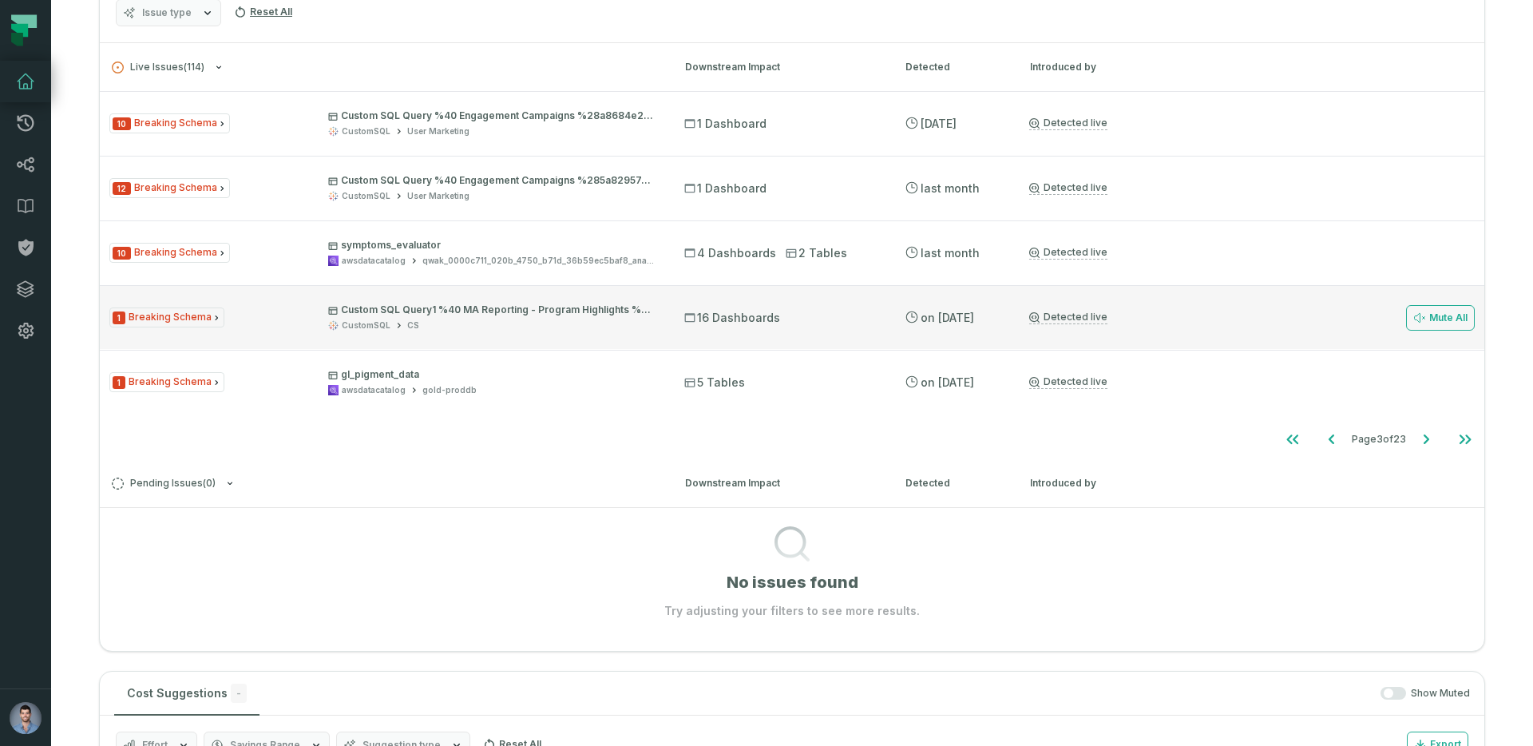
scroll to position [412, 0]
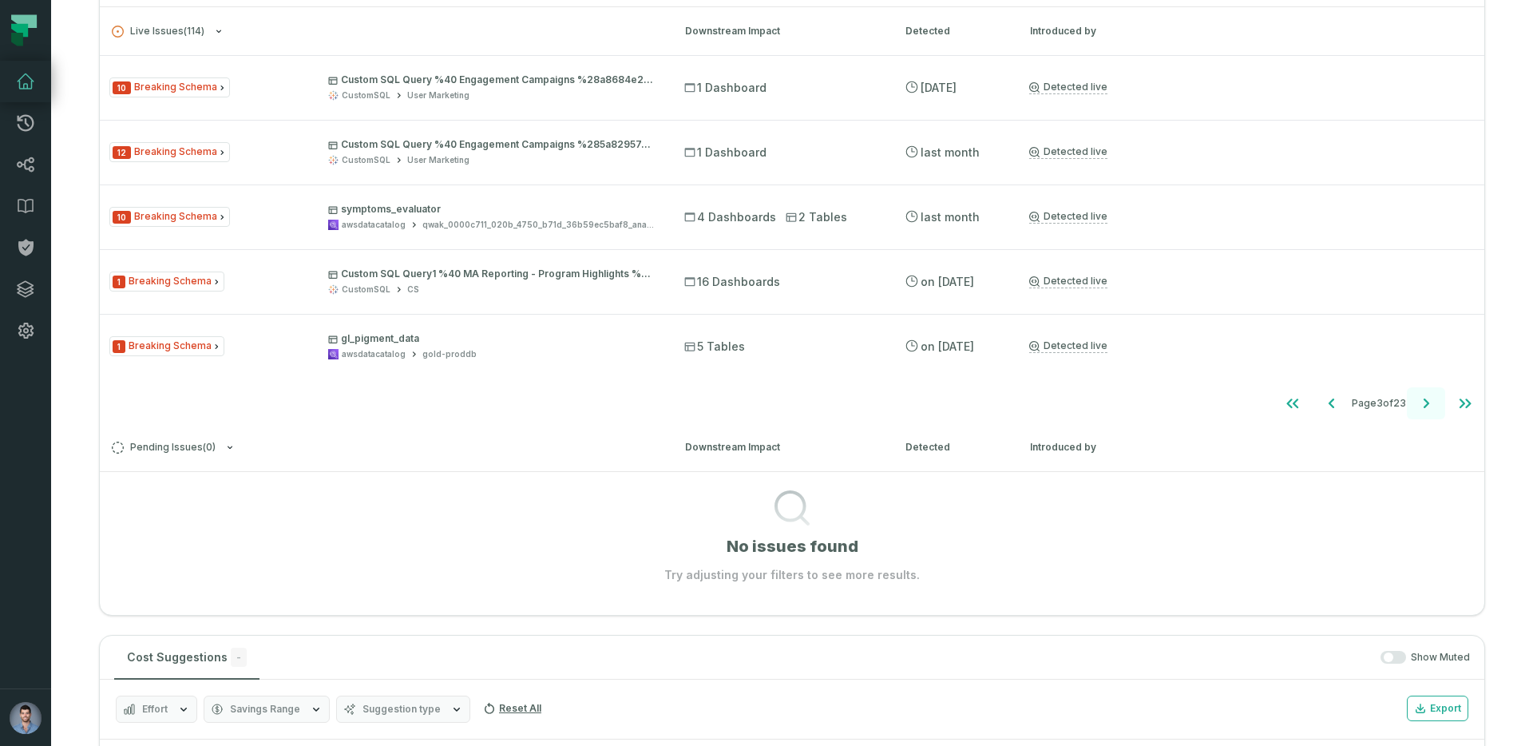
click at [1435, 406] on button "Go to next page" at bounding box center [1426, 403] width 38 height 32
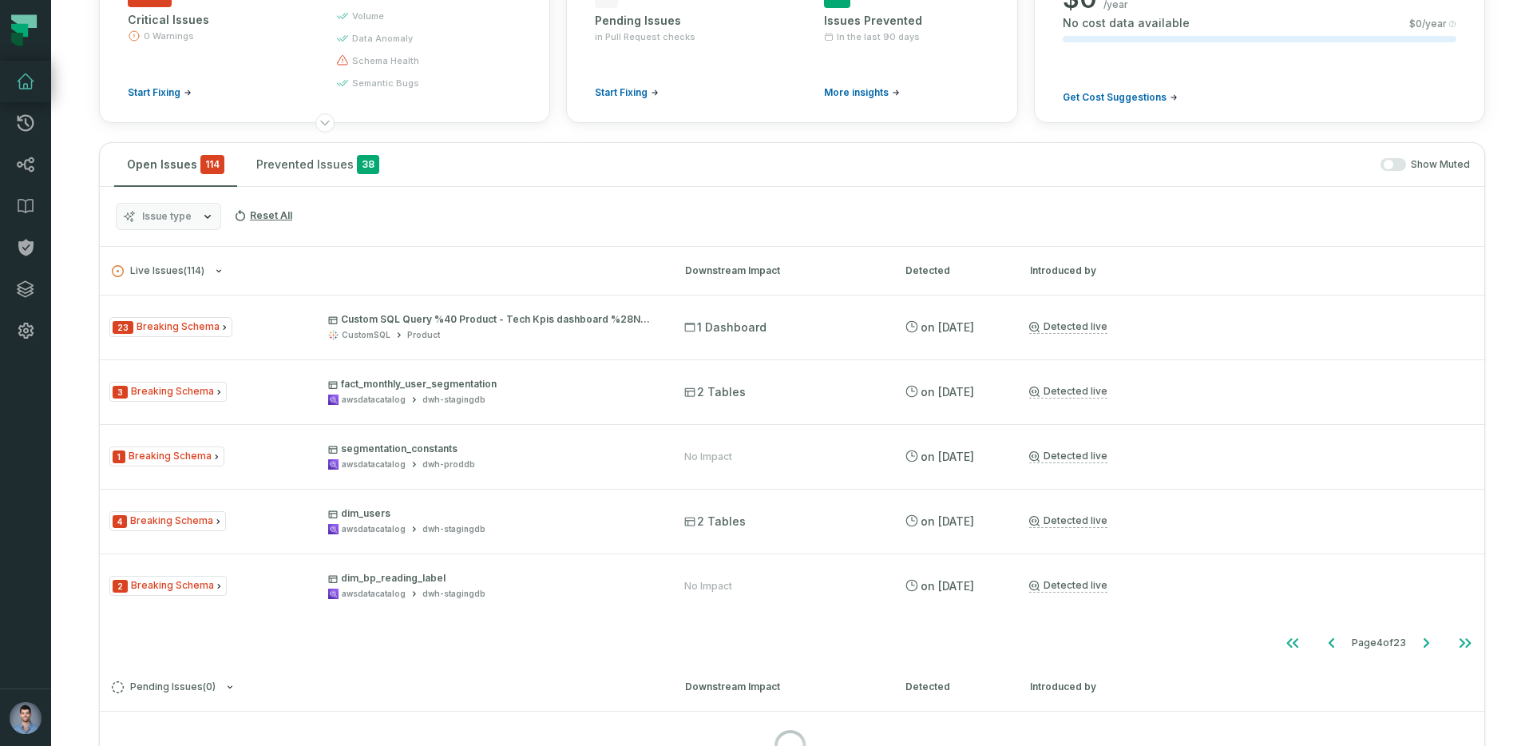
scroll to position [30, 0]
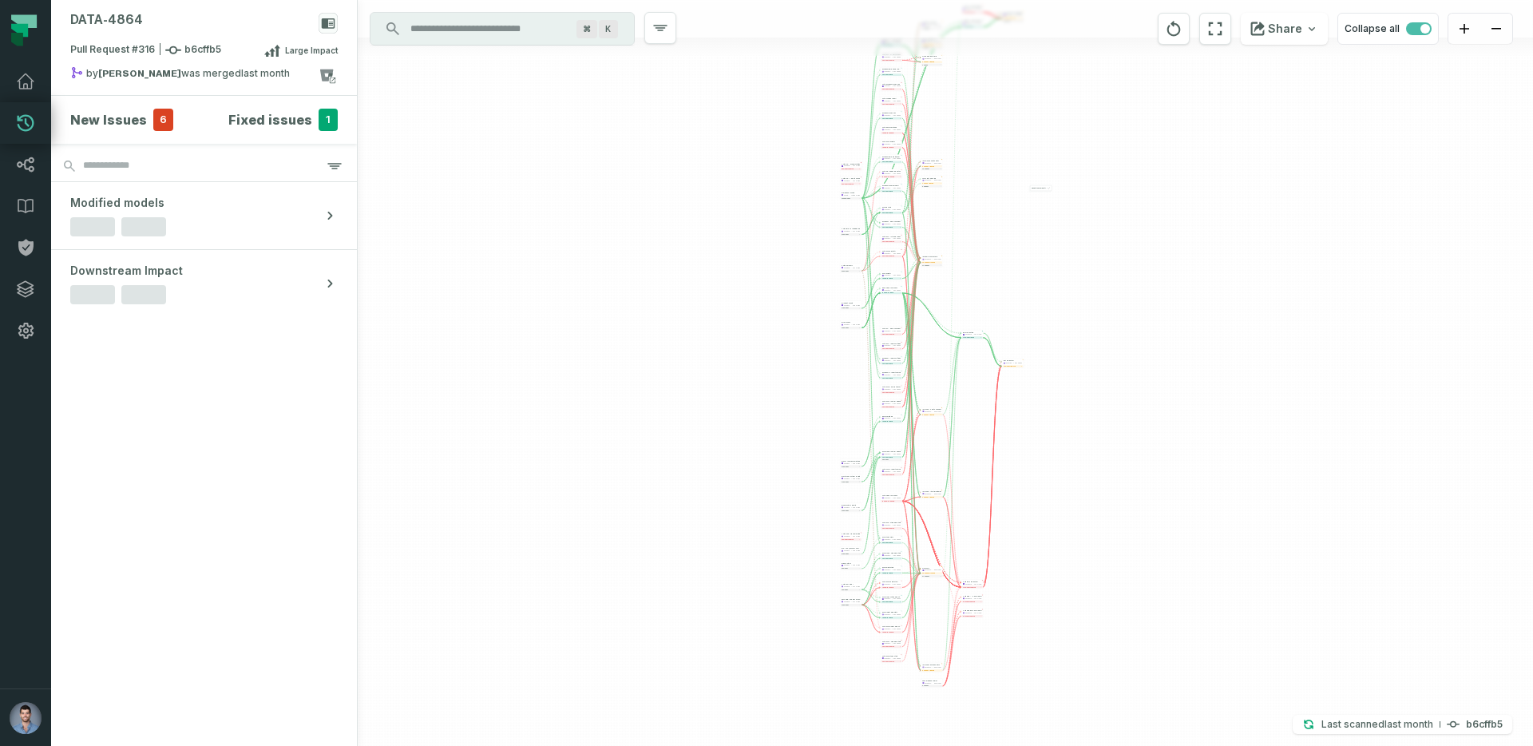
click at [562, 368] on div "... daily_symptoms awsdatacatalog dwh-proddb ... 4 columns added ... v_stg_mixp…" at bounding box center [945, 373] width 1175 height 746
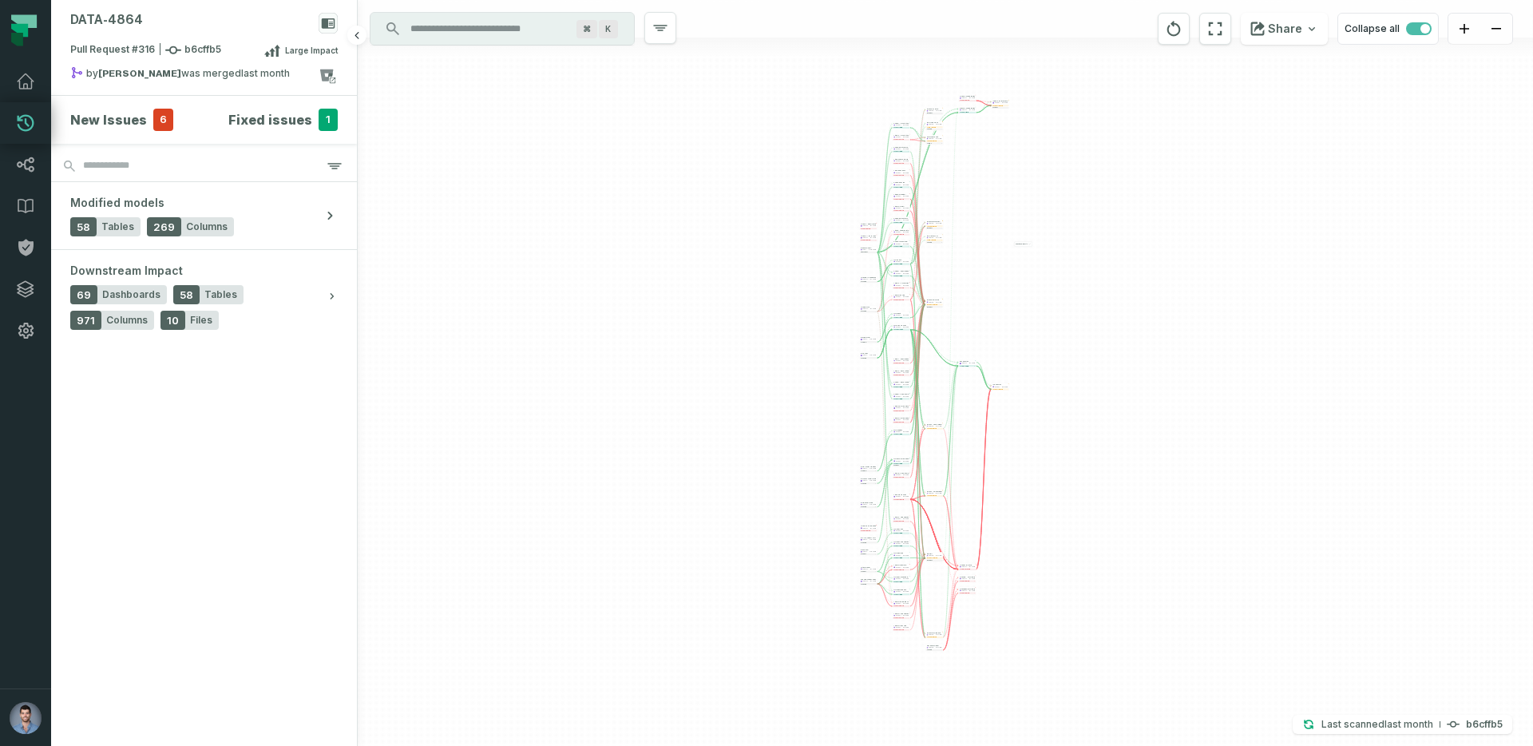
click at [131, 125] on h4 "New Issues" at bounding box center [108, 119] width 77 height 19
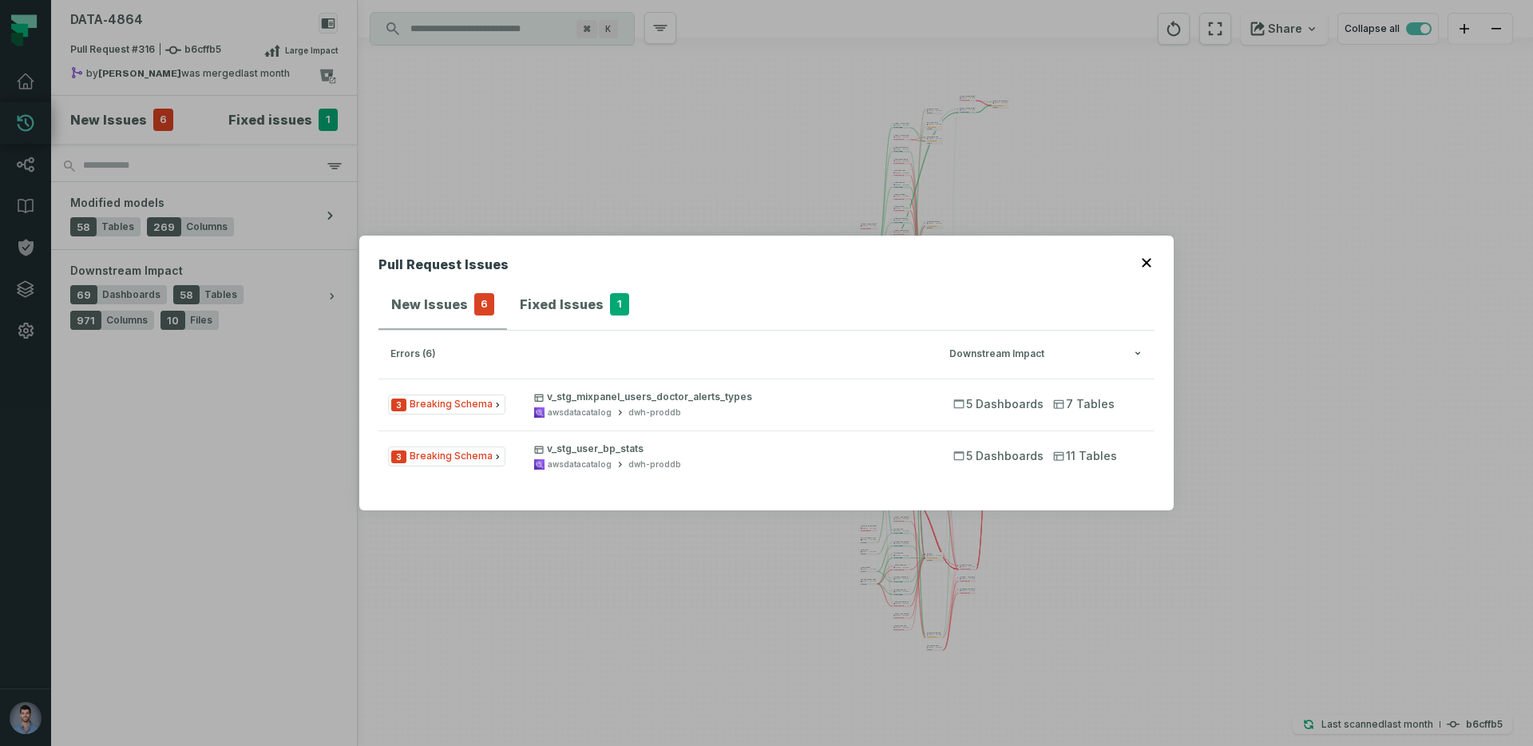
click at [1151, 264] on button "button" at bounding box center [1147, 261] width 13 height 13
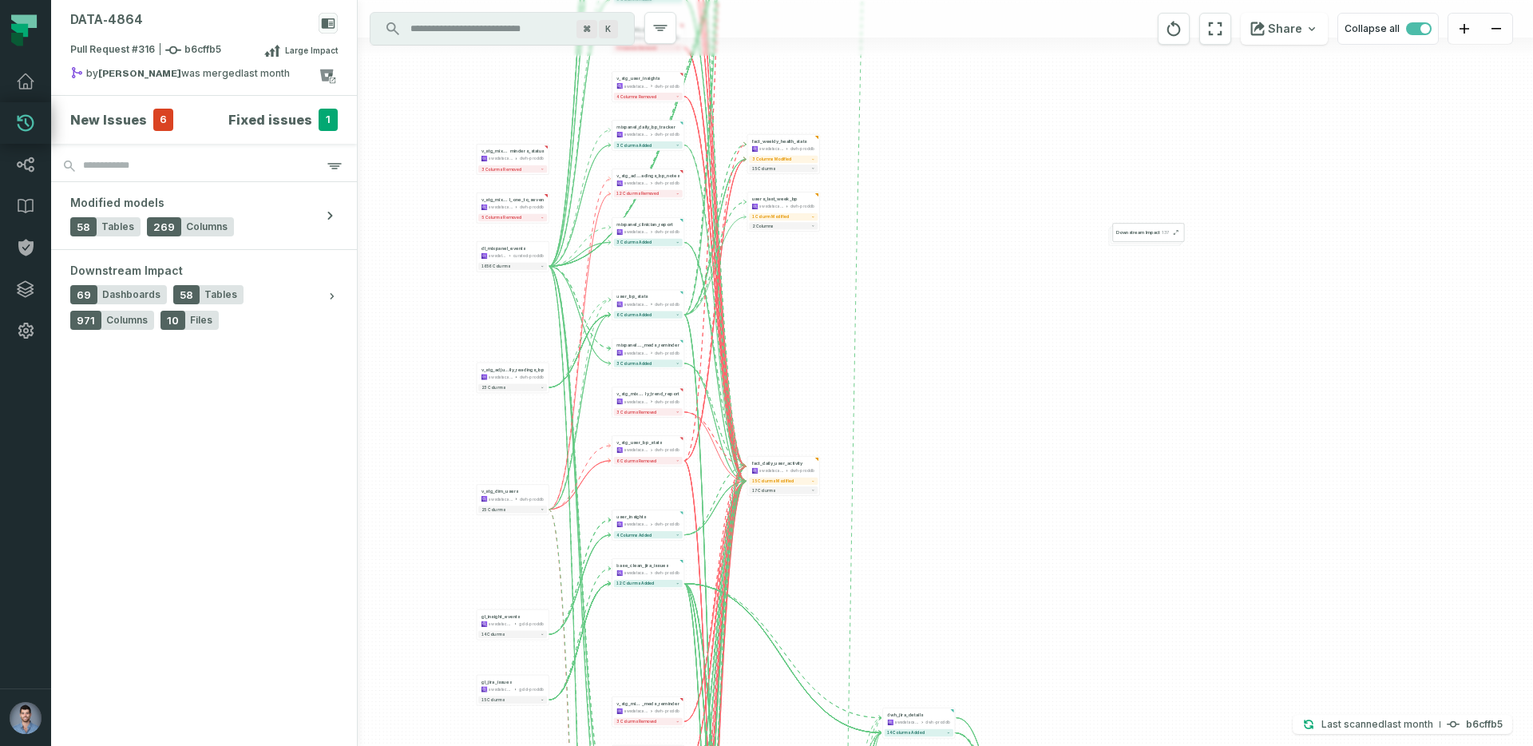
drag, startPoint x: 827, startPoint y: 349, endPoint x: 809, endPoint y: 554, distance: 206.0
click at [809, 554] on div "- daily_symptoms awsdatacatalog dwh-proddb - 4 columns added + v_stg_mixpanel_b…" at bounding box center [945, 373] width 1175 height 746
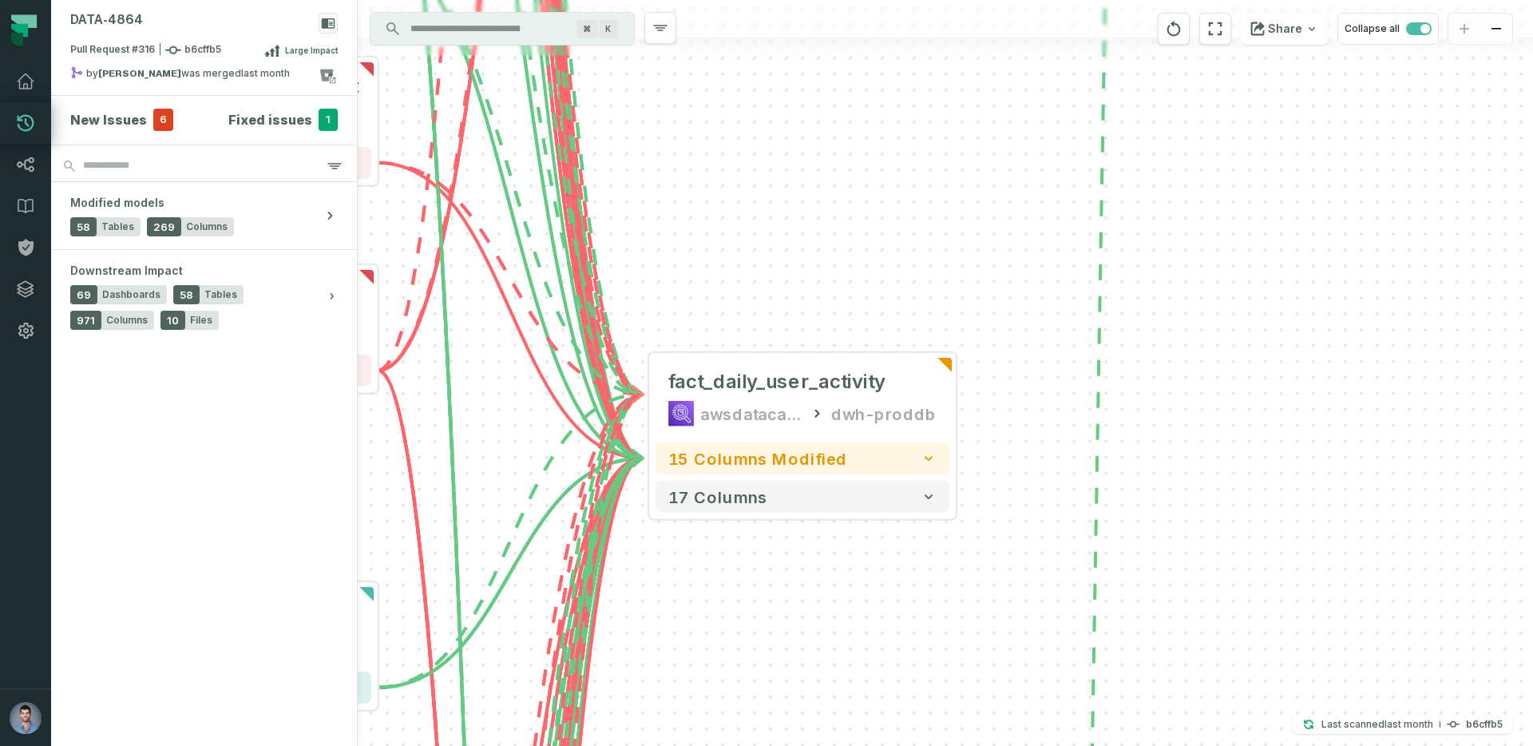
drag, startPoint x: 789, startPoint y: 532, endPoint x: 693, endPoint y: 202, distance: 343.5
click at [693, 202] on div "- daily_symptoms awsdatacatalog dwh-proddb - 4 columns added + v_stg_mixpanel_b…" at bounding box center [945, 373] width 1175 height 746
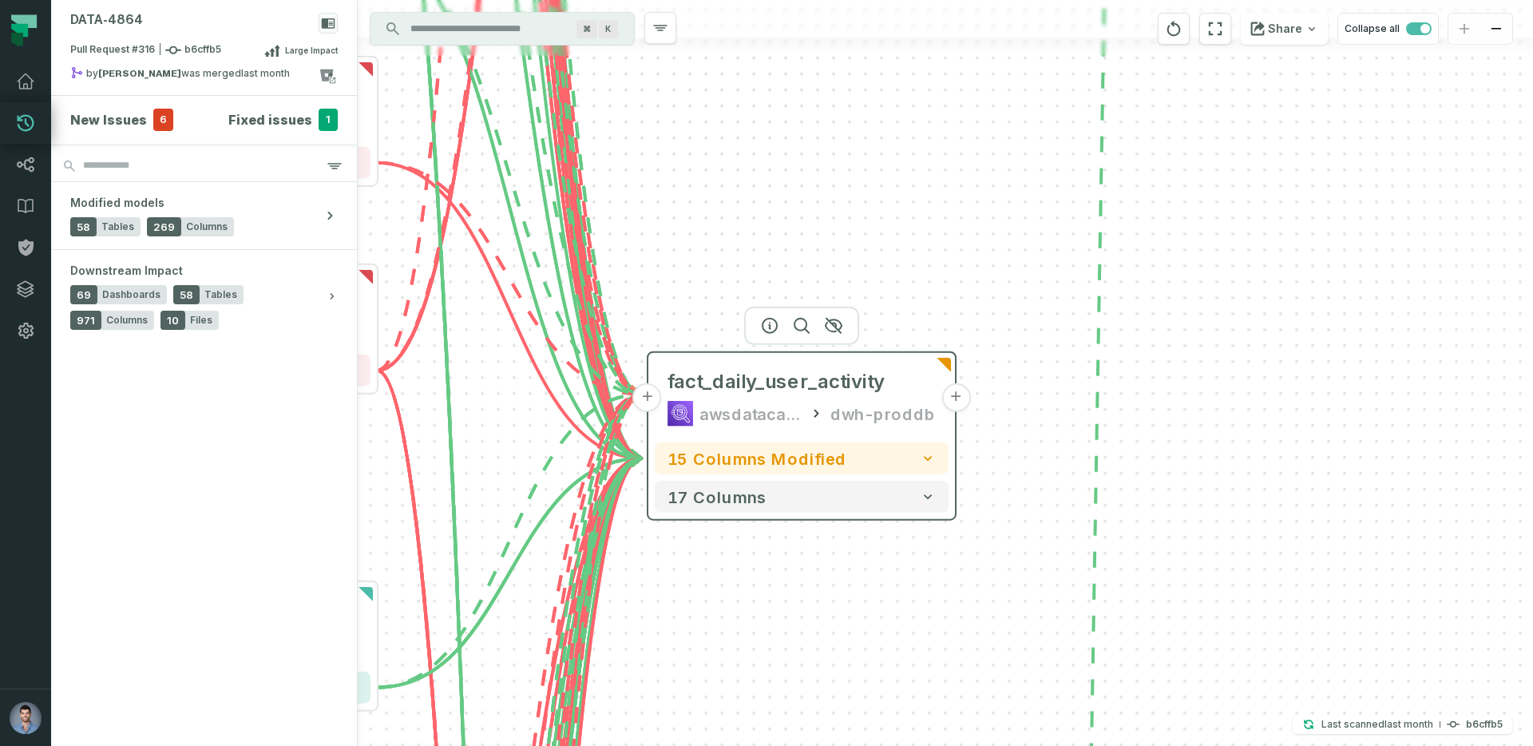
click at [734, 399] on div "fact_daily_user_activity awsdatacatalog dwh-proddb" at bounding box center [802, 397] width 294 height 77
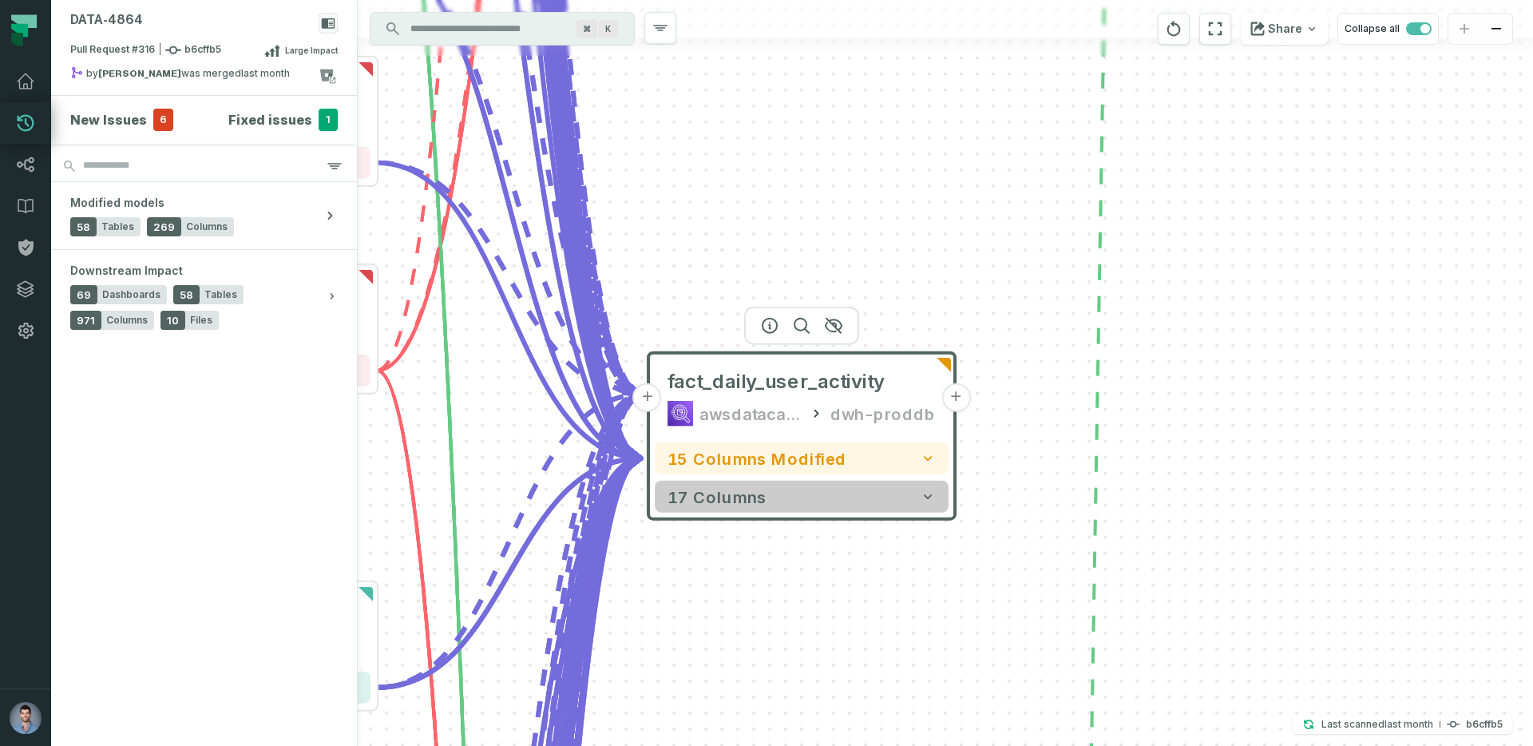
click at [752, 501] on span "17 columns" at bounding box center [716, 496] width 99 height 19
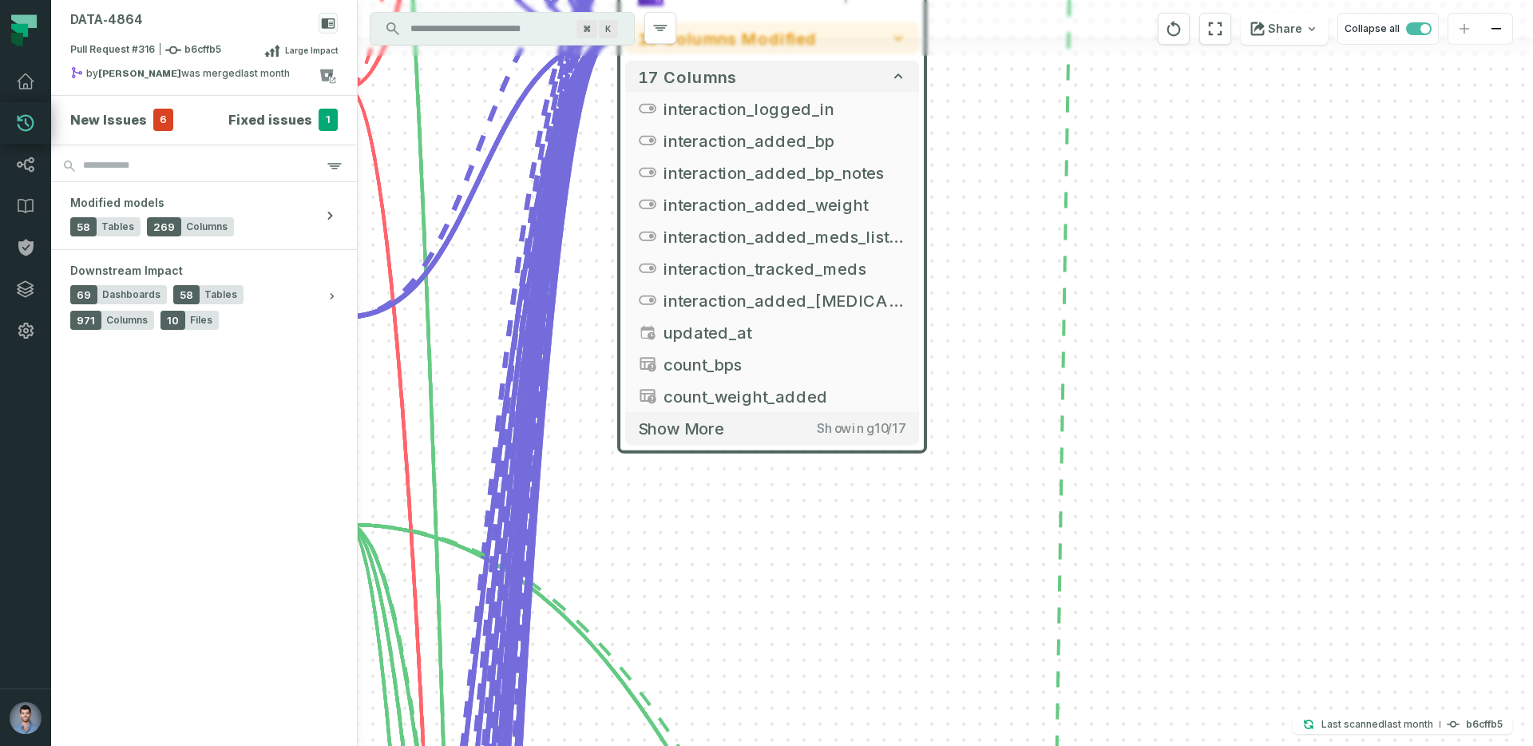
drag, startPoint x: 1047, startPoint y: 617, endPoint x: 1017, endPoint y: 129, distance: 489.4
click at [1017, 129] on div "- daily_symptoms awsdatacatalog dwh-proddb - 4 columns added + v_stg_mixpanel_b…" at bounding box center [945, 373] width 1175 height 746
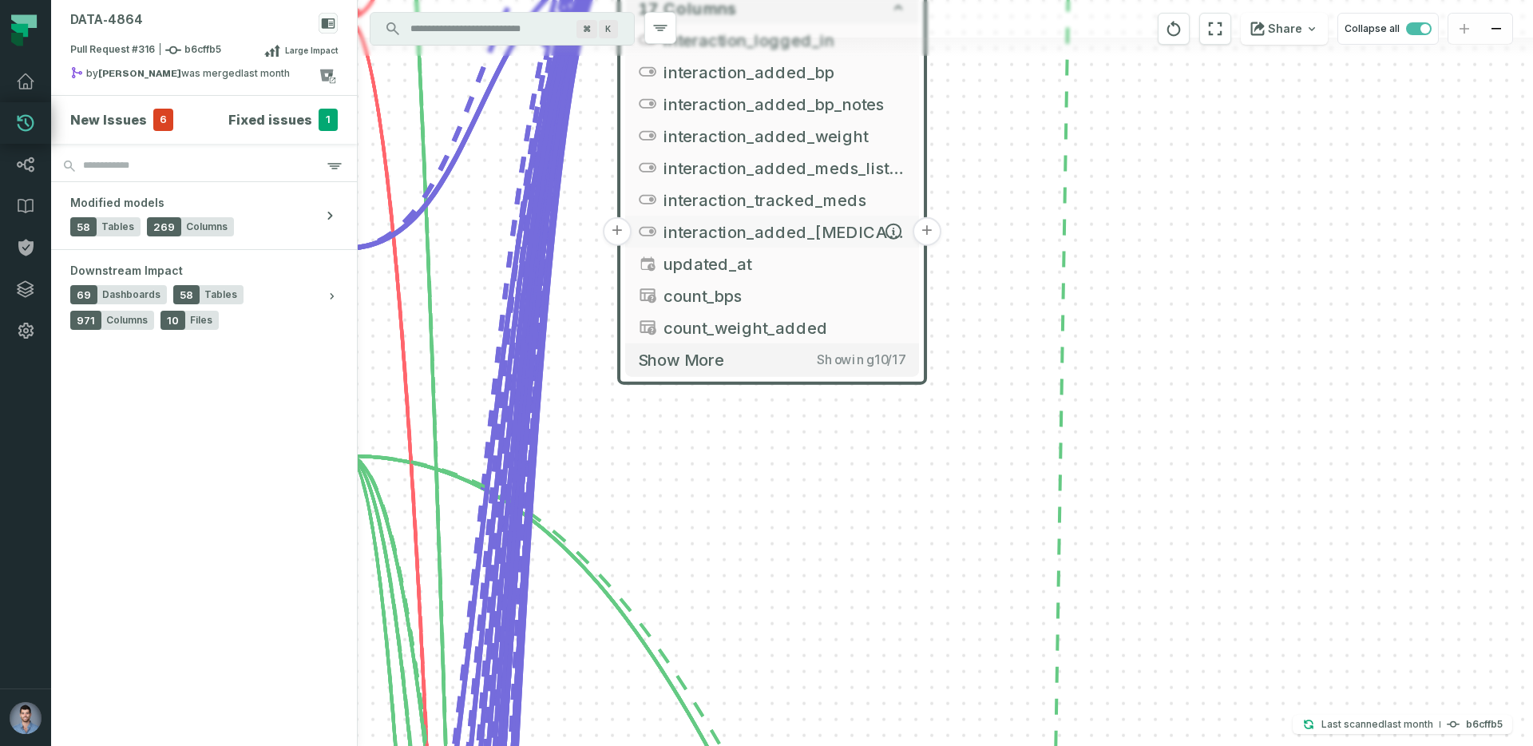
click at [657, 229] on button "interaction_added_[MEDICAL_DATA]" at bounding box center [772, 232] width 294 height 32
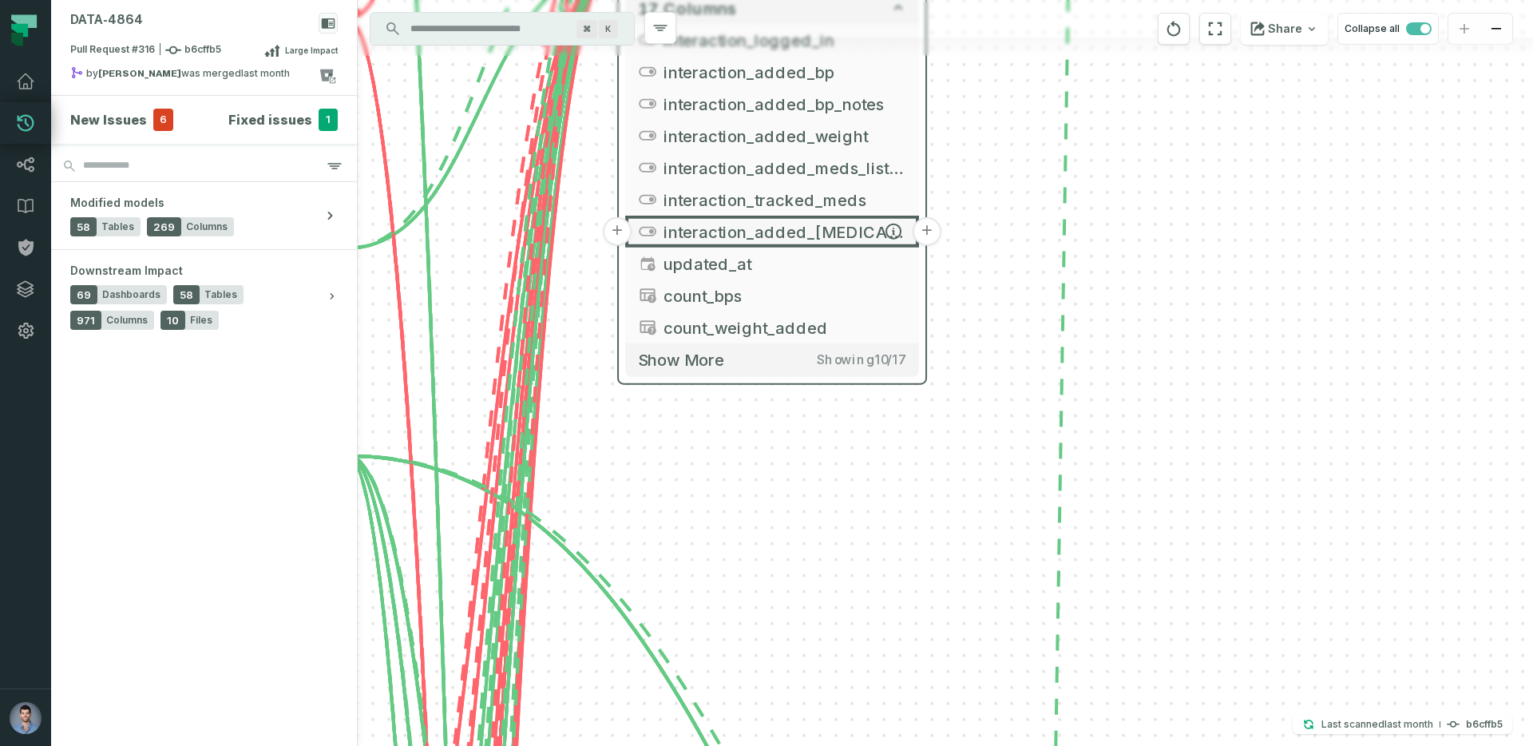
click at [657, 229] on button "interaction_added_[MEDICAL_DATA]" at bounding box center [772, 232] width 294 height 32
click at [1015, 342] on div "- daily_symptoms awsdatacatalog dwh-proddb - 4 columns added + v_stg_mixpanel_b…" at bounding box center [945, 373] width 1175 height 746
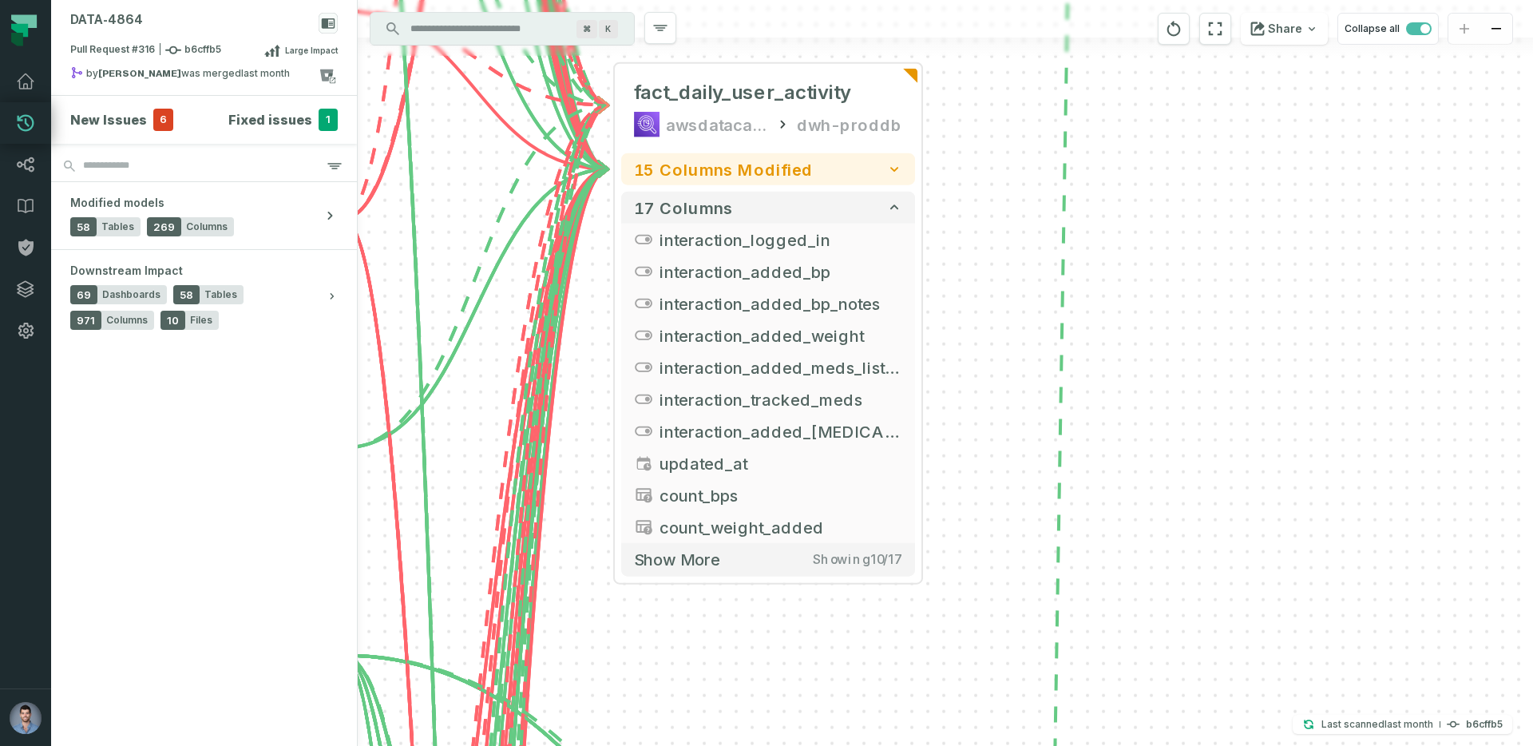
drag, startPoint x: 1015, startPoint y: 342, endPoint x: 1010, endPoint y: 541, distance: 199.6
click at [1011, 541] on div "- daily_symptoms awsdatacatalog dwh-proddb - 4 columns added + v_stg_mixpanel_b…" at bounding box center [945, 373] width 1175 height 746
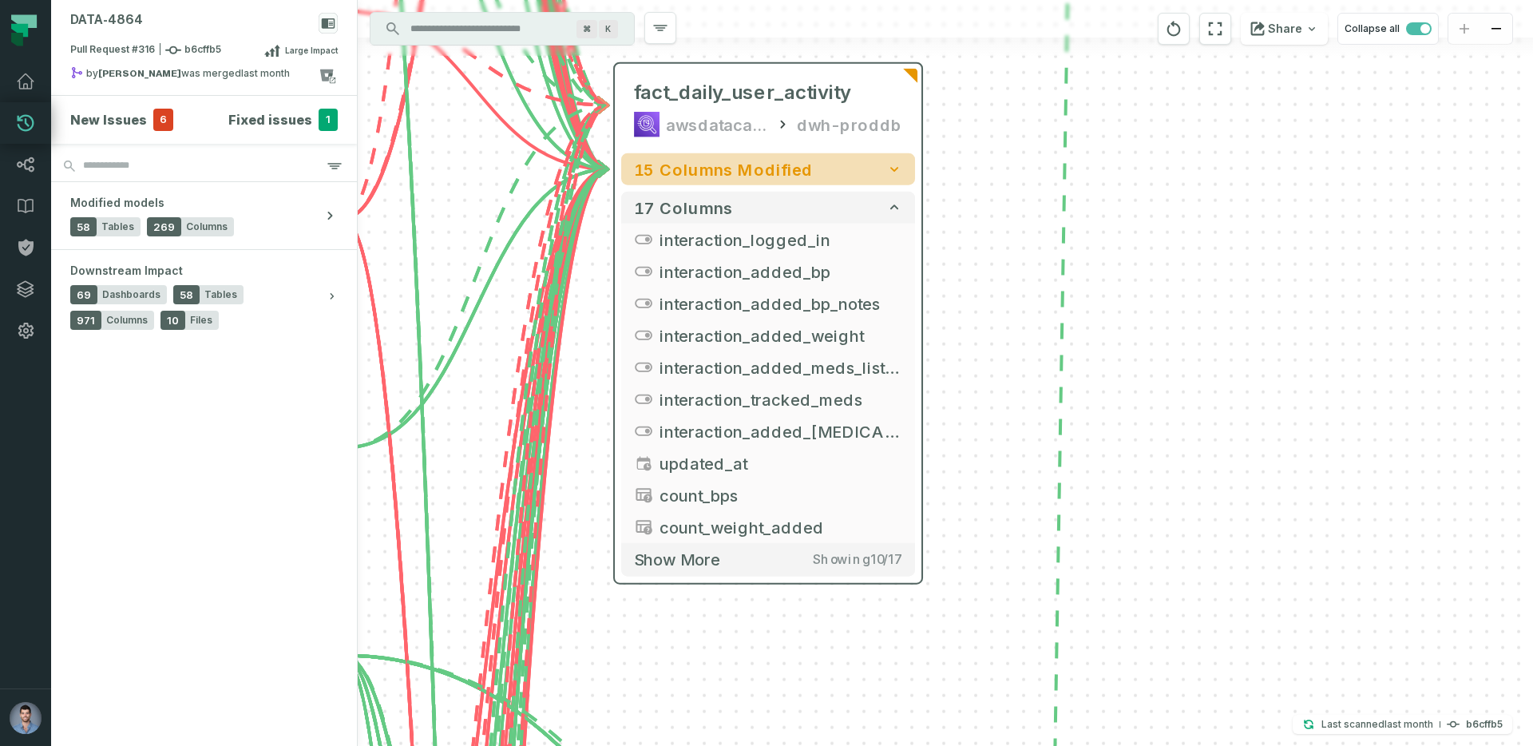
click at [738, 175] on span "15 columns modified" at bounding box center [723, 169] width 179 height 19
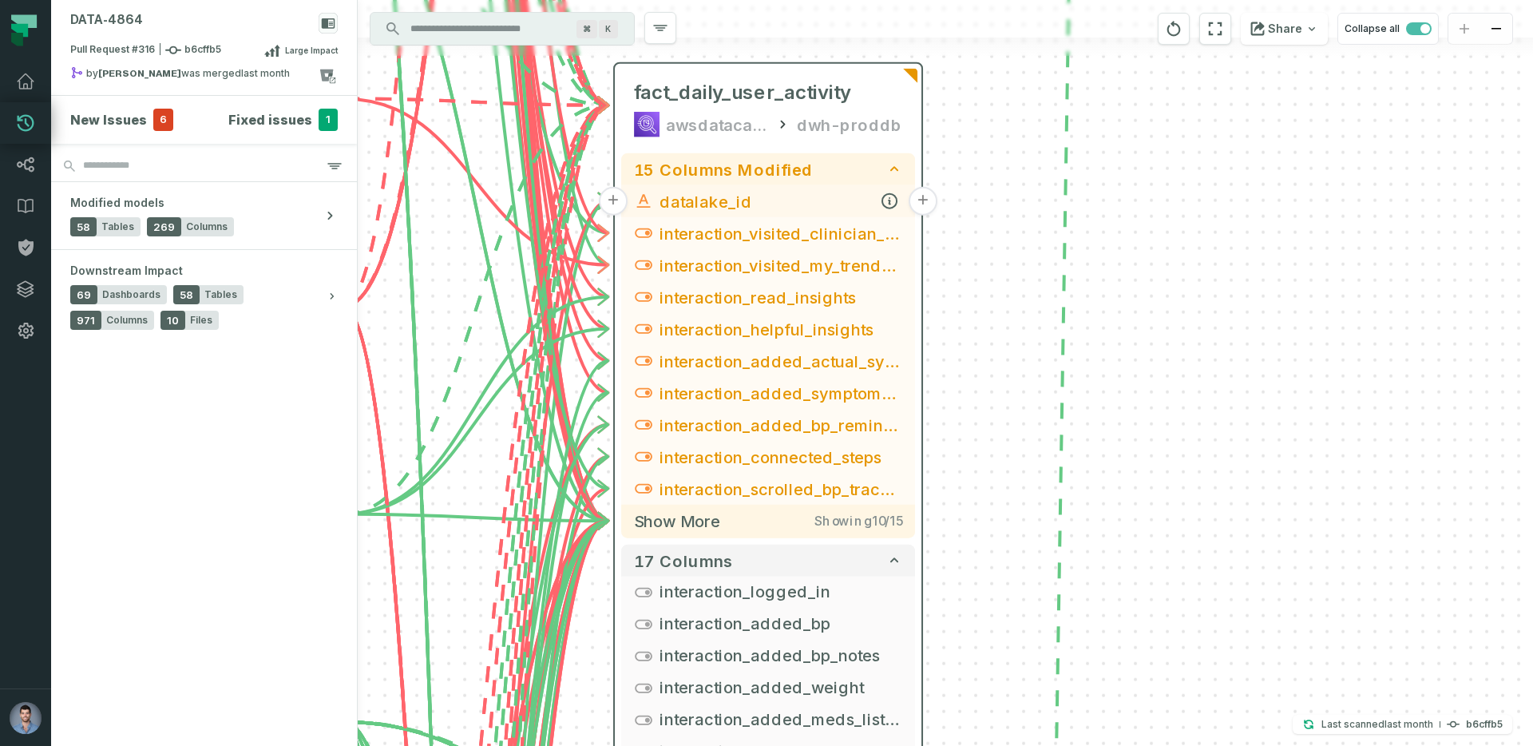
click at [708, 201] on span "datalake_id" at bounding box center [780, 201] width 243 height 24
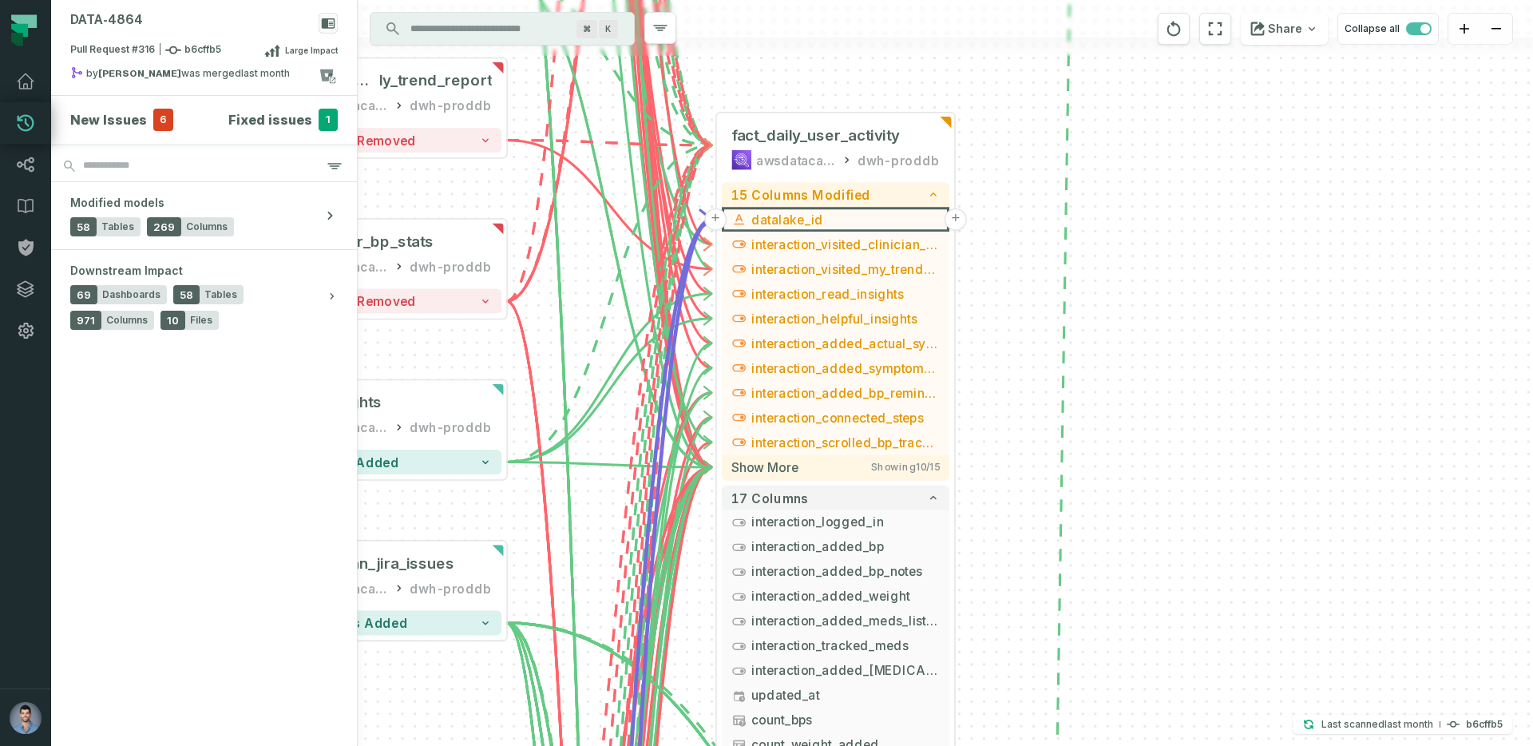
drag, startPoint x: 1055, startPoint y: 302, endPoint x: 1044, endPoint y: 166, distance: 136.2
click at [1045, 165] on div "- daily_symptoms awsdatacatalog dwh-proddb - 4 columns added + v_stg_mixpanel_b…" at bounding box center [945, 373] width 1175 height 746
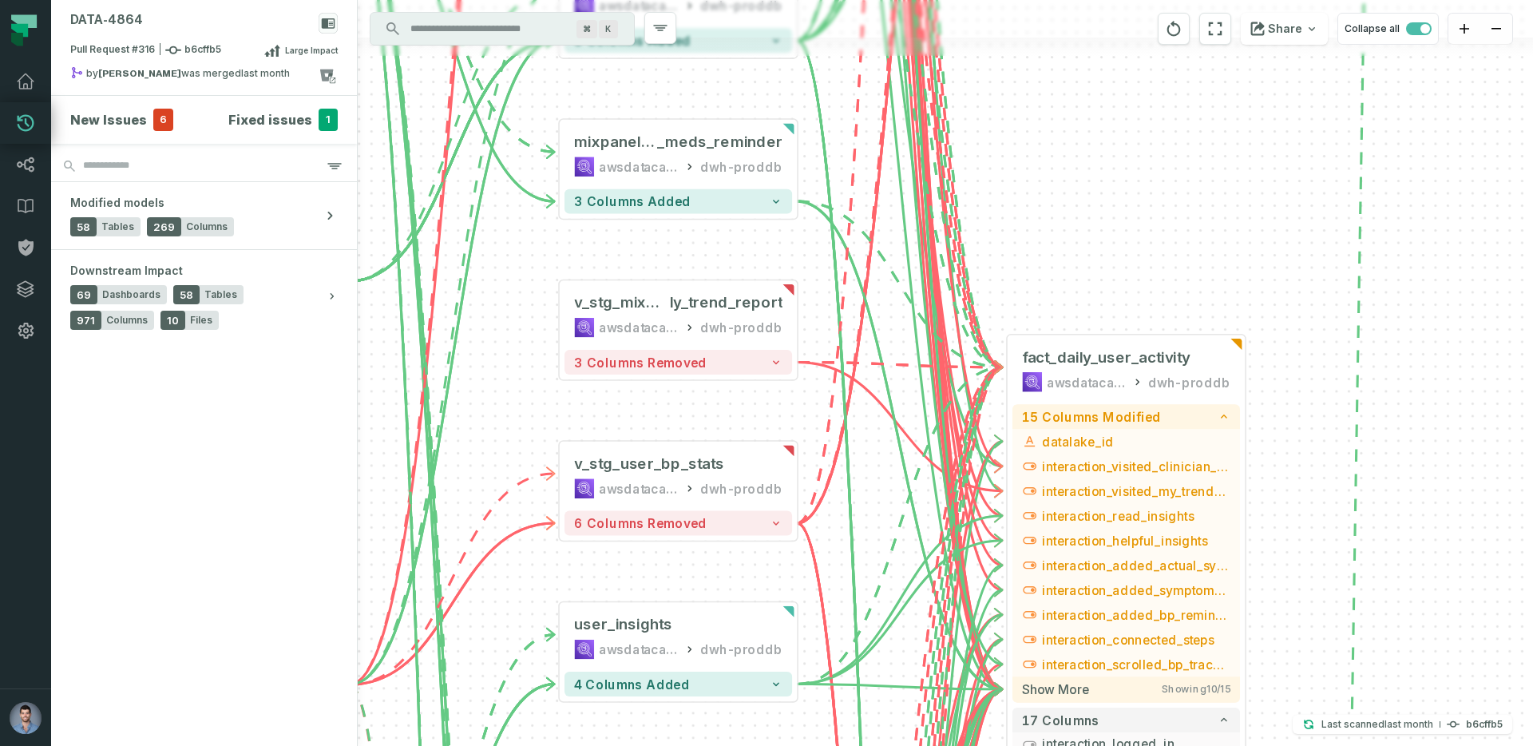
drag, startPoint x: 999, startPoint y: 273, endPoint x: 1288, endPoint y: 495, distance: 364.3
click at [1288, 495] on div "- daily_symptoms awsdatacatalog dwh-proddb - 4 columns added + v_stg_mixpanel_b…" at bounding box center [945, 373] width 1175 height 746
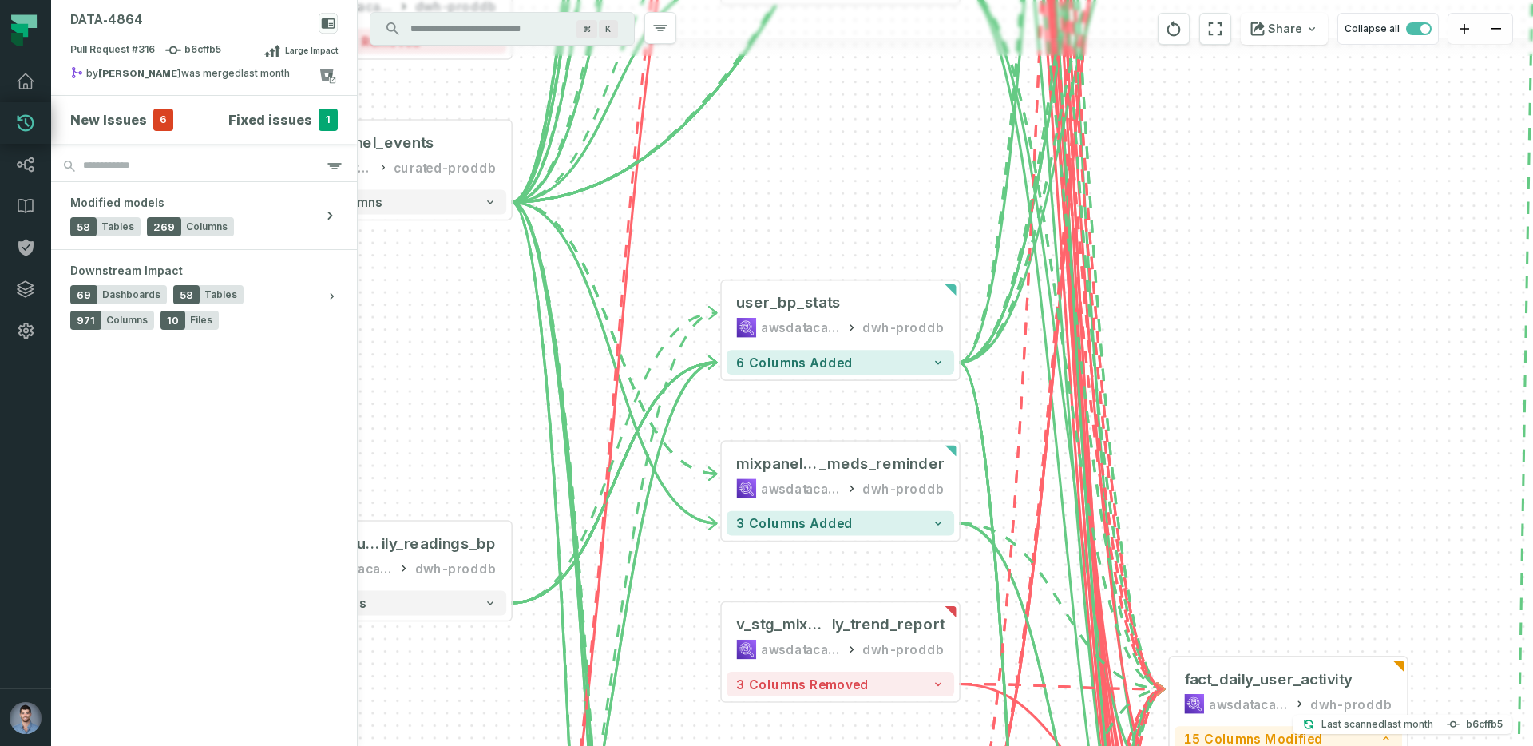
drag, startPoint x: 1019, startPoint y: 198, endPoint x: 1180, endPoint y: 526, distance: 365.6
click at [1180, 526] on div "- daily_symptoms awsdatacatalog dwh-proddb - 4 columns added + v_stg_mixpanel_b…" at bounding box center [945, 373] width 1175 height 746
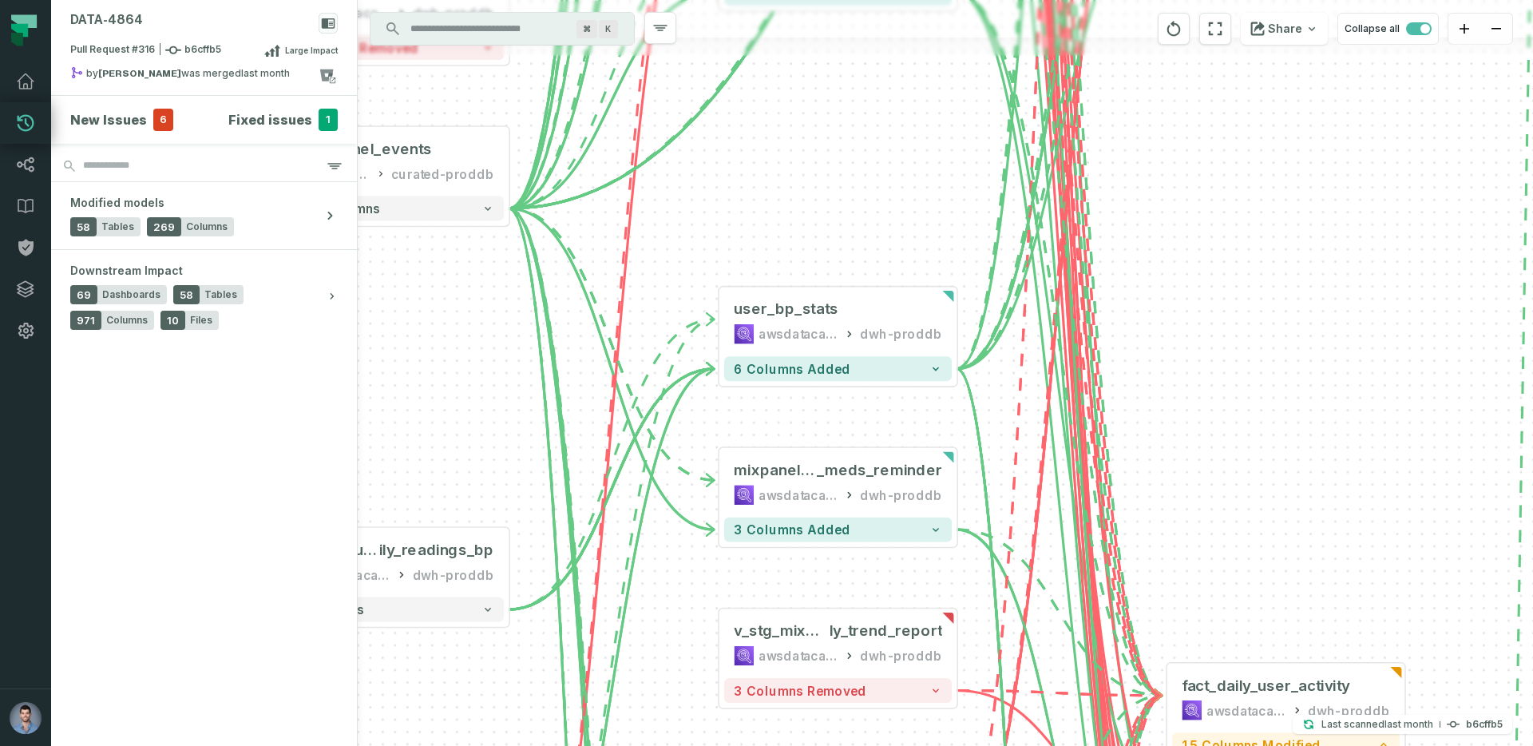
drag, startPoint x: 867, startPoint y: 200, endPoint x: 937, endPoint y: 366, distance: 179.5
click at [937, 366] on div "- daily_symptoms awsdatacatalog dwh-proddb - 4 columns added + v_stg_mixpanel_b…" at bounding box center [945, 373] width 1175 height 746
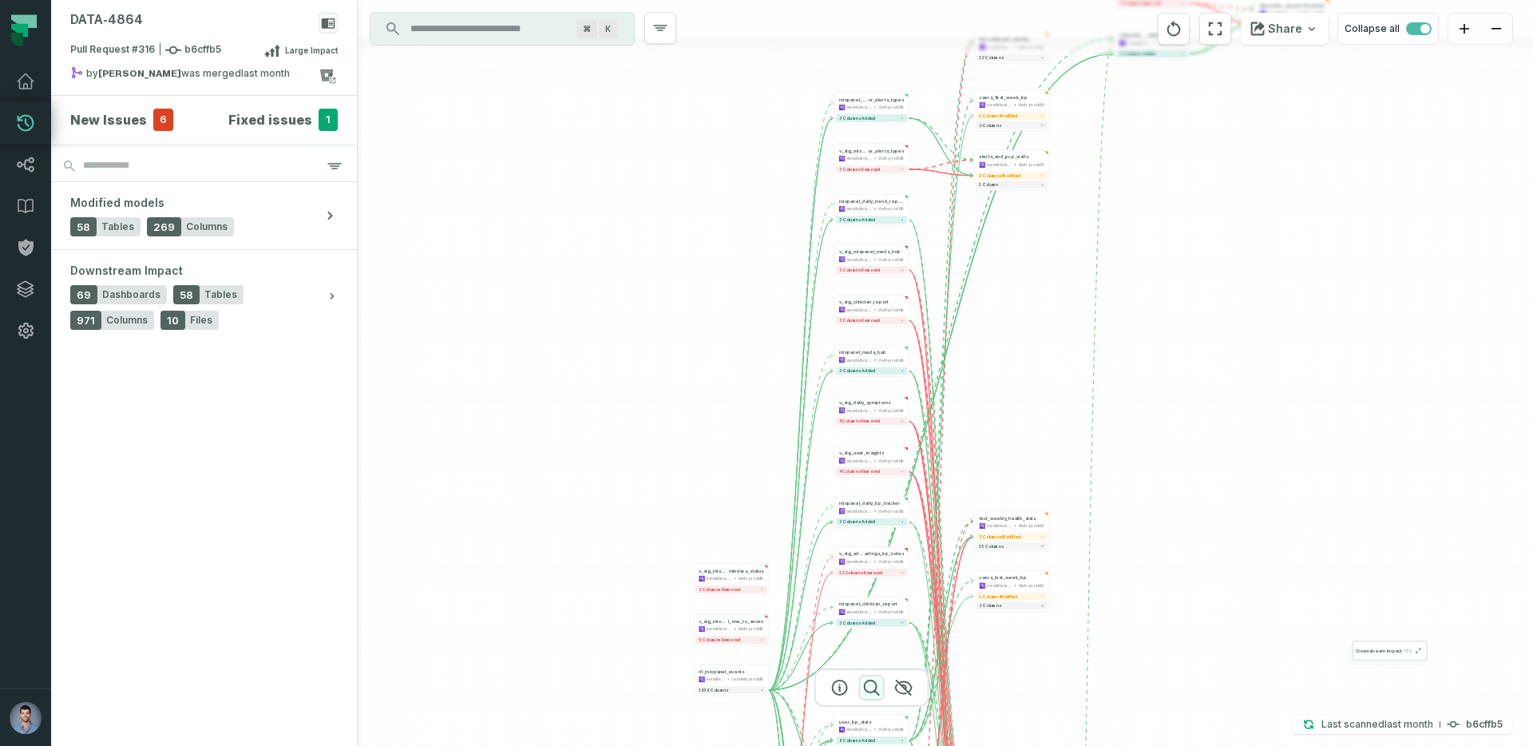
drag, startPoint x: 937, startPoint y: 366, endPoint x: 880, endPoint y: 690, distance: 329.1
click at [880, 690] on div "- daily_symptoms awsdatacatalog dwh-proddb - 4 columns added + v_stg_mixpanel_b…" at bounding box center [945, 373] width 1175 height 746
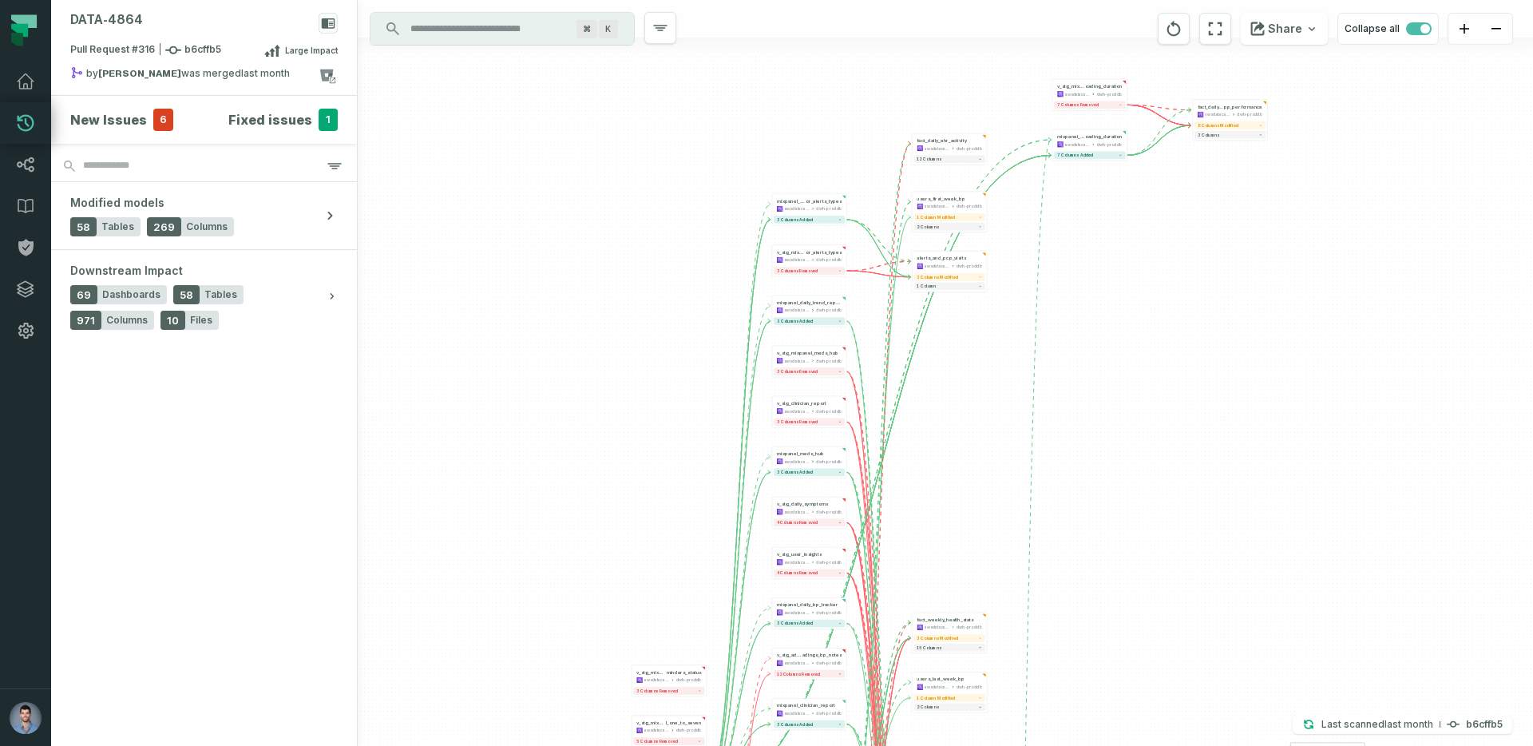
drag, startPoint x: 1070, startPoint y: 385, endPoint x: 944, endPoint y: 565, distance: 219.7
click at [944, 565] on div "- daily_symptoms awsdatacatalog dwh-proddb - 4 columns added + v_stg_mixpanel_b…" at bounding box center [945, 373] width 1175 height 746
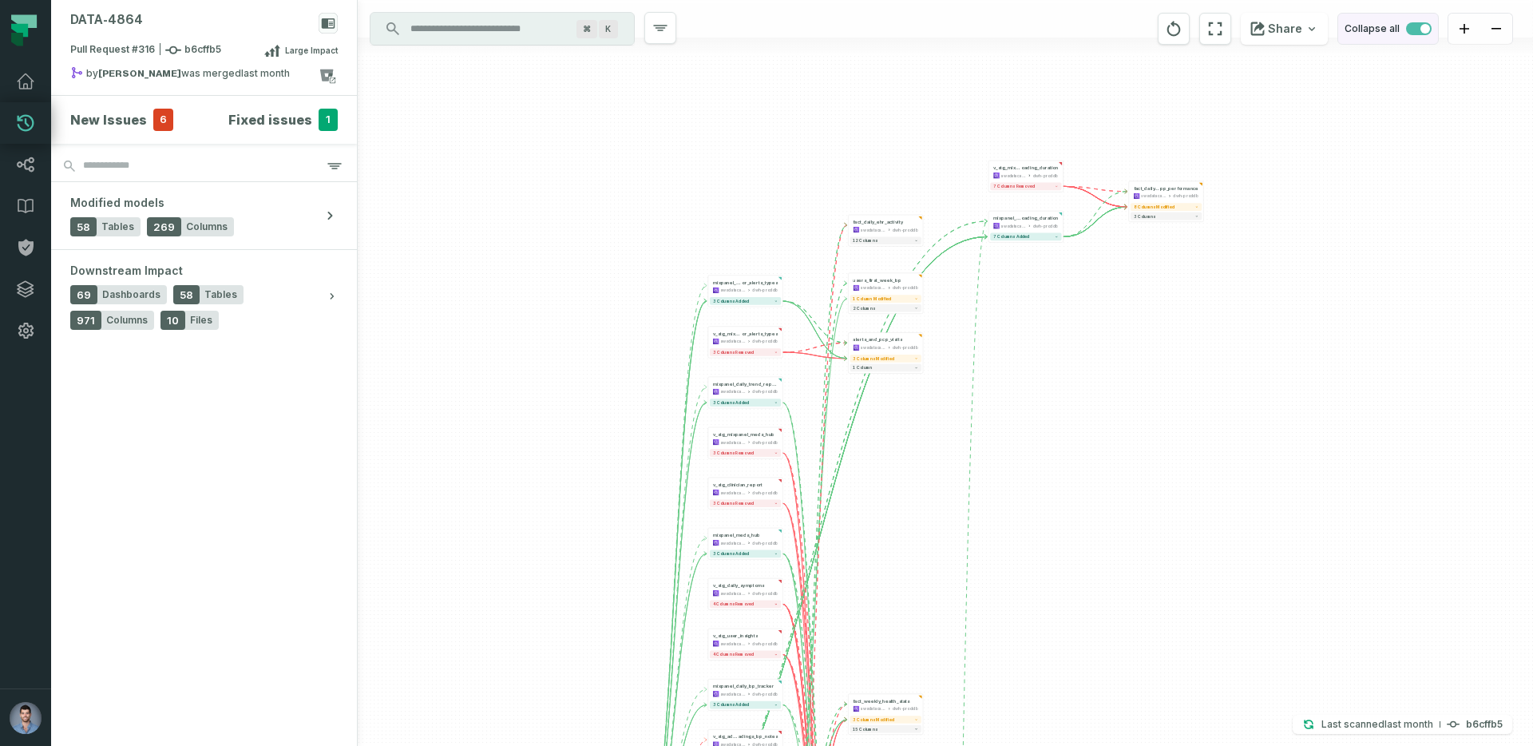
click at [1415, 33] on span "button" at bounding box center [1419, 28] width 26 height 13
click at [1420, 29] on span "button" at bounding box center [1425, 29] width 10 height 10
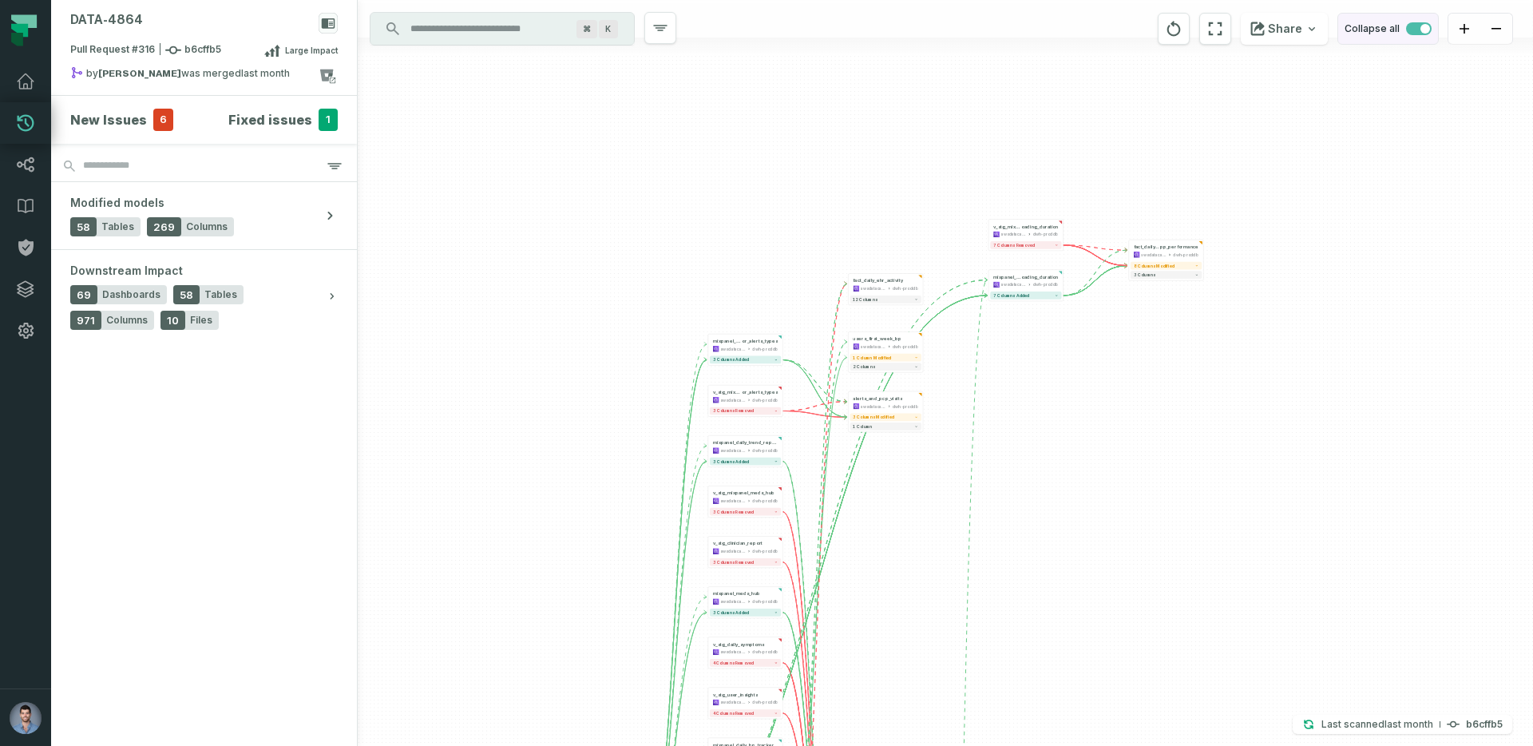
click at [1420, 26] on span "button" at bounding box center [1425, 29] width 10 height 10
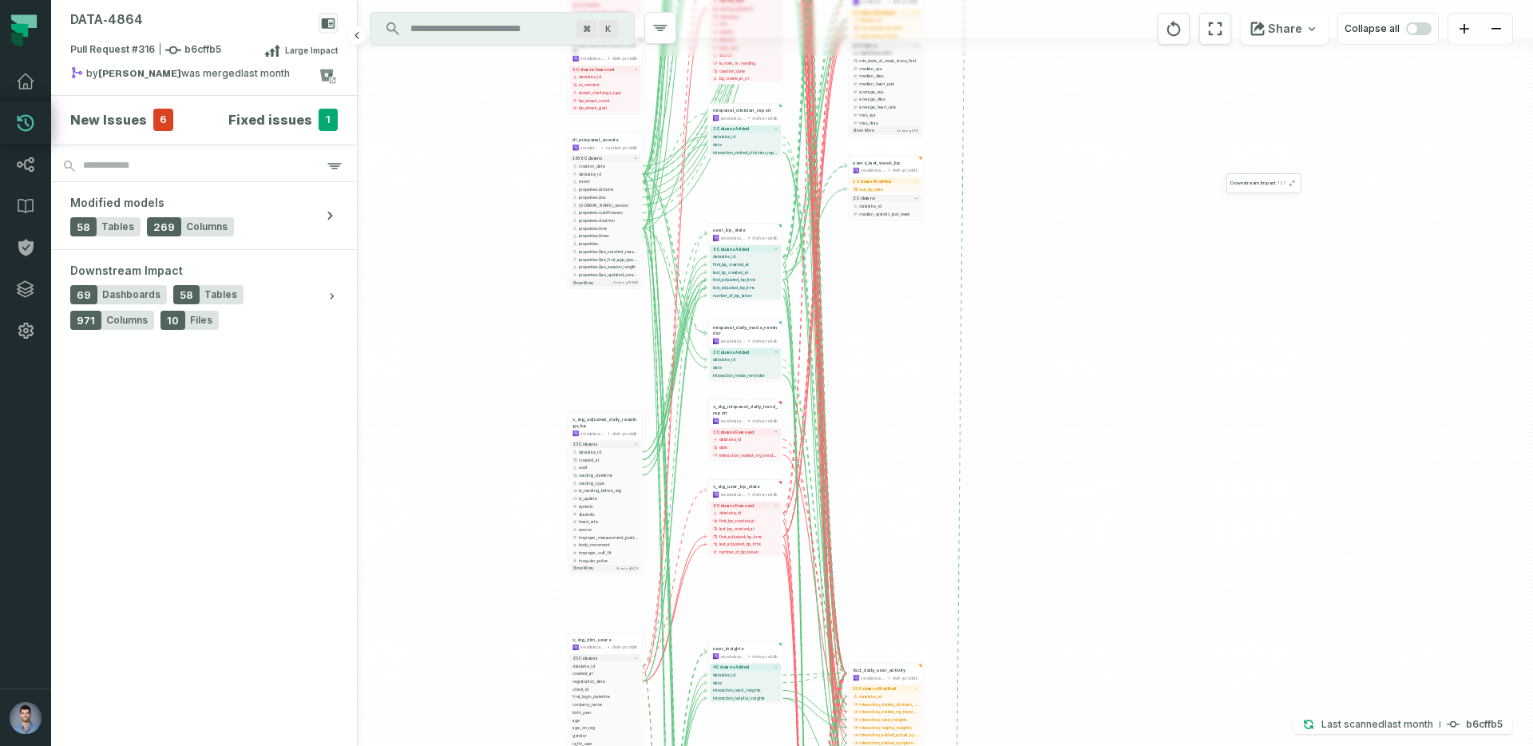
click at [121, 112] on h4 "New Issues" at bounding box center [108, 119] width 77 height 19
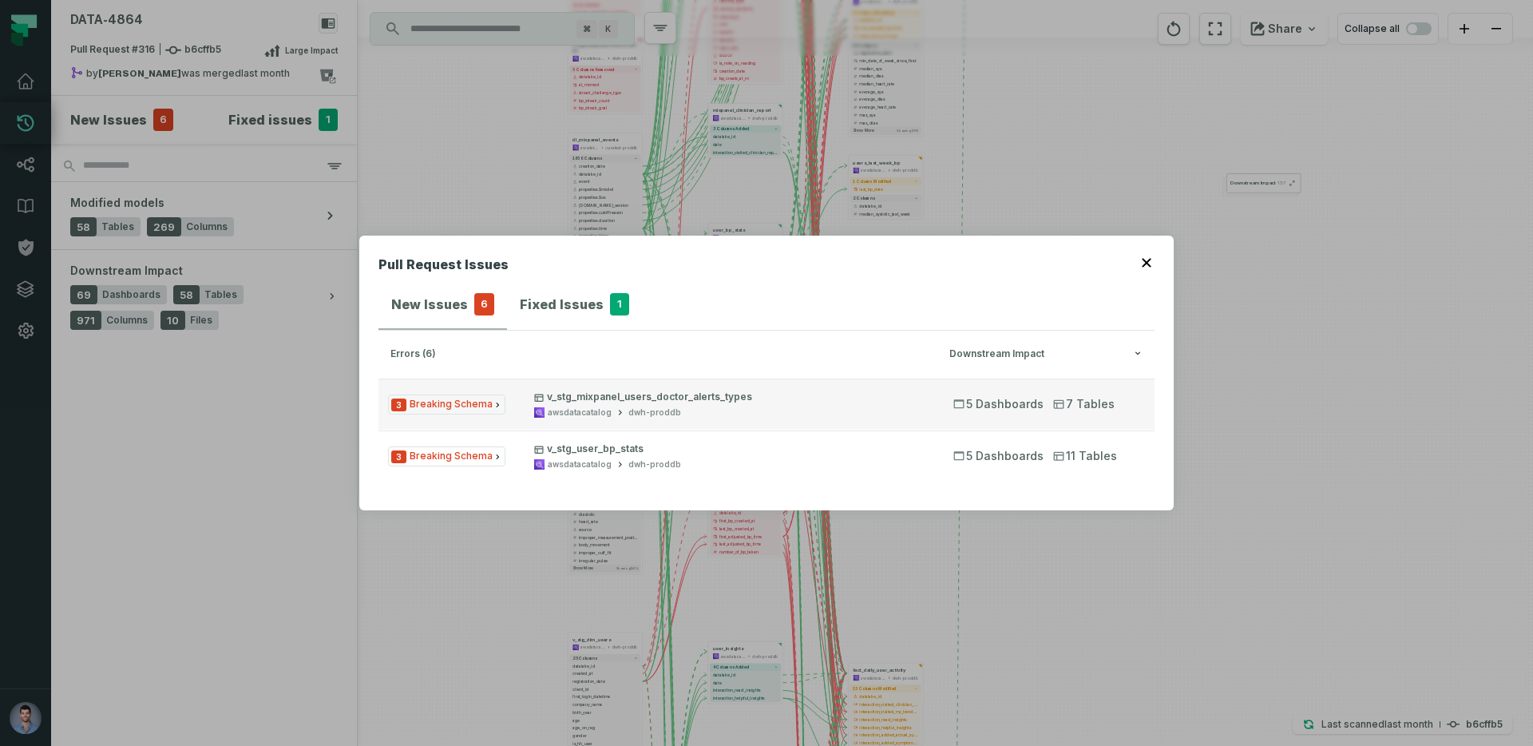
click at [578, 416] on div "awsdatacatalog" at bounding box center [580, 412] width 64 height 12
